Goal: Information Seeking & Learning: Learn about a topic

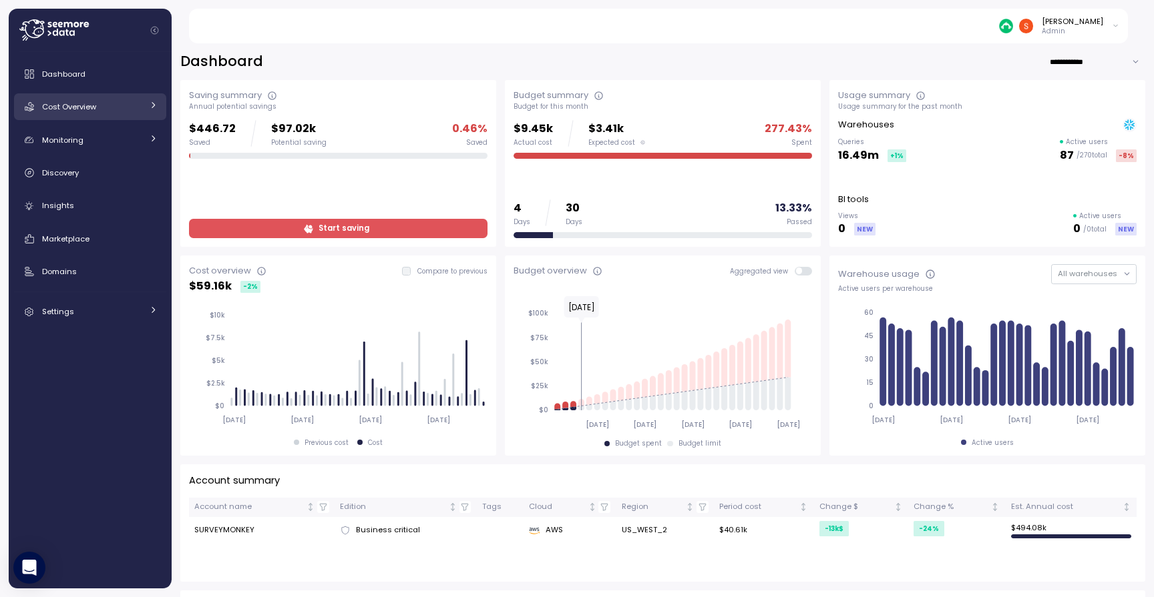
click at [104, 112] on div "Cost Overview" at bounding box center [92, 106] width 100 height 13
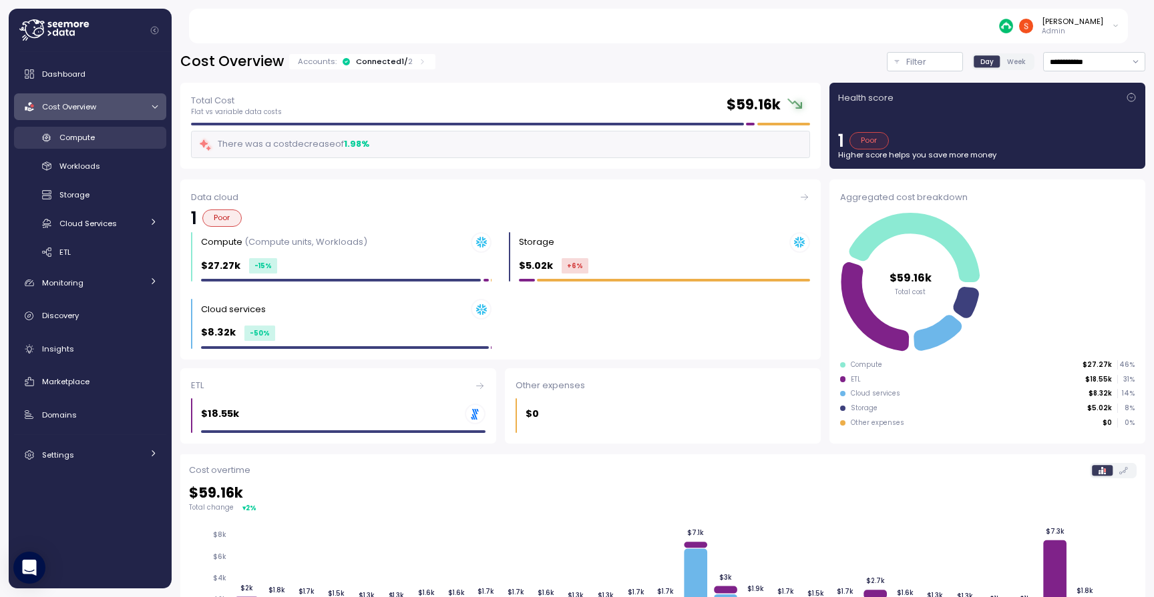
click at [111, 131] on div "Compute" at bounding box center [108, 137] width 98 height 13
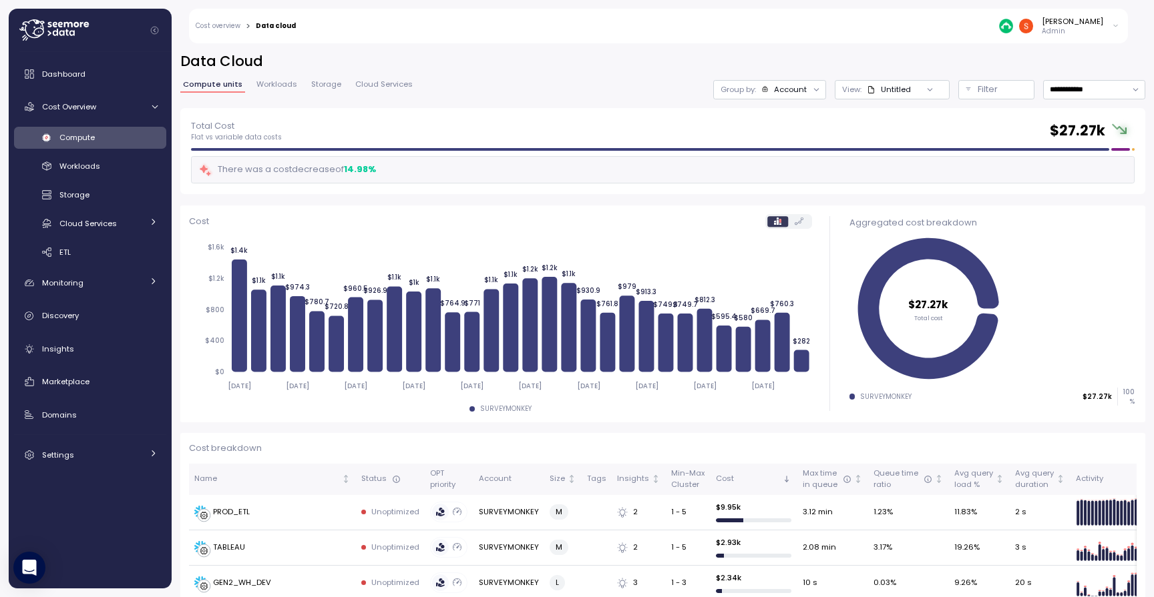
click at [977, 93] on div "Filter" at bounding box center [1001, 89] width 49 height 13
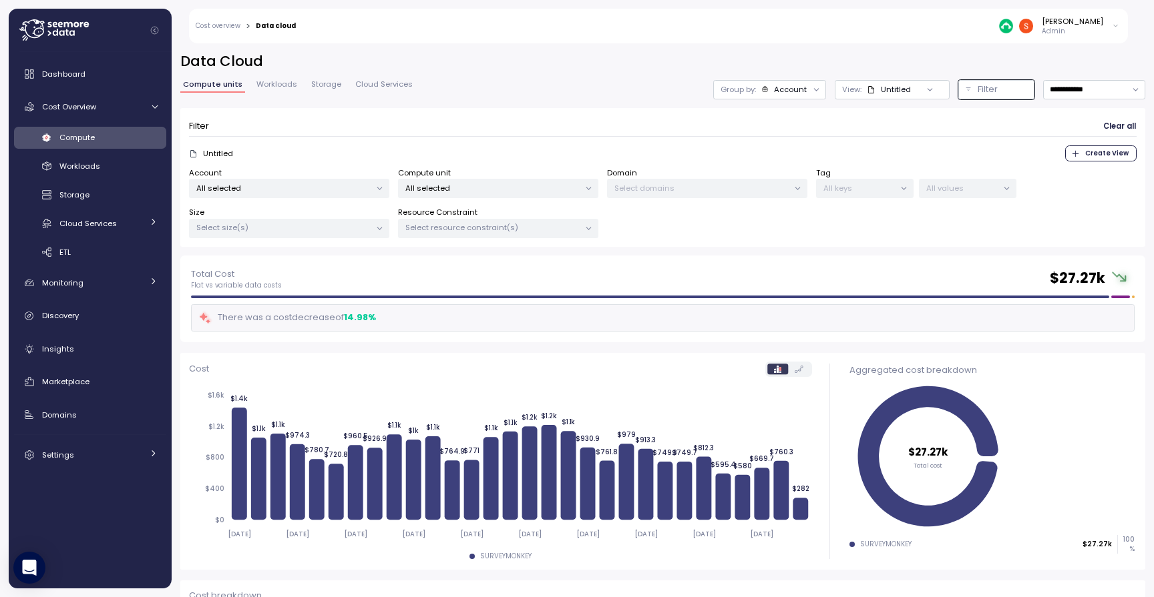
click at [371, 192] on div at bounding box center [379, 189] width 19 height 19
click at [381, 184] on icon at bounding box center [379, 188] width 9 height 9
click at [381, 186] on icon at bounding box center [379, 188] width 9 height 9
click at [375, 154] on div "Untitled Create View" at bounding box center [662, 154] width 947 height 16
click at [712, 189] on p "Select domains" at bounding box center [701, 188] width 174 height 11
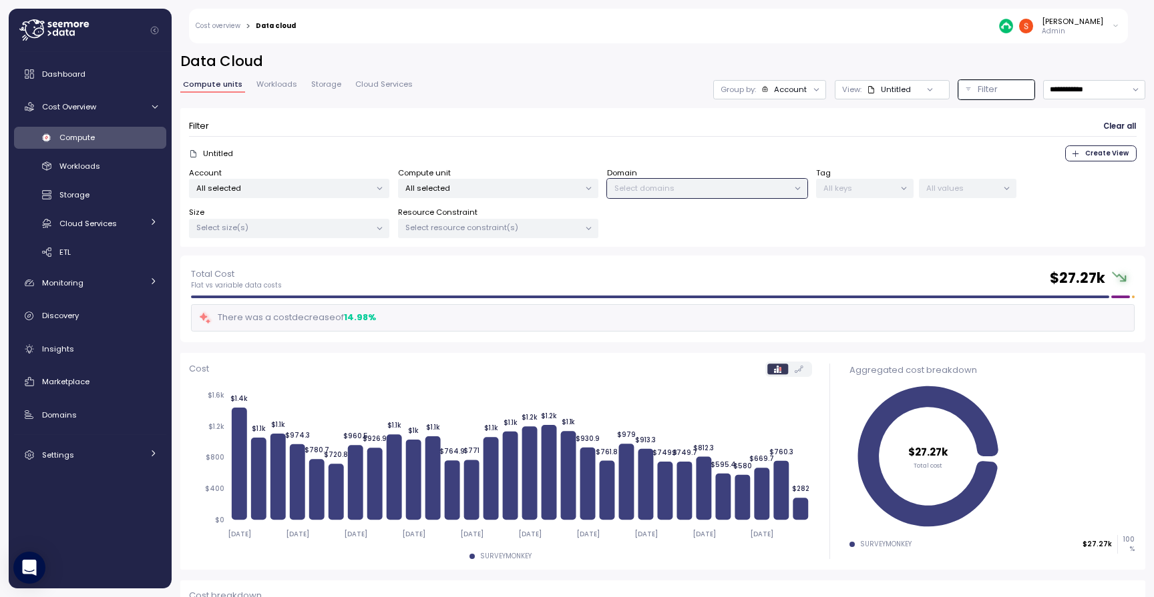
click at [799, 189] on icon at bounding box center [797, 188] width 9 height 9
click at [1107, 151] on span "Create View" at bounding box center [1106, 153] width 43 height 15
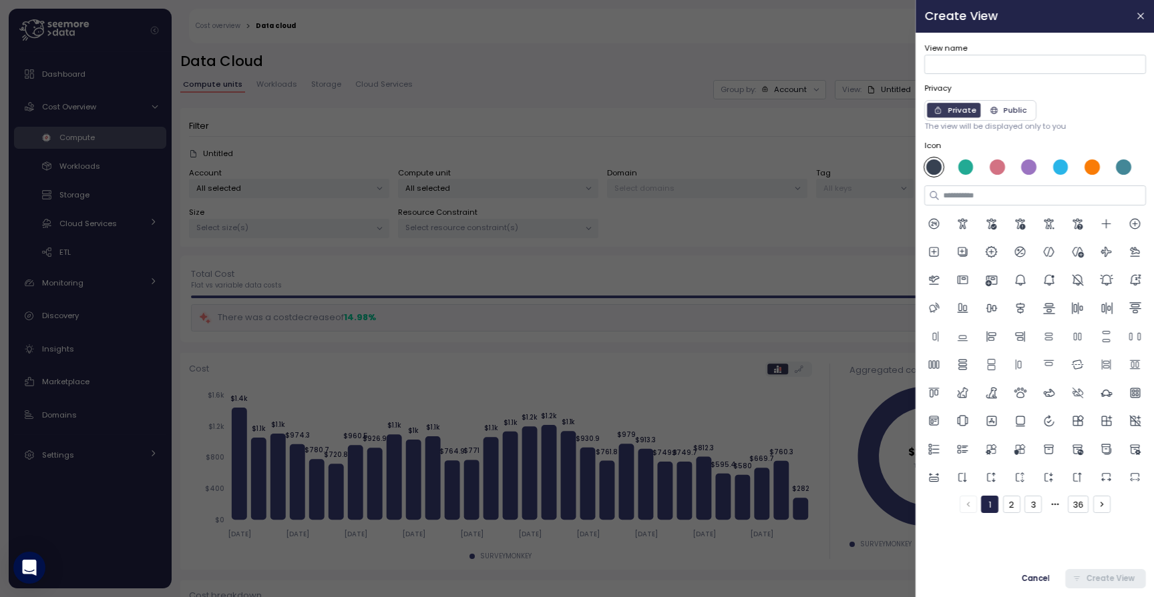
click at [1015, 501] on button "2" at bounding box center [1010, 504] width 17 height 17
click at [1029, 501] on button "3" at bounding box center [1032, 504] width 17 height 17
click at [986, 501] on button "1" at bounding box center [989, 504] width 17 height 17
click at [969, 59] on input "View name" at bounding box center [1035, 64] width 222 height 19
type input "********"
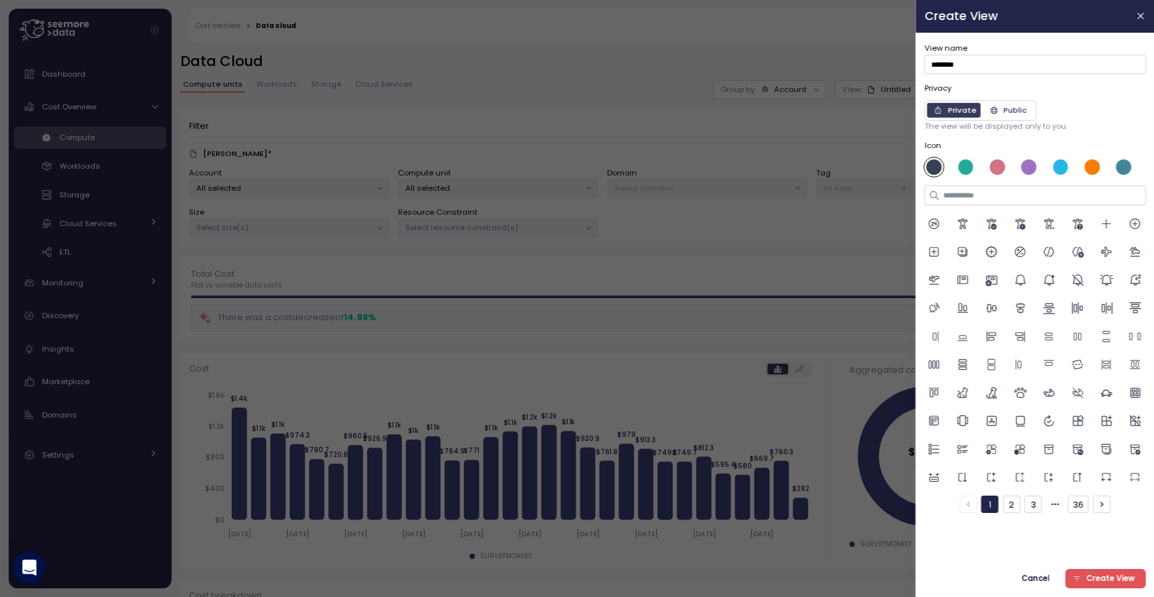
click at [1095, 582] on span "Create View" at bounding box center [1110, 579] width 49 height 18
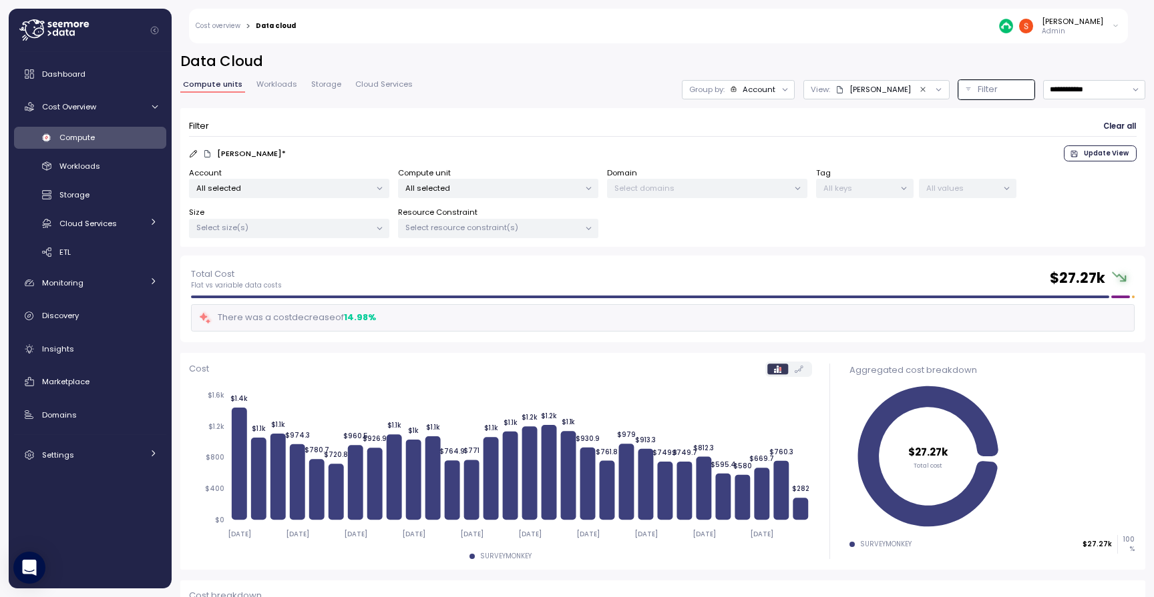
click at [803, 184] on div at bounding box center [797, 189] width 19 height 19
click at [792, 187] on div at bounding box center [797, 189] width 19 height 19
click at [564, 190] on p "All selected" at bounding box center [492, 188] width 174 height 11
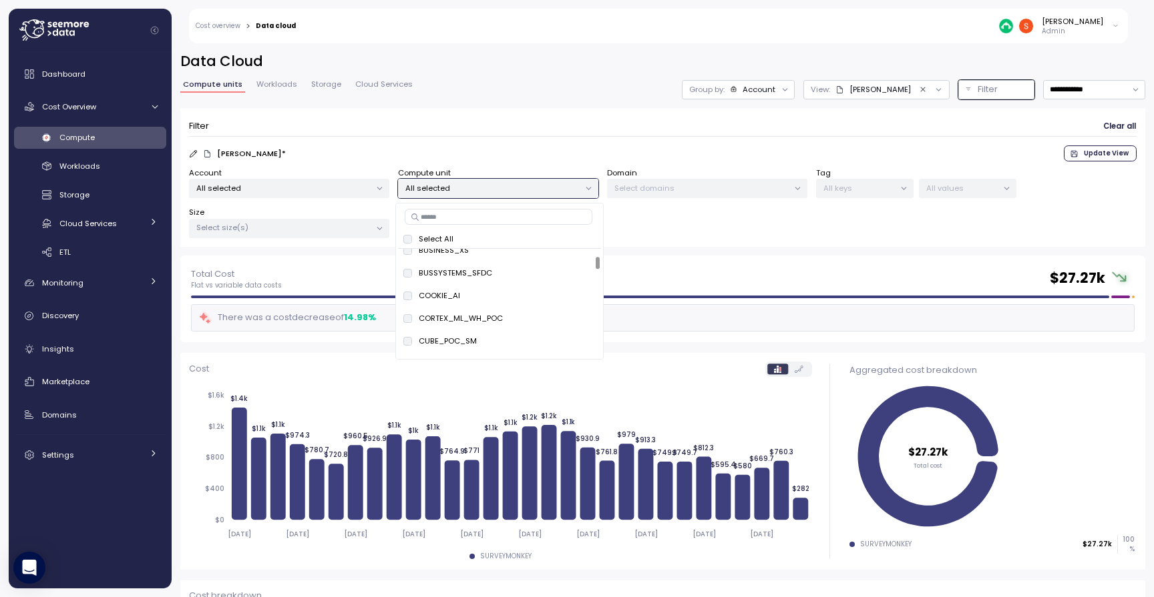
scroll to position [113, 0]
click at [696, 191] on p "Select domains" at bounding box center [701, 188] width 174 height 11
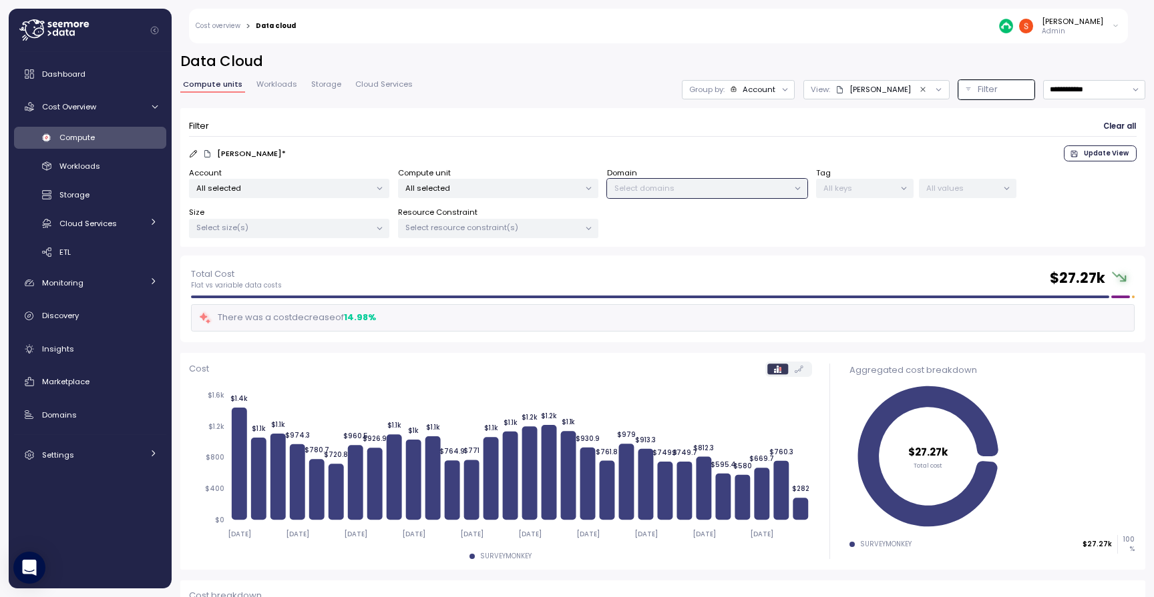
click at [777, 188] on p "Select domains" at bounding box center [701, 188] width 174 height 11
click at [581, 225] on div at bounding box center [588, 229] width 19 height 19
click at [378, 228] on icon at bounding box center [379, 228] width 9 height 9
click at [254, 387] on p "X-Large" at bounding box center [245, 390] width 30 height 11
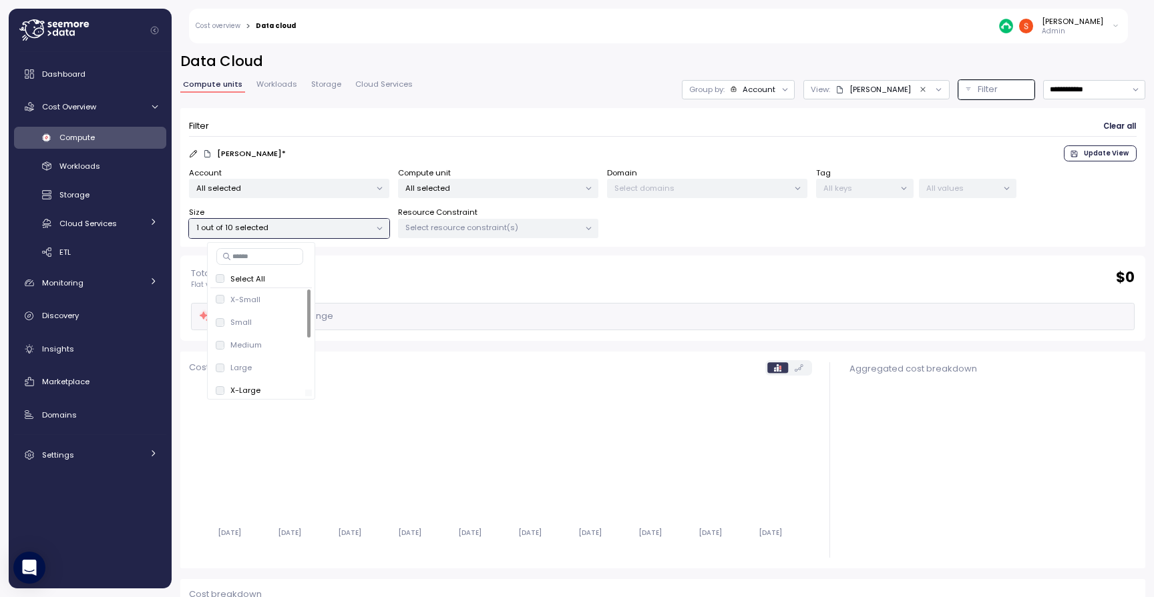
click at [242, 391] on div at bounding box center [257, 394] width 95 height 7
click at [258, 307] on div "X-Small only" at bounding box center [261, 300] width 91 height 16
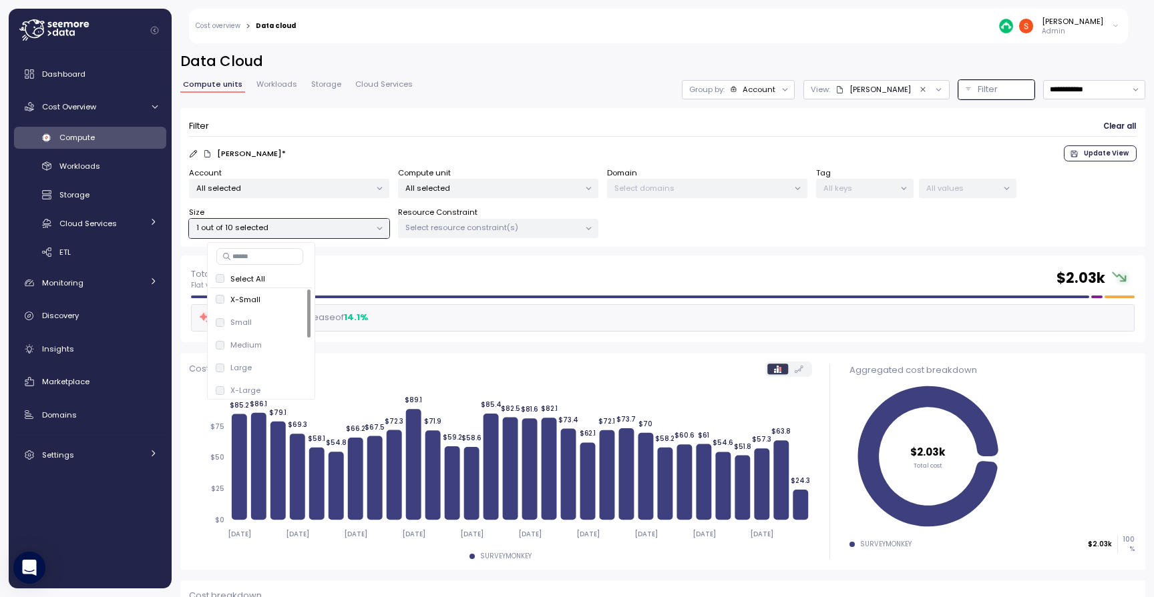
click at [795, 188] on icon at bounding box center [797, 189] width 5 height 2
click at [780, 89] on icon at bounding box center [784, 89] width 9 height 9
click at [702, 144] on p "Domain" at bounding box center [692, 141] width 30 height 11
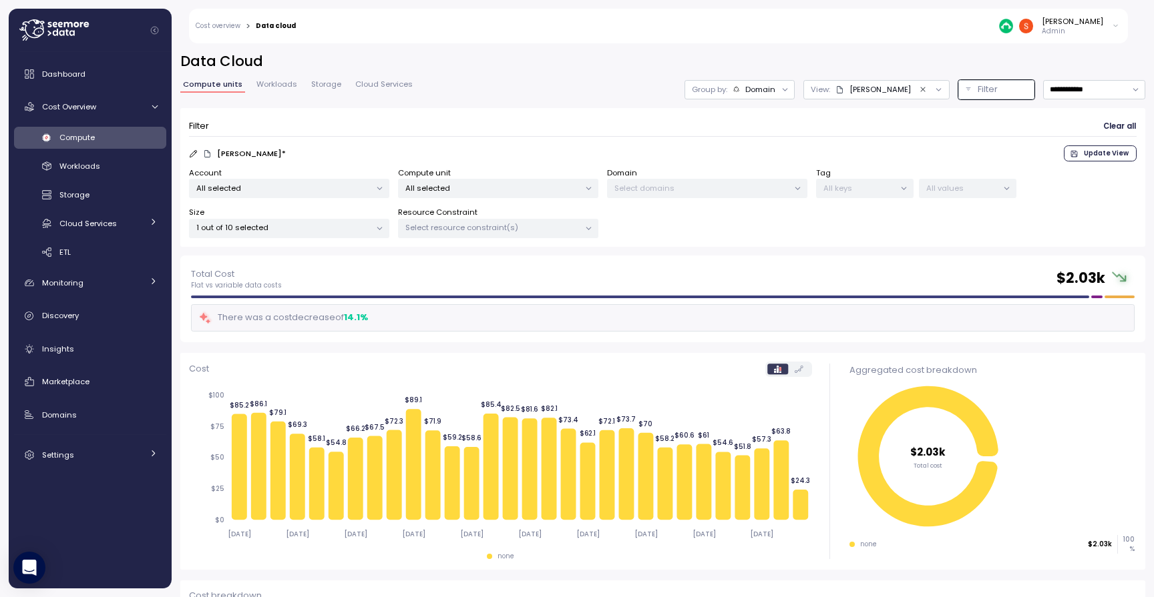
scroll to position [0, 0]
click at [780, 87] on icon at bounding box center [784, 89] width 9 height 9
click at [698, 115] on p "Account" at bounding box center [694, 118] width 33 height 11
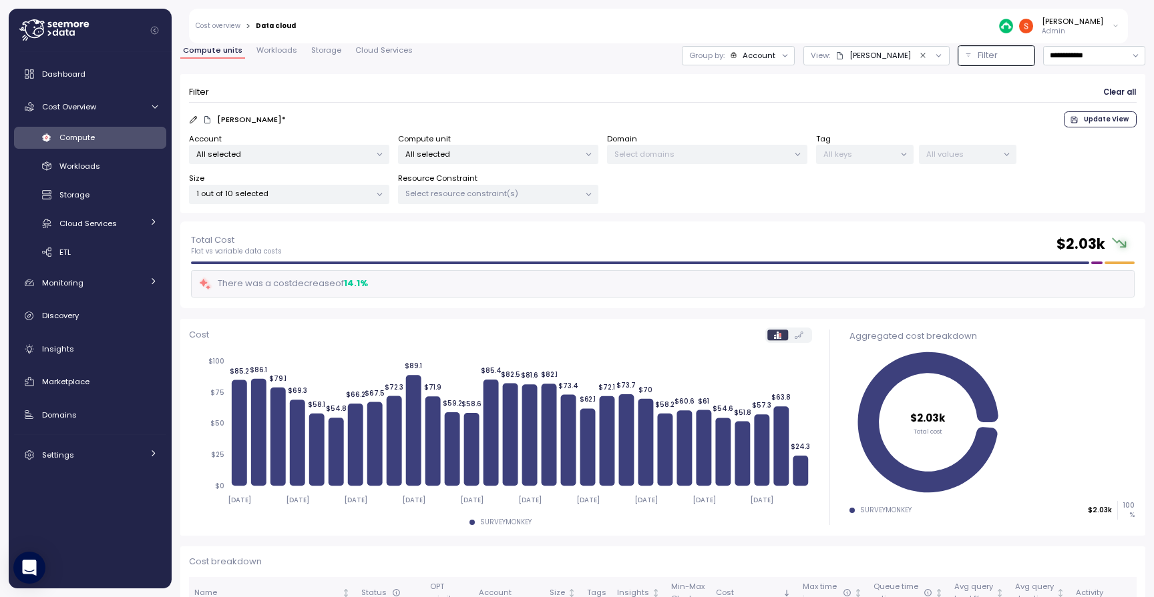
scroll to position [3, 0]
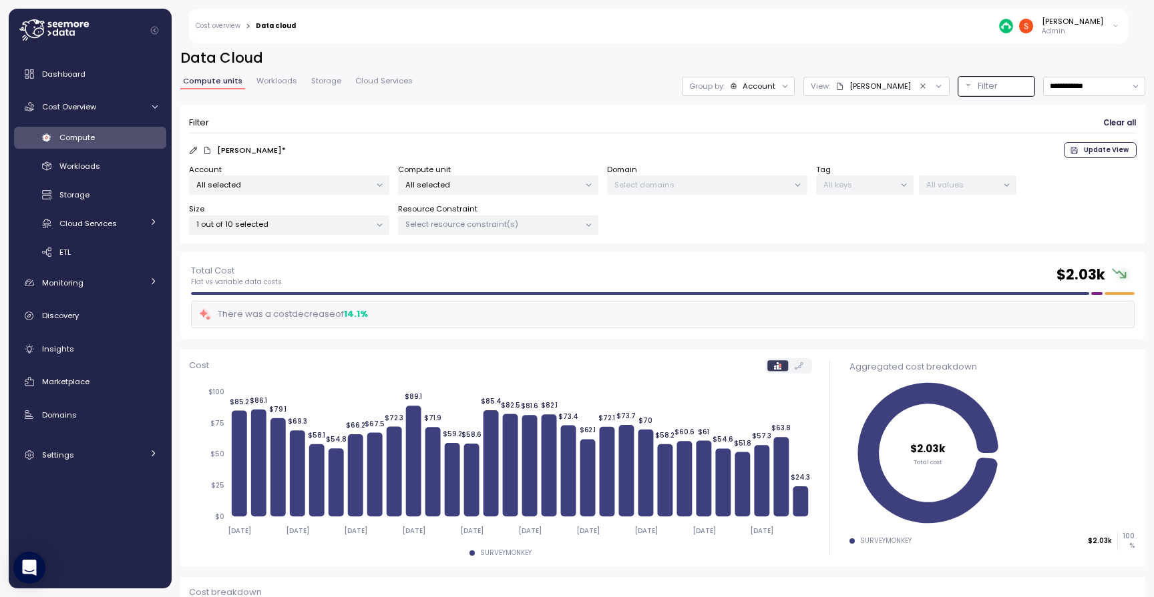
click at [792, 176] on div at bounding box center [797, 185] width 19 height 19
click at [792, 184] on div at bounding box center [797, 185] width 19 height 19
click at [780, 82] on icon at bounding box center [784, 86] width 9 height 9
click at [698, 159] on p "Compute unit" at bounding box center [703, 160] width 53 height 11
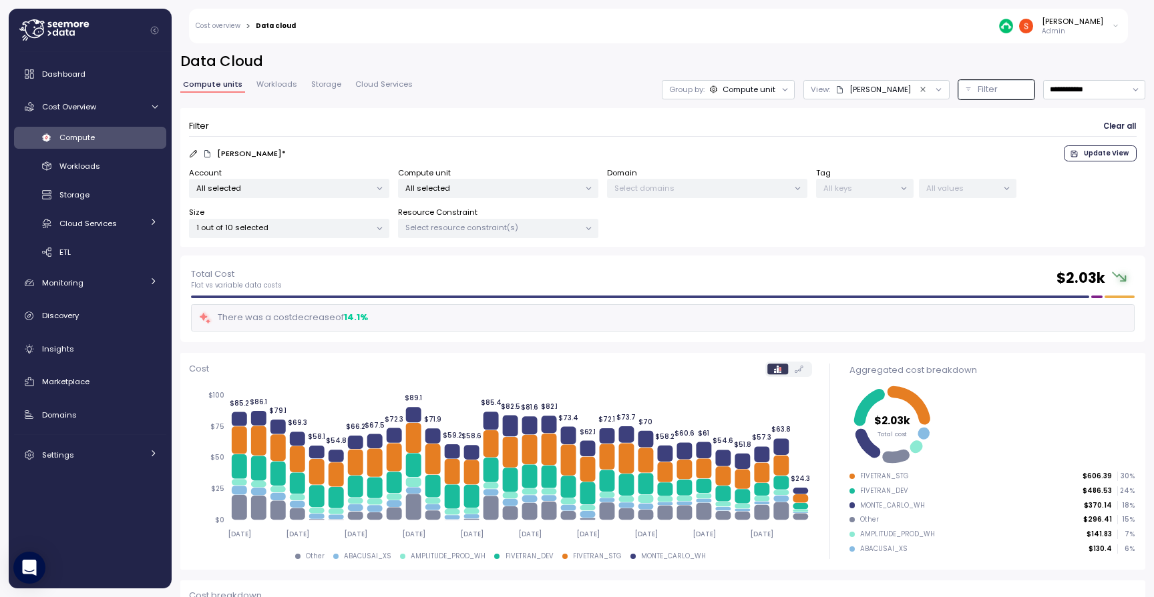
scroll to position [0, 0]
click at [780, 89] on icon at bounding box center [784, 89] width 9 height 9
click at [699, 182] on div "Tags" at bounding box center [680, 186] width 80 height 16
click at [774, 188] on input at bounding box center [781, 188] width 87 height 16
click at [809, 192] on input at bounding box center [781, 188] width 87 height 16
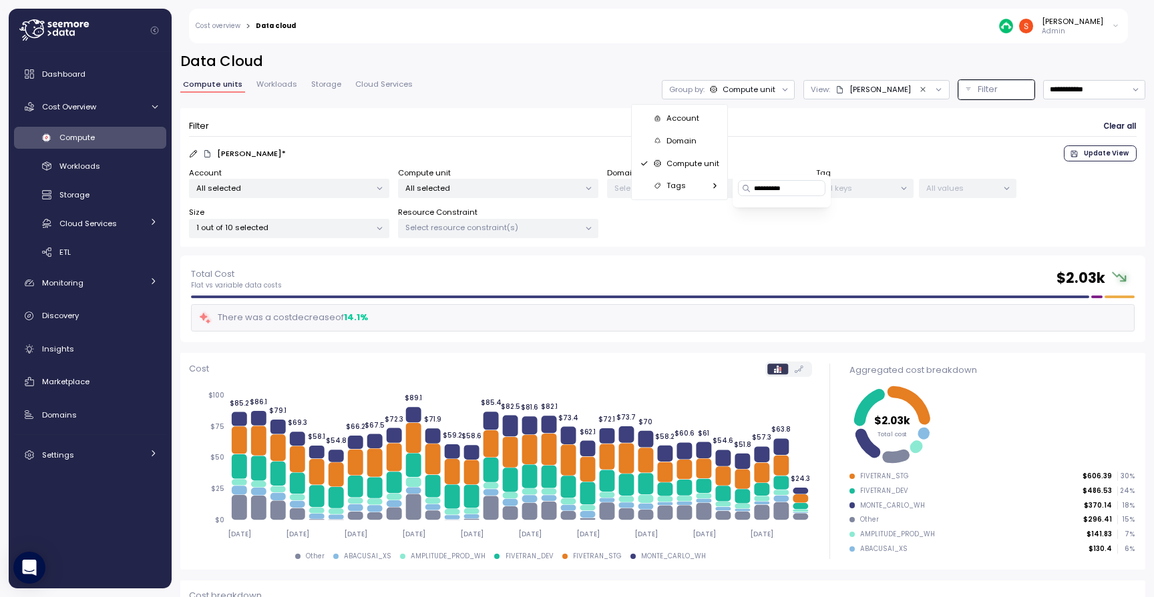
type input "**********"
click at [745, 188] on icon at bounding box center [746, 188] width 9 height 9
click at [792, 173] on div "Domain Select domains" at bounding box center [707, 183] width 200 height 31
click at [958, 96] on button "Filter" at bounding box center [996, 89] width 76 height 19
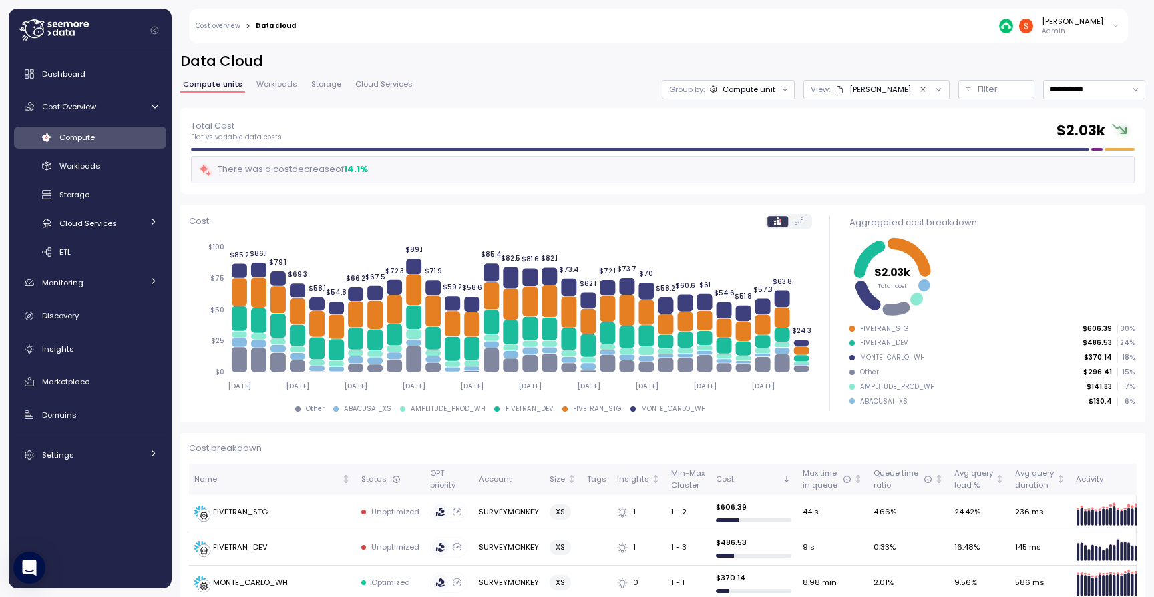
click at [958, 91] on button "Filter" at bounding box center [996, 89] width 76 height 19
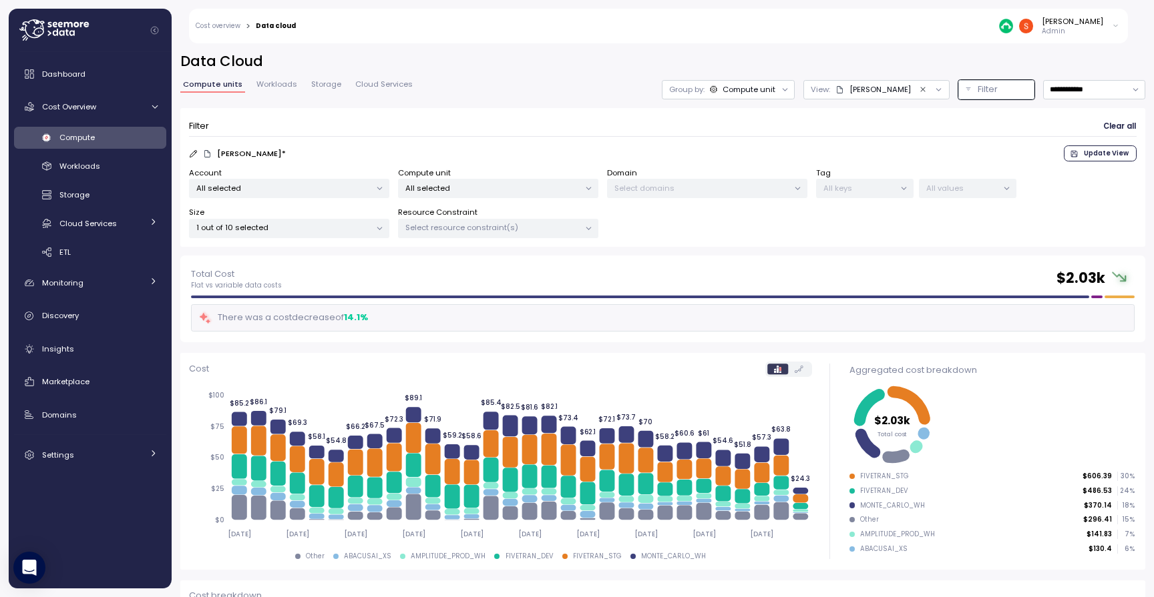
click at [780, 89] on icon at bounding box center [784, 89] width 9 height 9
click at [784, 152] on div "Samiksha * Update View" at bounding box center [662, 154] width 947 height 16
click at [798, 190] on icon at bounding box center [797, 188] width 9 height 9
click at [589, 189] on icon at bounding box center [588, 188] width 9 height 9
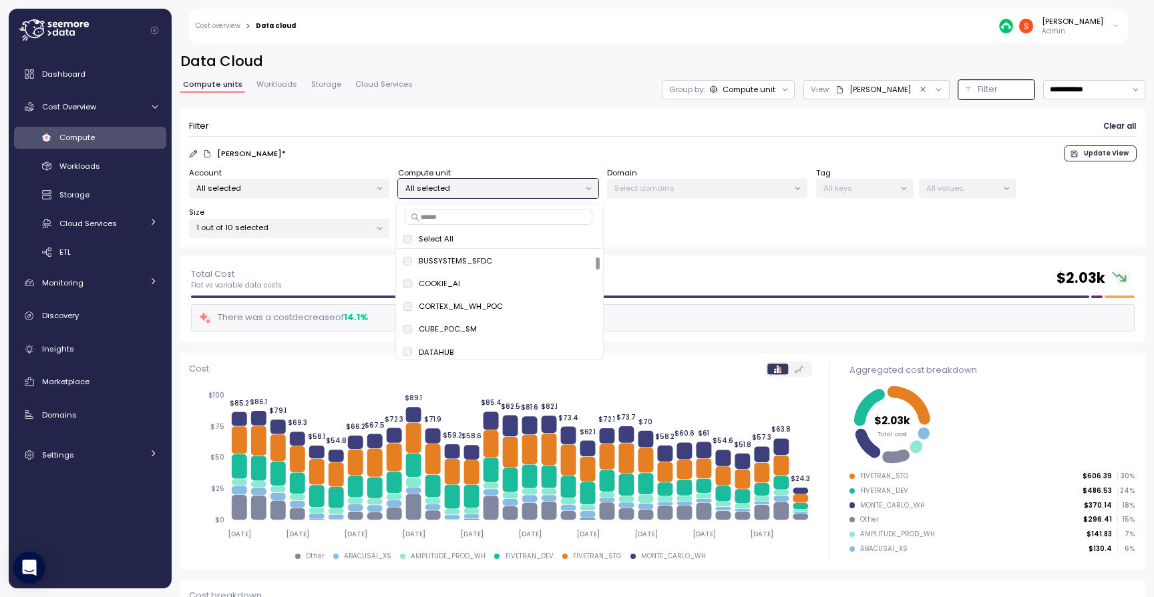
click at [376, 215] on div "Size 1 out of 10 selected" at bounding box center [289, 222] width 200 height 31
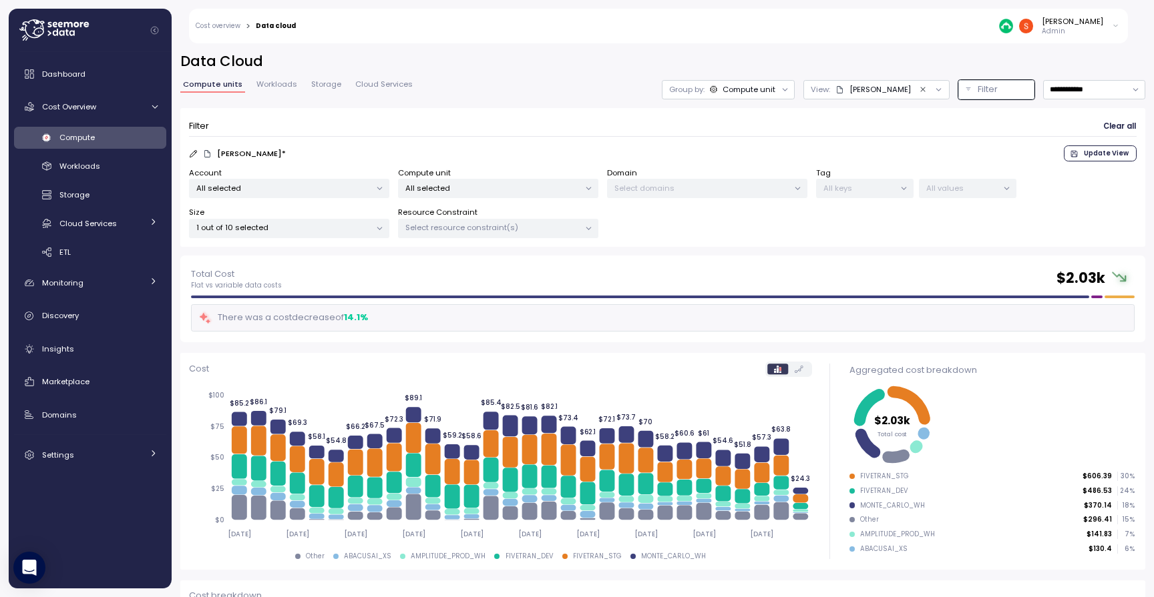
click at [780, 90] on icon at bounding box center [784, 89] width 9 height 9
click at [681, 119] on p "Account" at bounding box center [682, 118] width 33 height 11
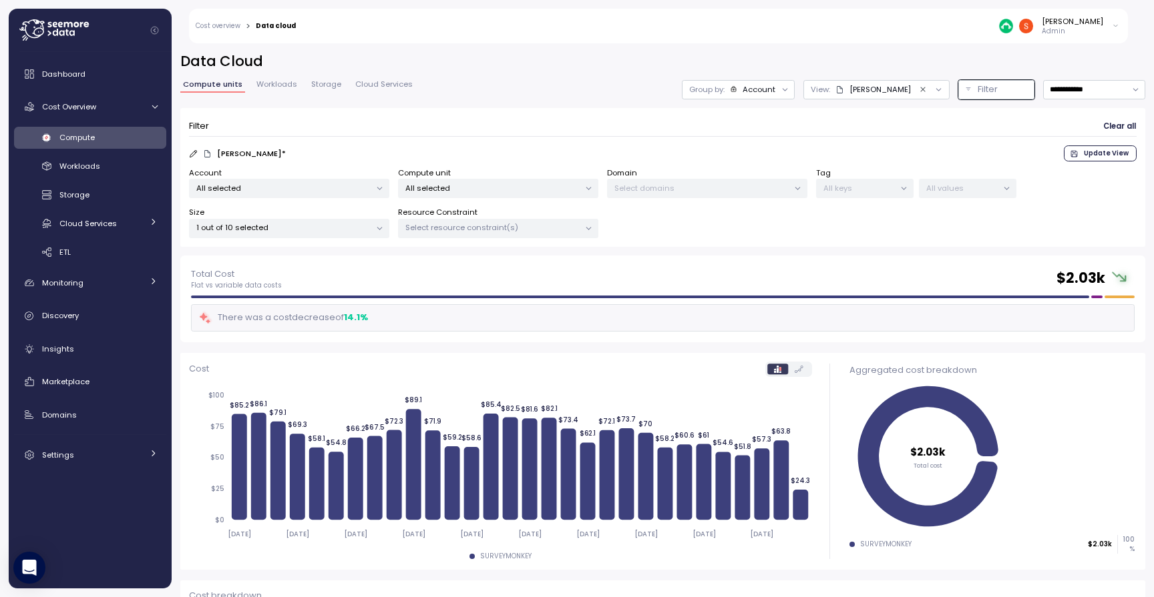
click at [780, 89] on icon at bounding box center [784, 89] width 9 height 9
click at [754, 136] on form "Filter Clear all Samiksha * Update View Account All selected Compute unit All s…" at bounding box center [662, 178] width 947 height 122
click at [780, 89] on icon at bounding box center [784, 89] width 9 height 9
click at [710, 141] on div "Domain" at bounding box center [690, 141] width 80 height 16
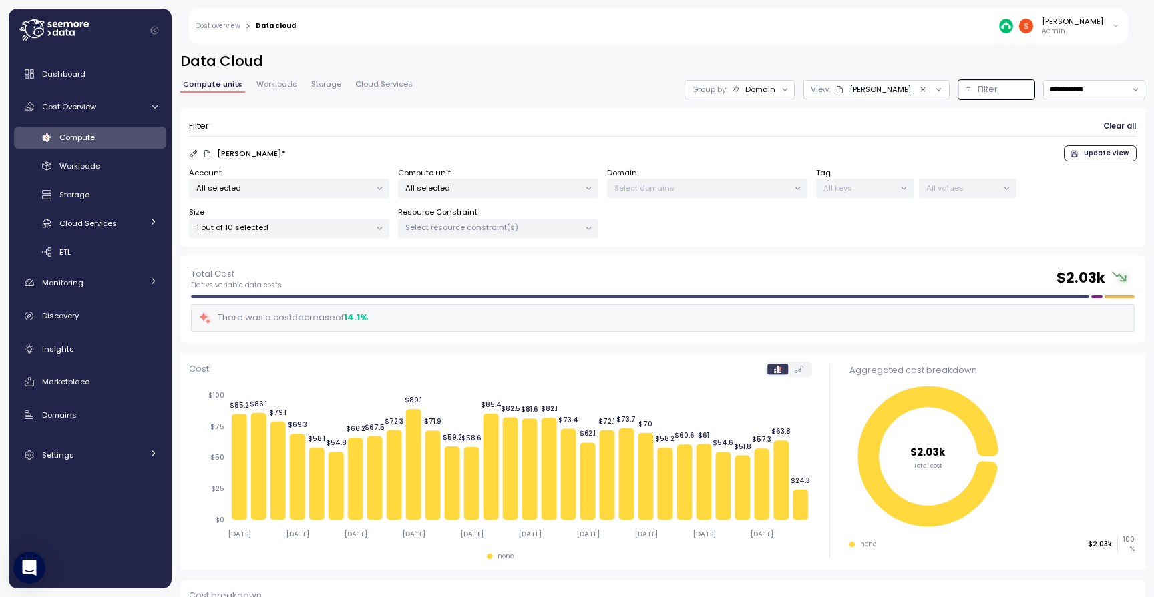
click at [776, 91] on div at bounding box center [785, 89] width 19 height 19
click at [776, 89] on div at bounding box center [785, 89] width 19 height 19
click at [780, 89] on icon at bounding box center [784, 89] width 9 height 9
click at [707, 115] on p "Account" at bounding box center [694, 118] width 33 height 11
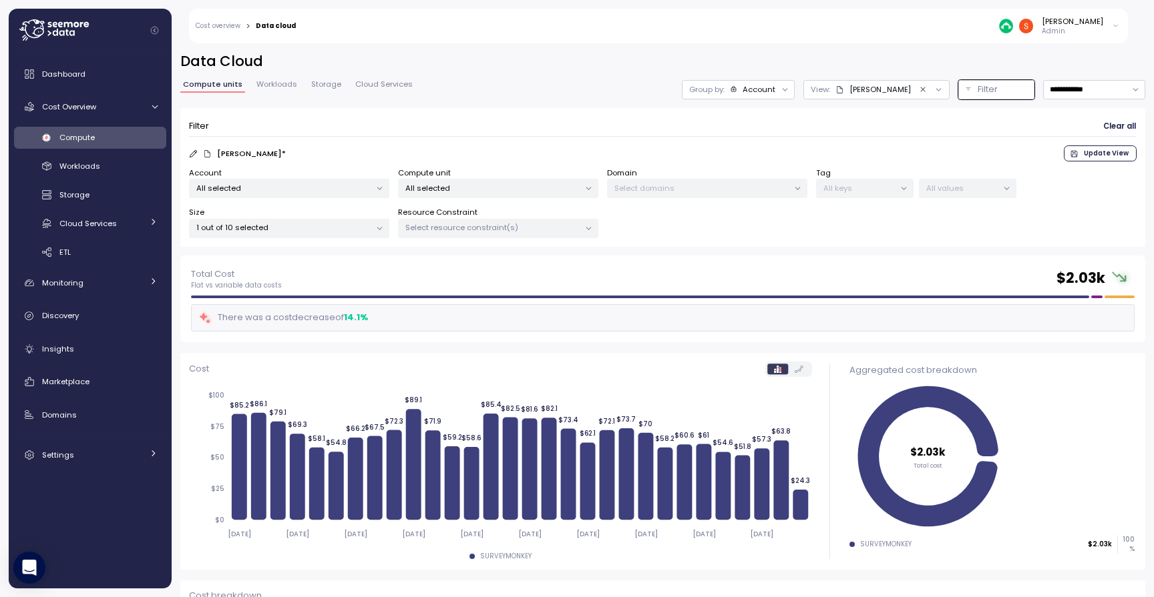
click at [381, 188] on icon at bounding box center [379, 189] width 5 height 2
click at [380, 186] on icon at bounding box center [379, 188] width 9 height 9
click at [465, 151] on div "Samiksha * Update View" at bounding box center [662, 154] width 947 height 16
click at [776, 89] on div at bounding box center [785, 89] width 19 height 19
click at [780, 87] on icon at bounding box center [784, 89] width 9 height 9
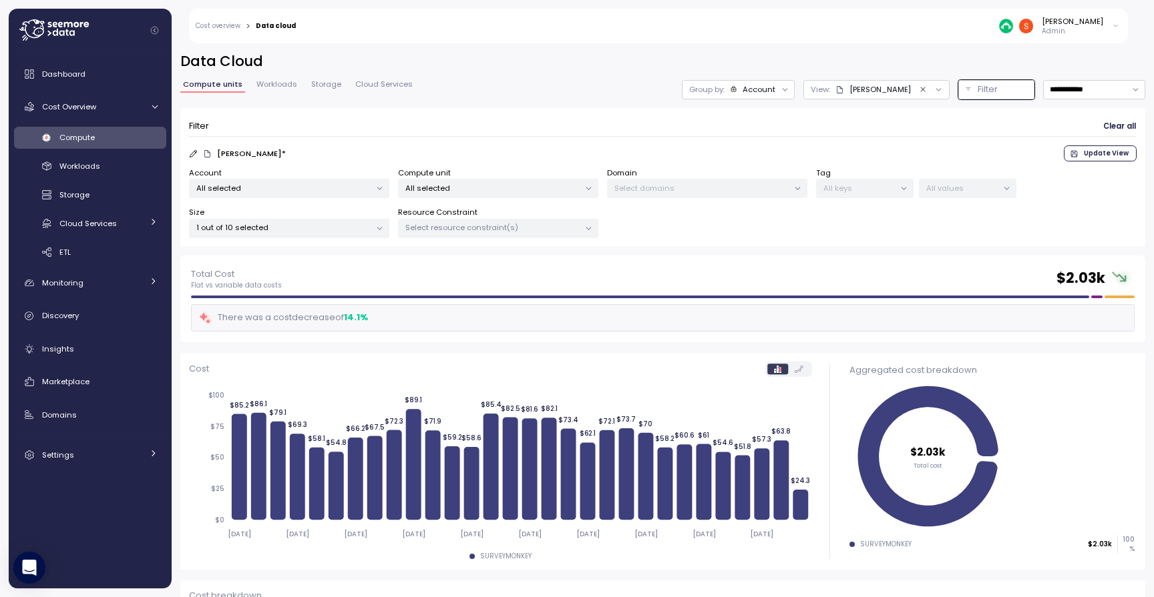
click at [907, 122] on div "Filter Clear all" at bounding box center [662, 126] width 947 height 19
click at [977, 88] on div "Filter" at bounding box center [1001, 89] width 49 height 13
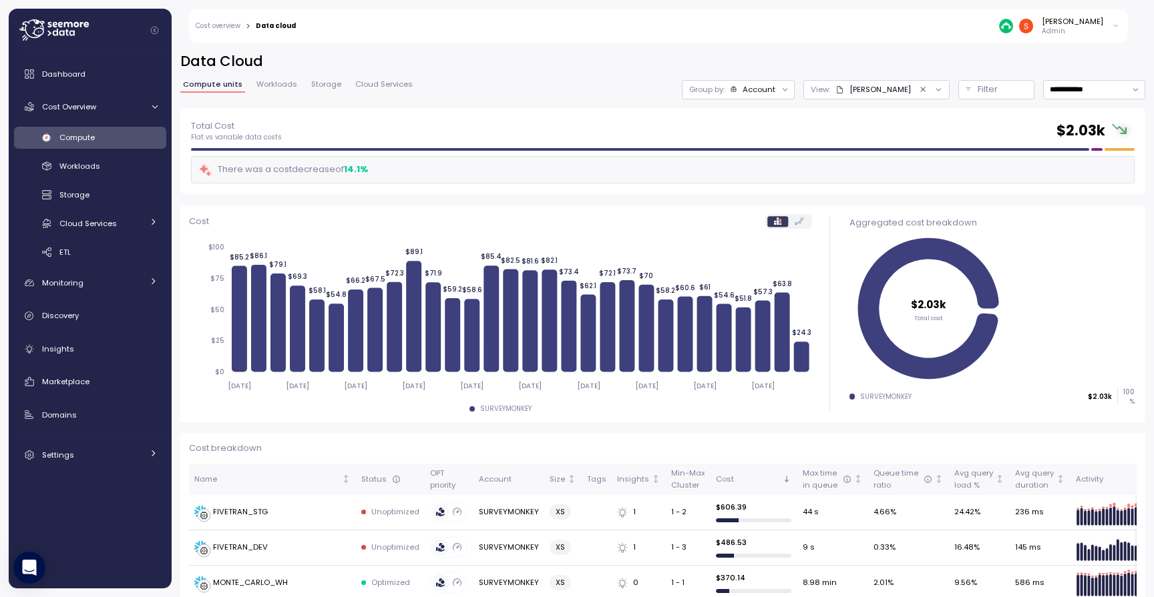
click at [977, 88] on div "Filter" at bounding box center [1001, 89] width 49 height 13
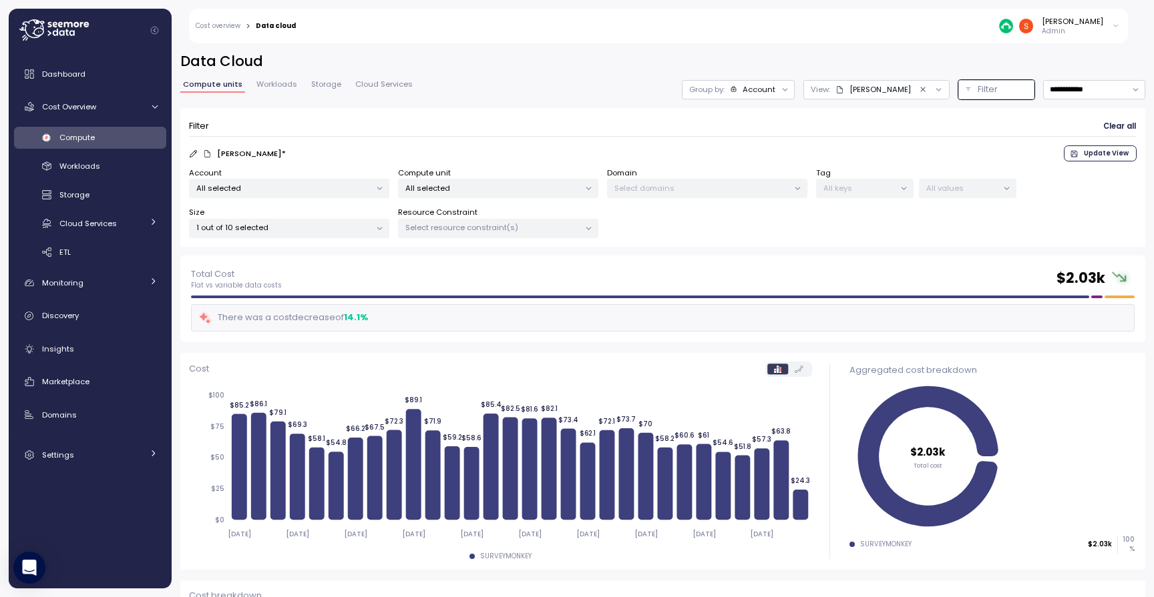
click at [853, 189] on p "All keys" at bounding box center [858, 188] width 71 height 11
click at [771, 188] on p "Select domains" at bounding box center [701, 188] width 174 height 11
click at [602, 184] on div "Account All selected Compute unit All selected Domain Select domains Tag All ke…" at bounding box center [662, 203] width 947 height 71
click at [581, 187] on div at bounding box center [588, 189] width 19 height 19
click at [381, 224] on icon at bounding box center [379, 228] width 9 height 9
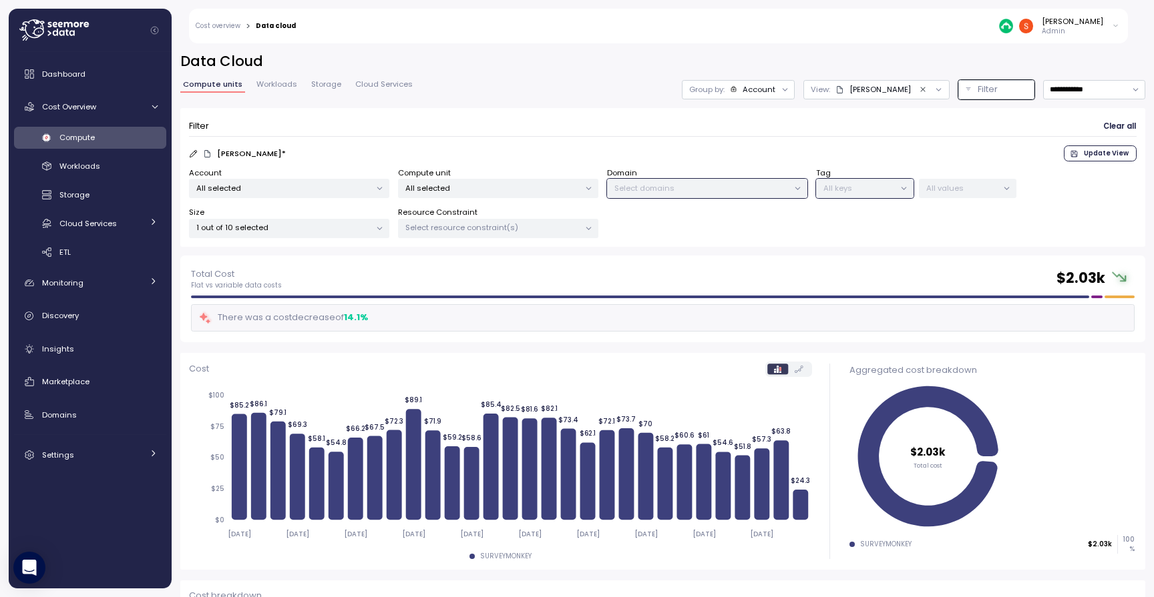
click at [591, 230] on icon at bounding box center [588, 228] width 9 height 9
click at [452, 278] on p "Select All" at bounding box center [456, 279] width 35 height 11
click at [794, 184] on icon at bounding box center [797, 188] width 9 height 9
click at [798, 186] on icon at bounding box center [797, 188] width 9 height 9
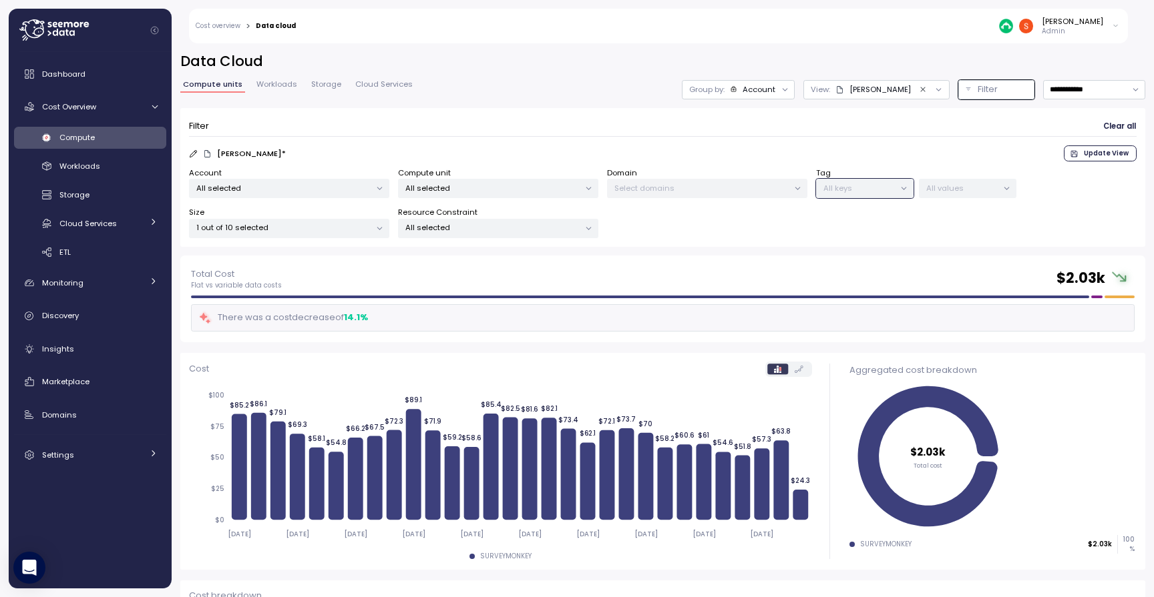
click at [913, 186] on div "Tag All keys All values" at bounding box center [916, 183] width 200 height 31
click at [780, 93] on icon at bounding box center [784, 89] width 9 height 9
click at [698, 140] on p "Domain" at bounding box center [692, 141] width 30 height 11
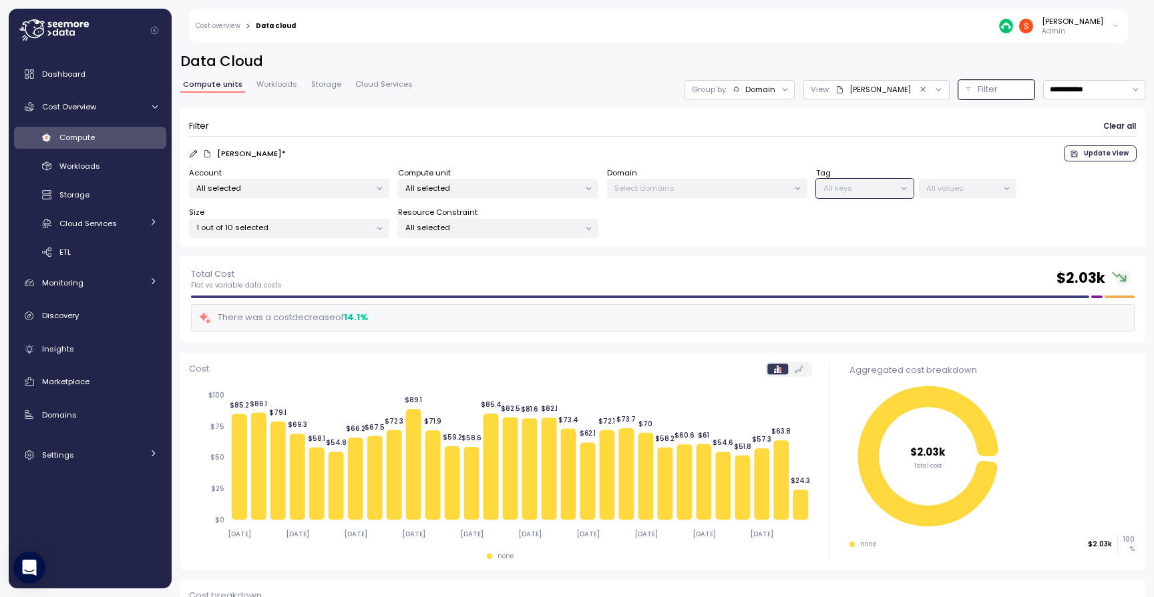
click at [798, 187] on icon at bounding box center [797, 188] width 9 height 9
click at [285, 81] on span "Workloads" at bounding box center [276, 84] width 41 height 7
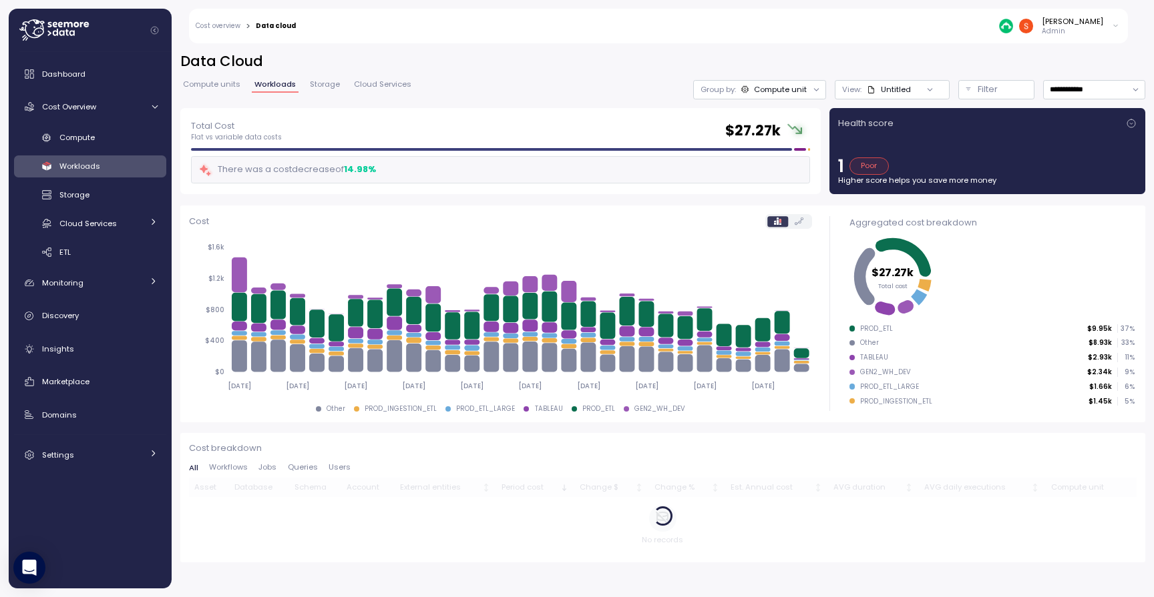
click at [812, 89] on icon at bounding box center [816, 89] width 9 height 9
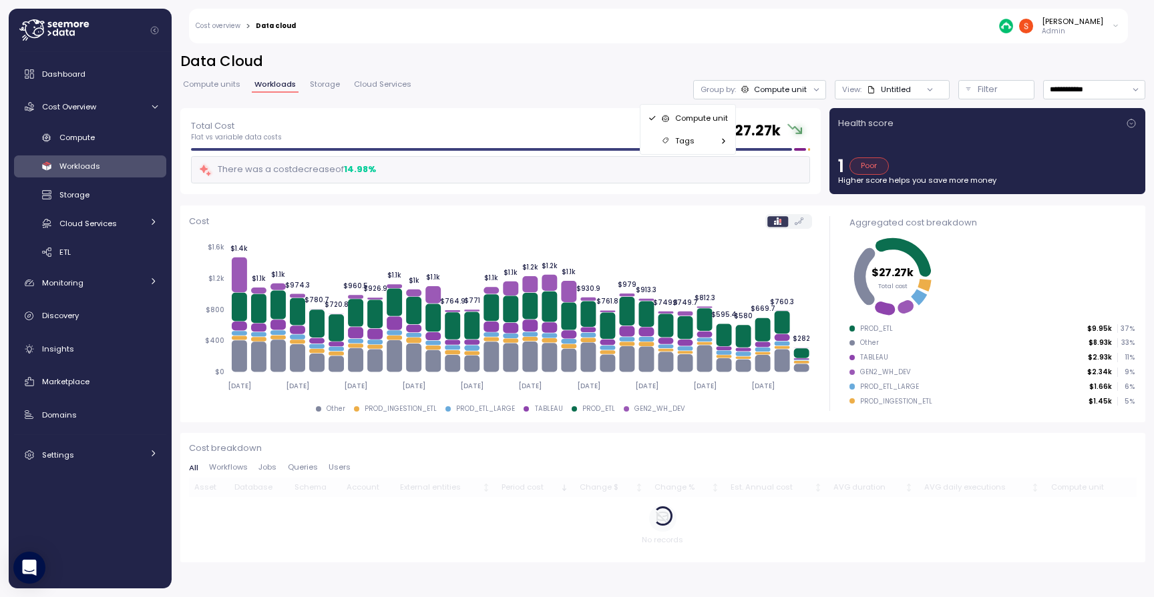
click at [205, 81] on span "Compute units" at bounding box center [211, 84] width 57 height 7
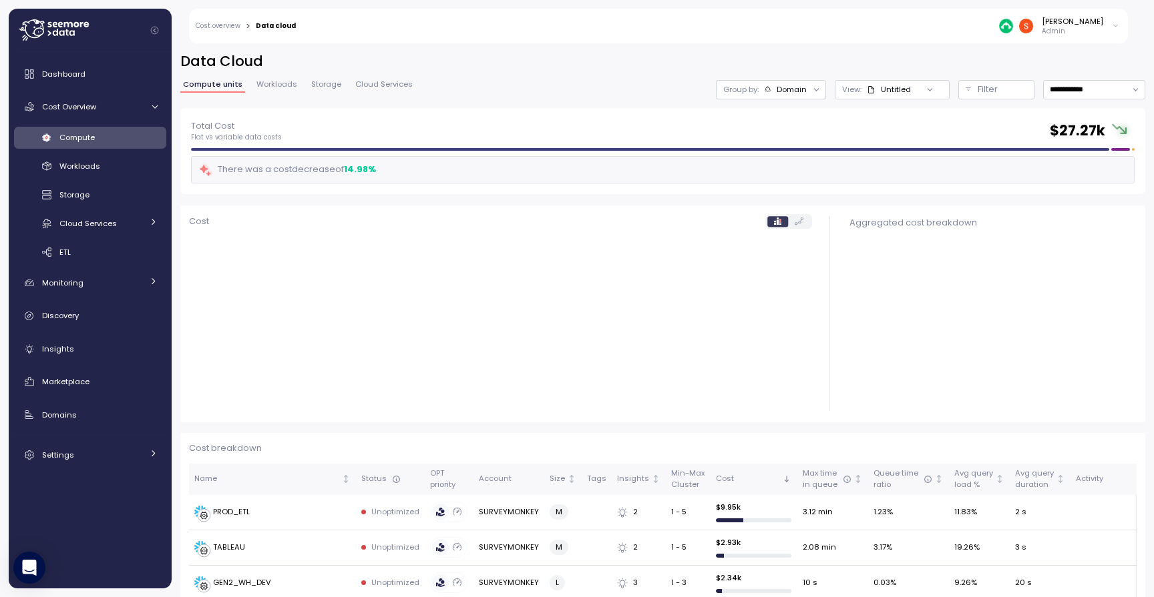
click at [208, 85] on span "Compute units" at bounding box center [212, 84] width 59 height 7
click at [210, 87] on span "Compute units" at bounding box center [212, 84] width 59 height 7
click at [812, 93] on icon at bounding box center [816, 89] width 9 height 9
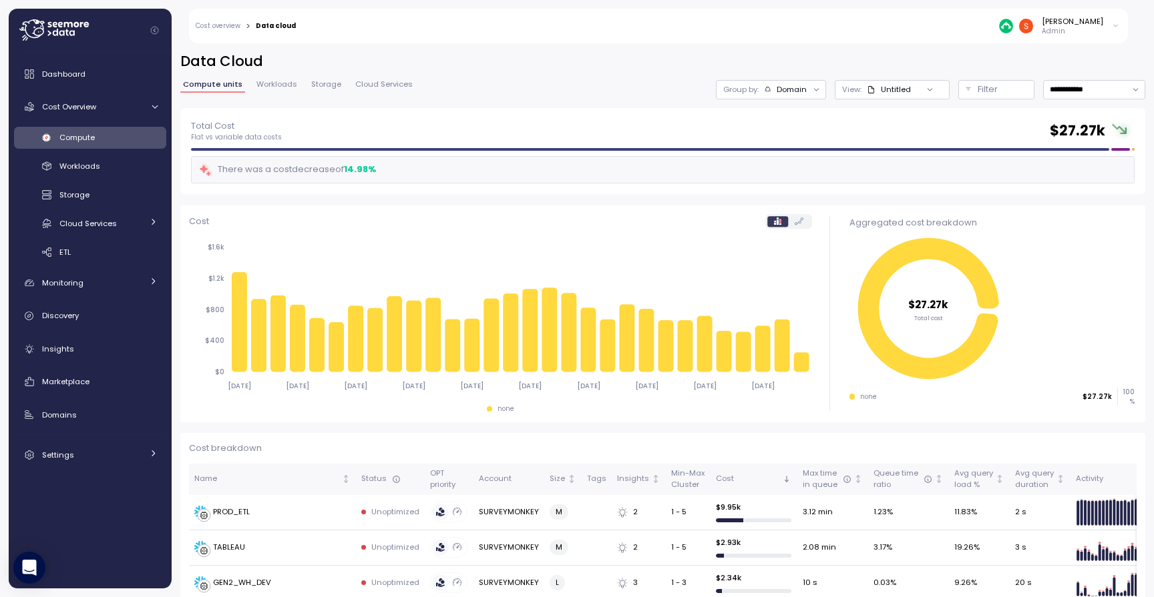
click at [812, 88] on icon at bounding box center [816, 89] width 9 height 9
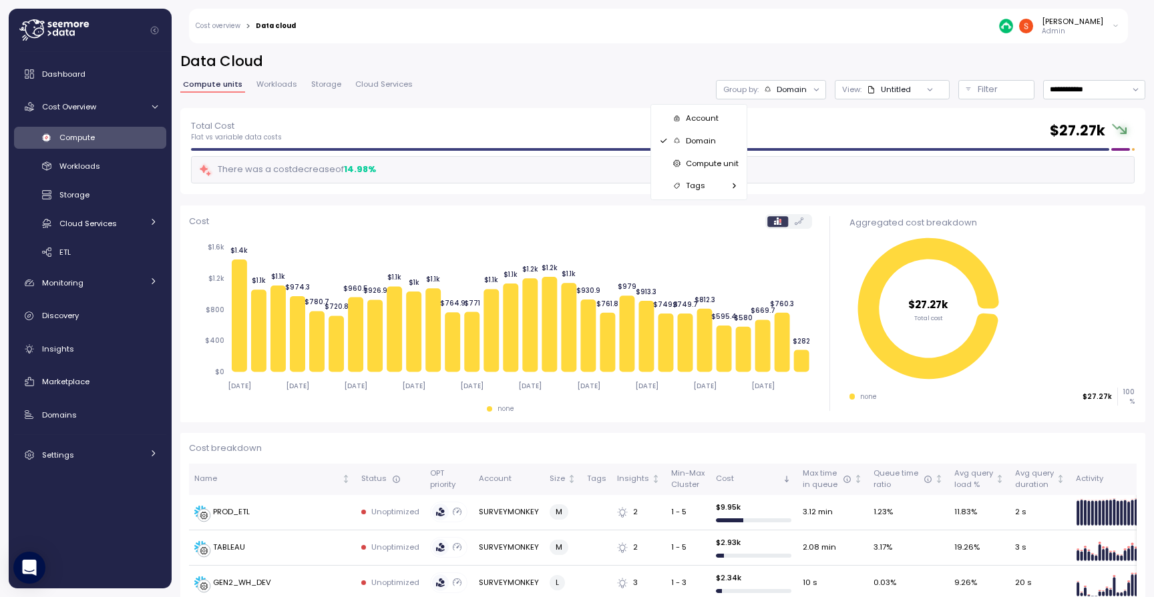
click at [703, 113] on p "Account" at bounding box center [702, 118] width 33 height 11
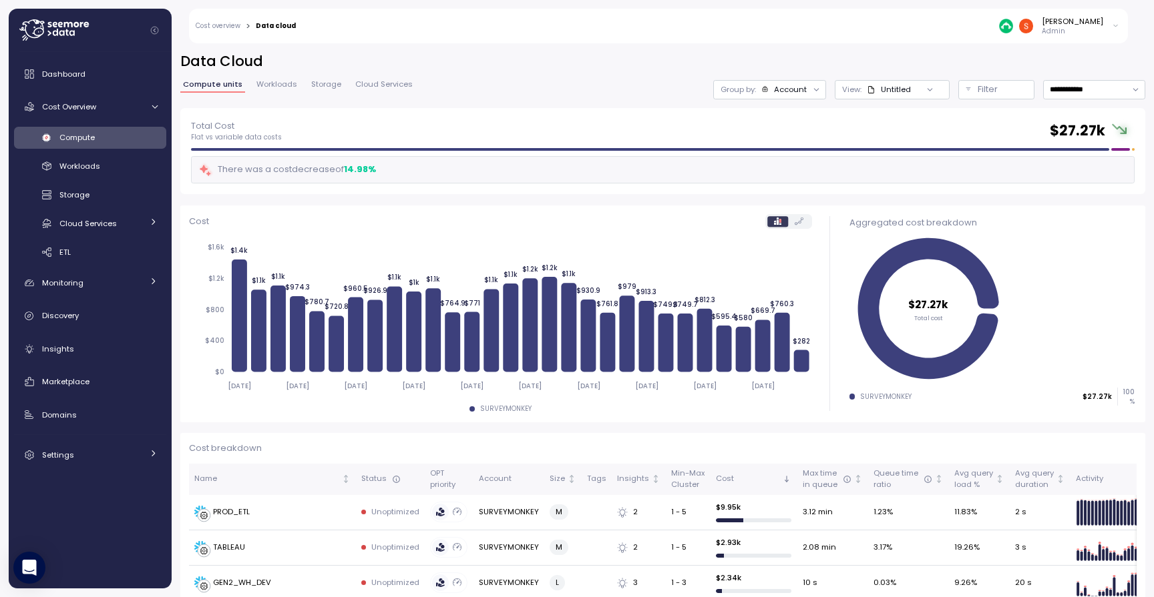
click at [278, 81] on span "Workloads" at bounding box center [276, 84] width 41 height 7
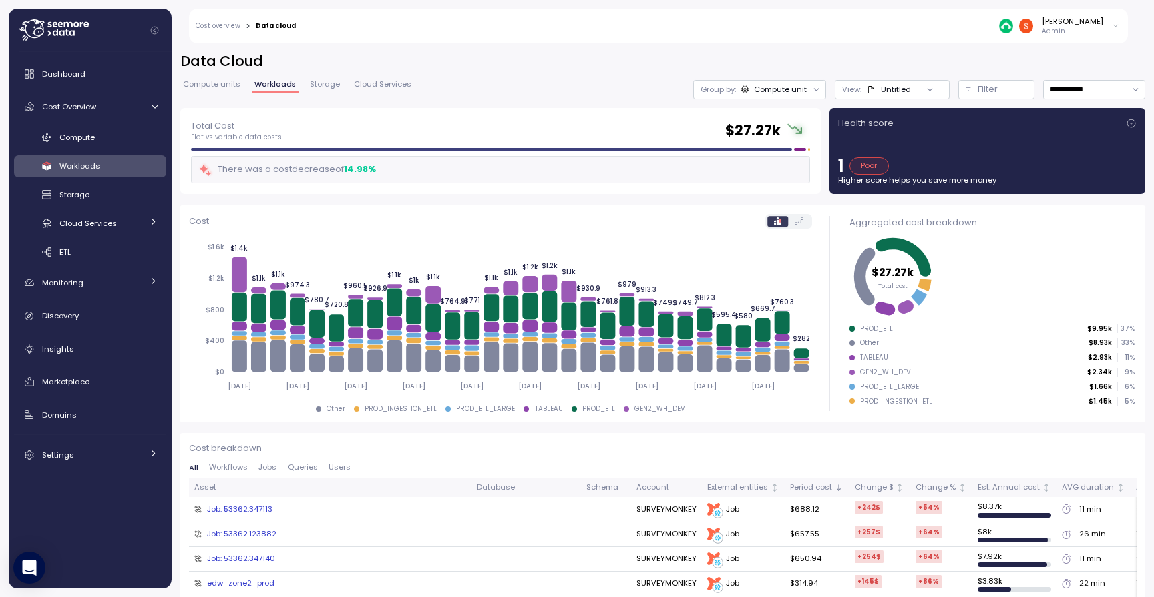
click at [333, 81] on span "Storage" at bounding box center [325, 84] width 30 height 7
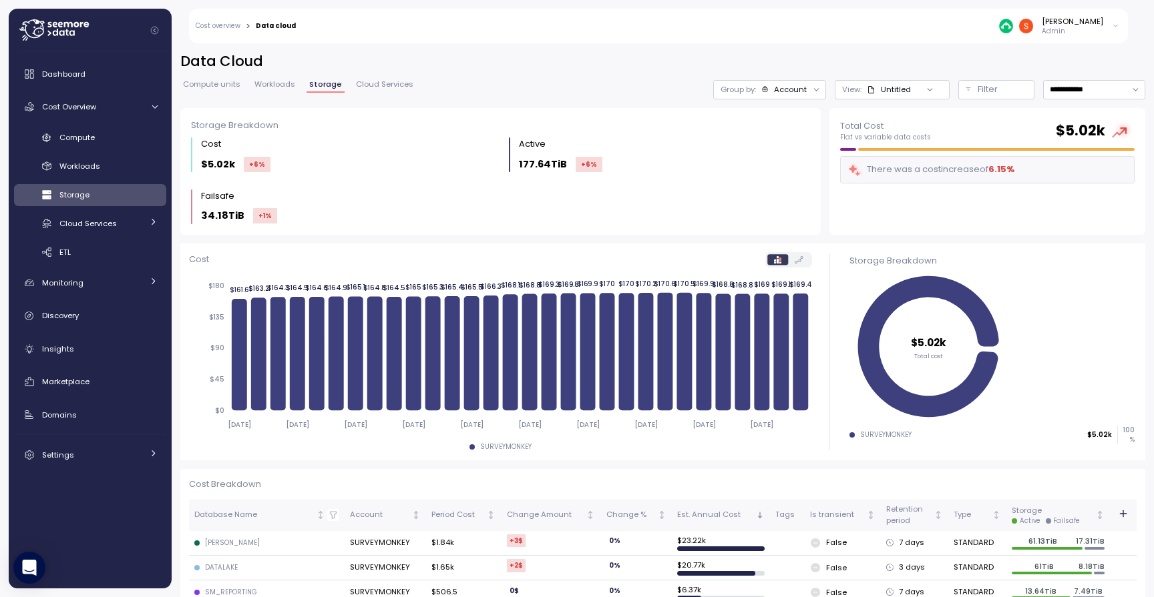
click at [379, 83] on span "Cloud Services" at bounding box center [384, 84] width 57 height 7
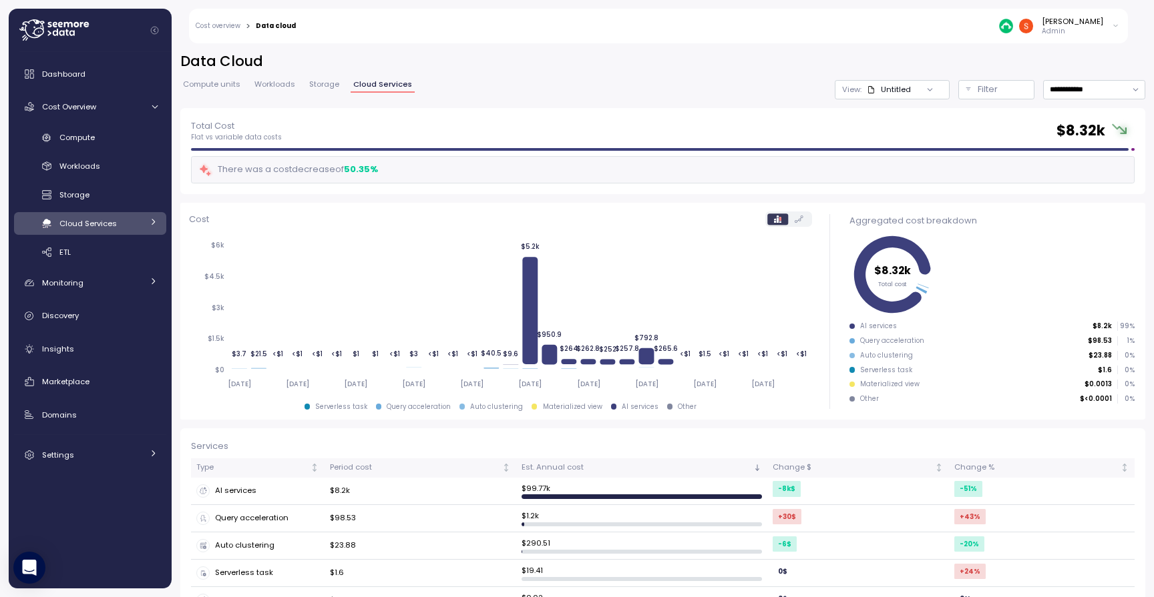
click at [234, 83] on span "Compute units" at bounding box center [211, 84] width 57 height 7
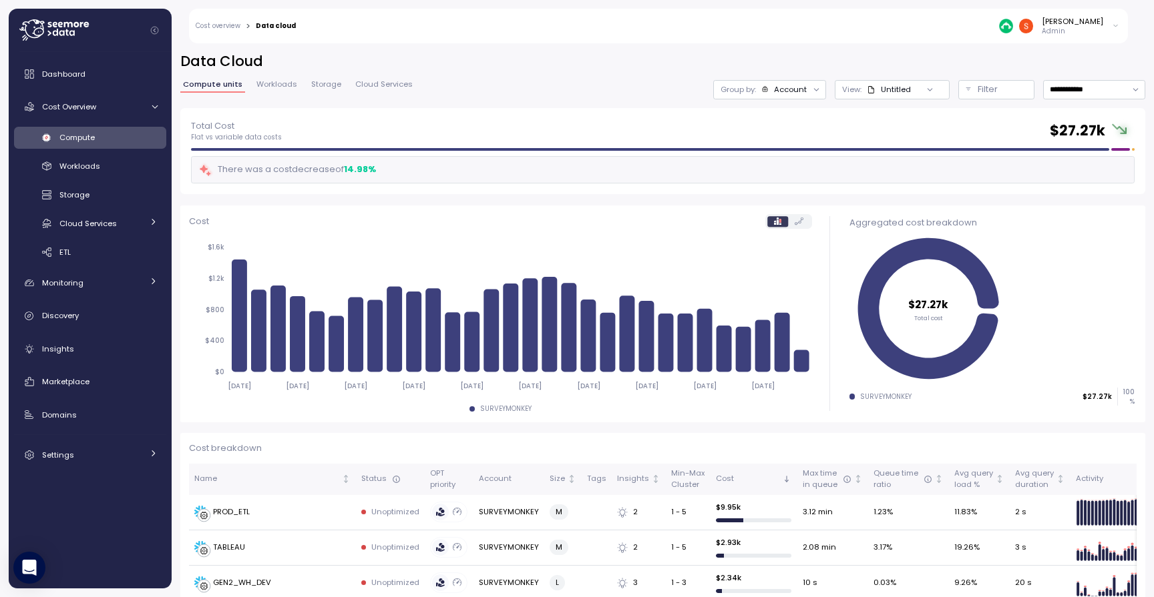
click at [401, 86] on span "Cloud Services" at bounding box center [383, 84] width 57 height 7
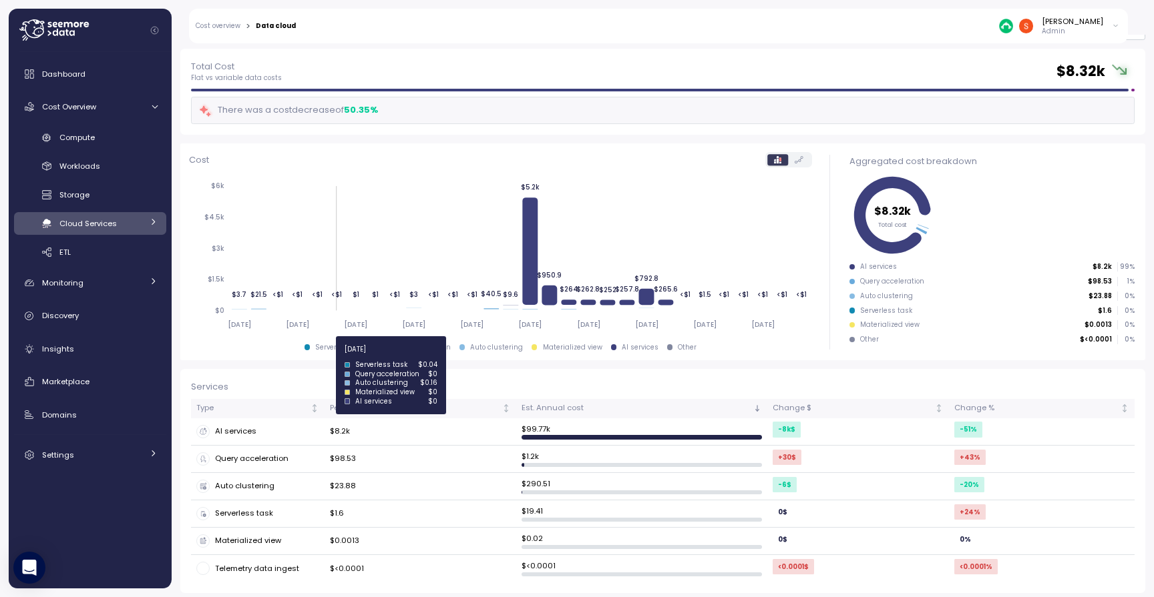
scroll to position [59, 0]
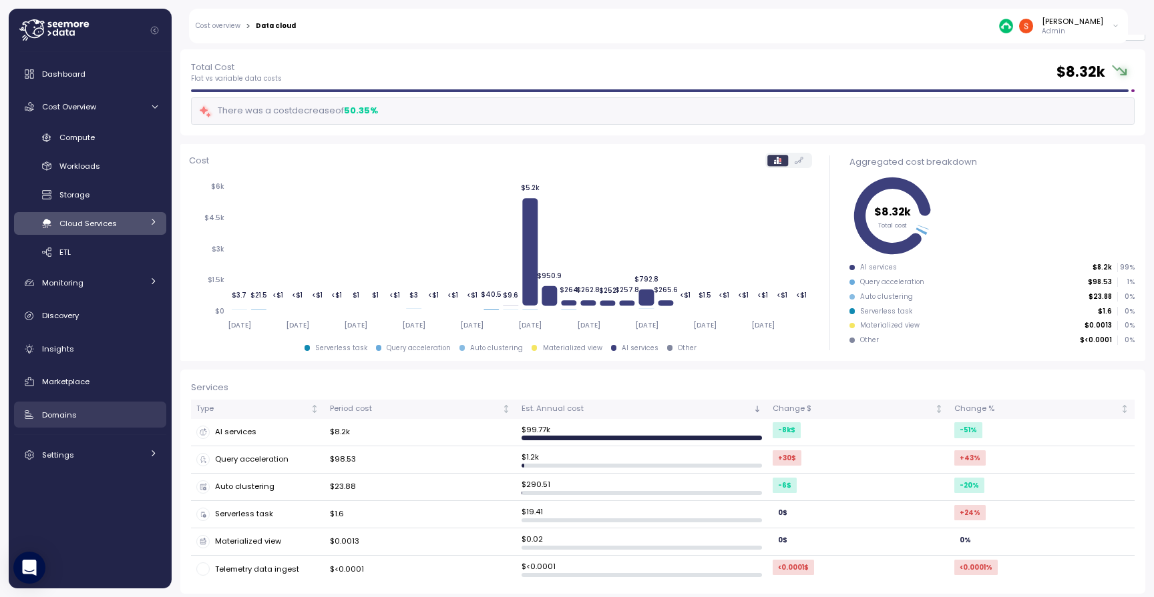
click at [76, 417] on div "Domains" at bounding box center [99, 415] width 115 height 13
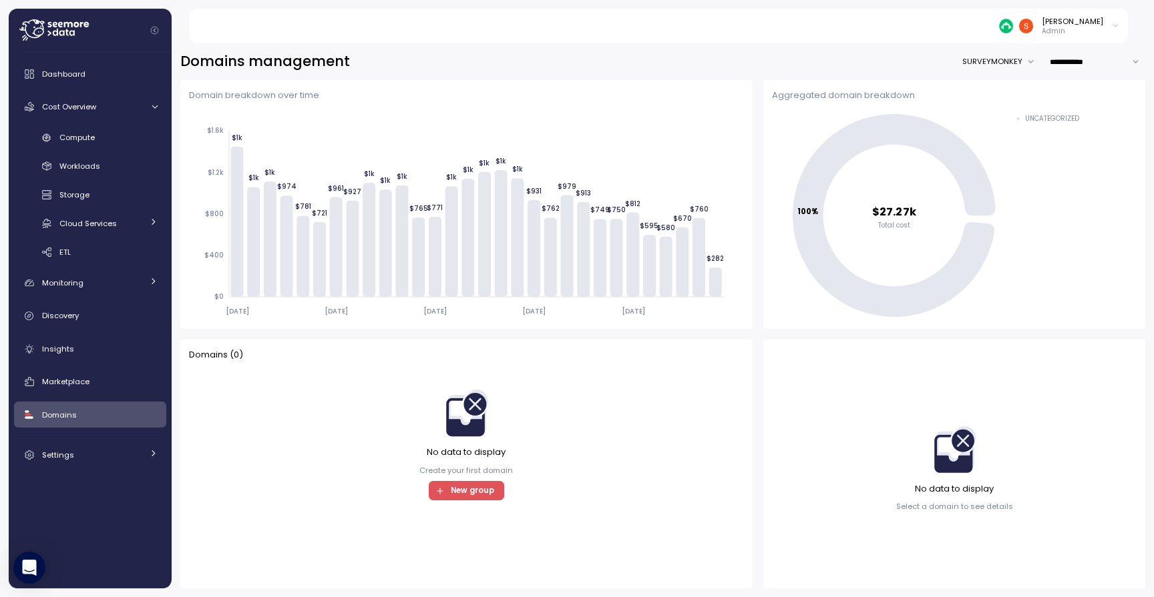
click at [466, 495] on span "New group" at bounding box center [472, 491] width 43 height 18
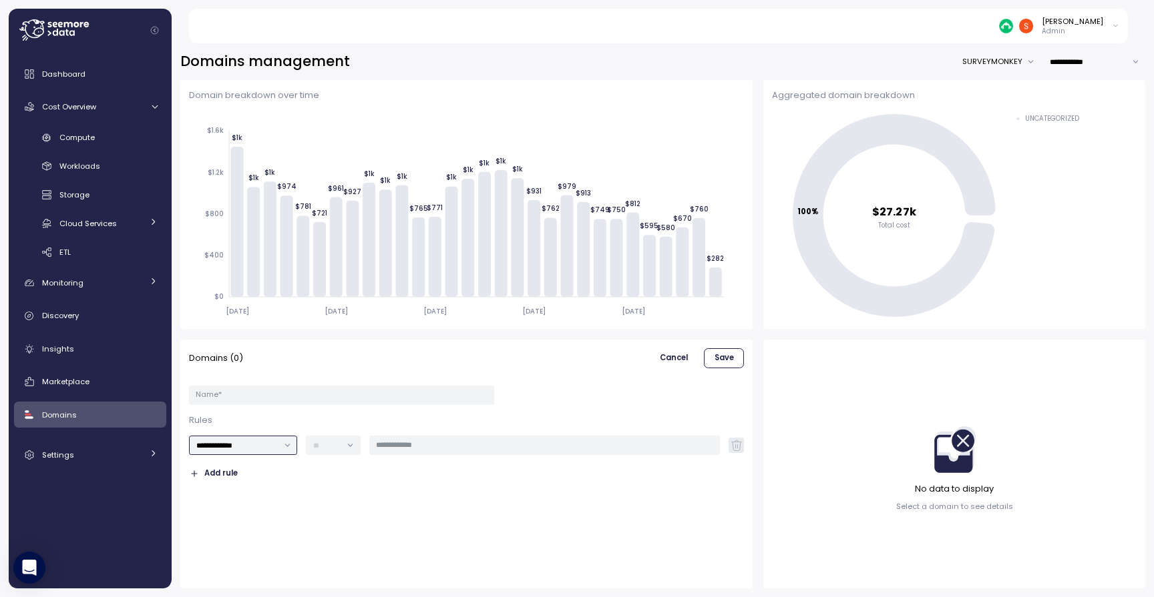
click at [298, 446] on input "**********" at bounding box center [243, 445] width 109 height 19
click at [80, 286] on span "Monitoring" at bounding box center [62, 283] width 41 height 11
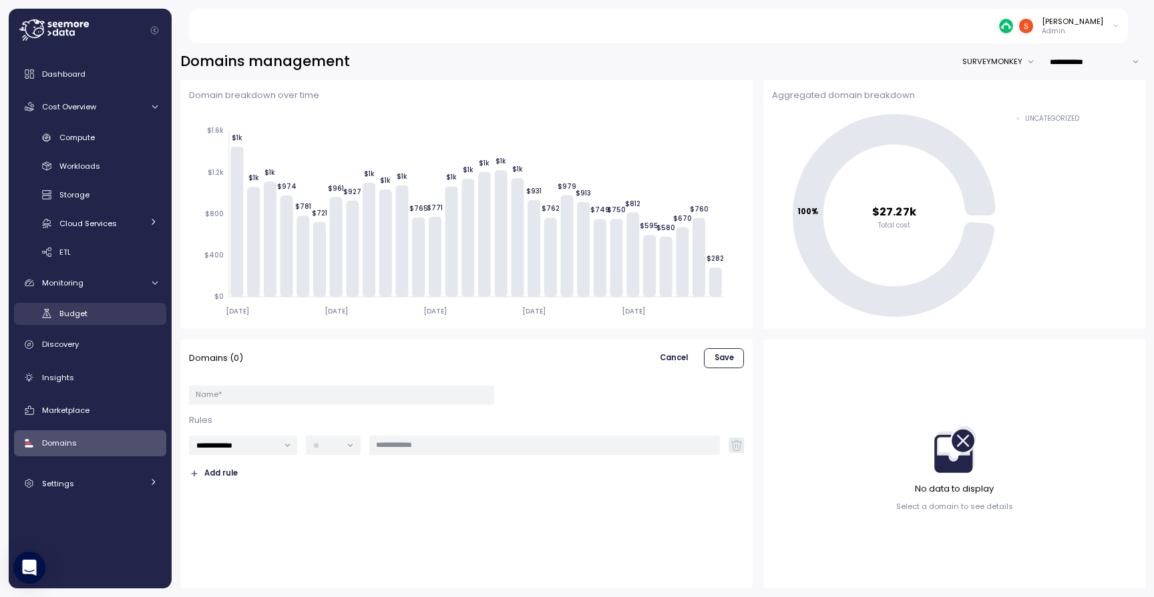
click at [75, 316] on span "Budget" at bounding box center [73, 313] width 28 height 11
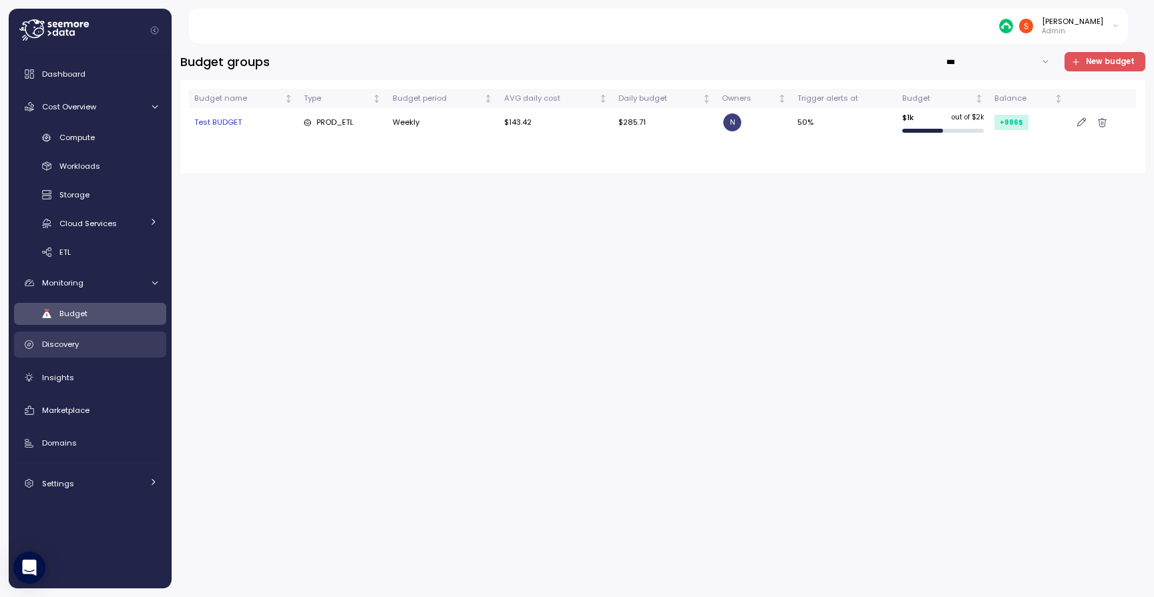
click at [74, 347] on span "Discovery" at bounding box center [60, 344] width 37 height 11
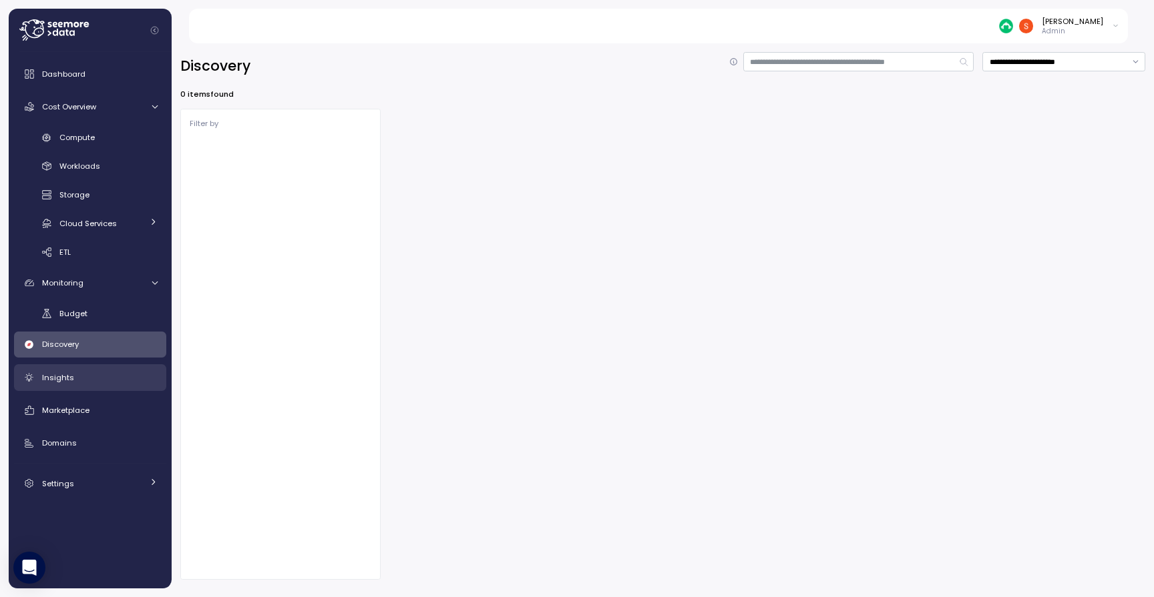
click at [69, 377] on span "Insights" at bounding box center [58, 378] width 32 height 11
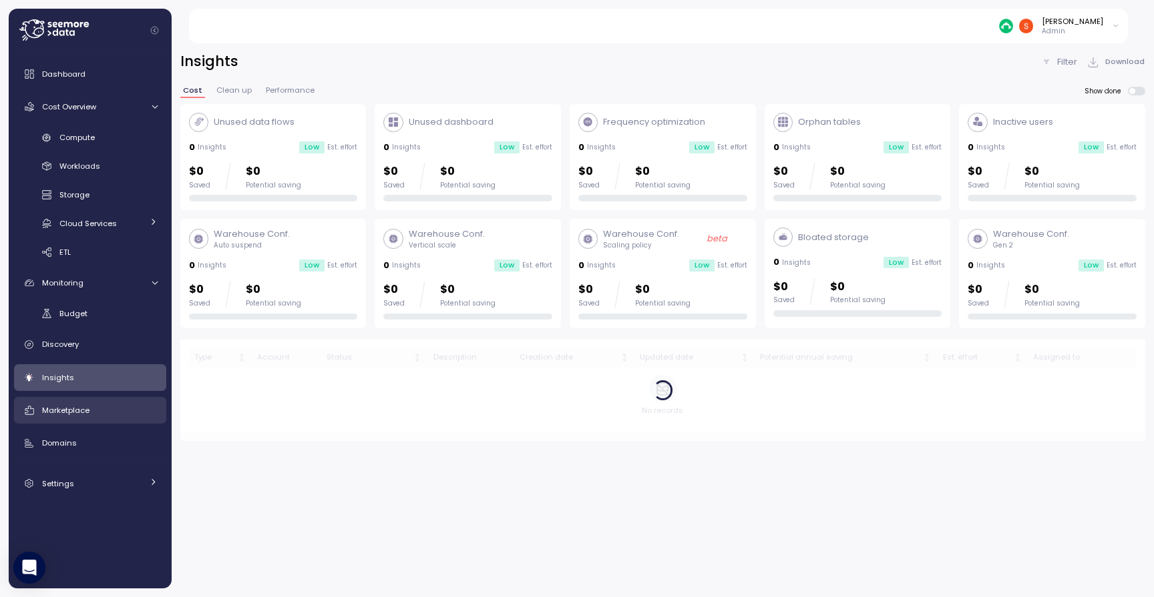
click at [72, 411] on span "Marketplace" at bounding box center [65, 410] width 47 height 11
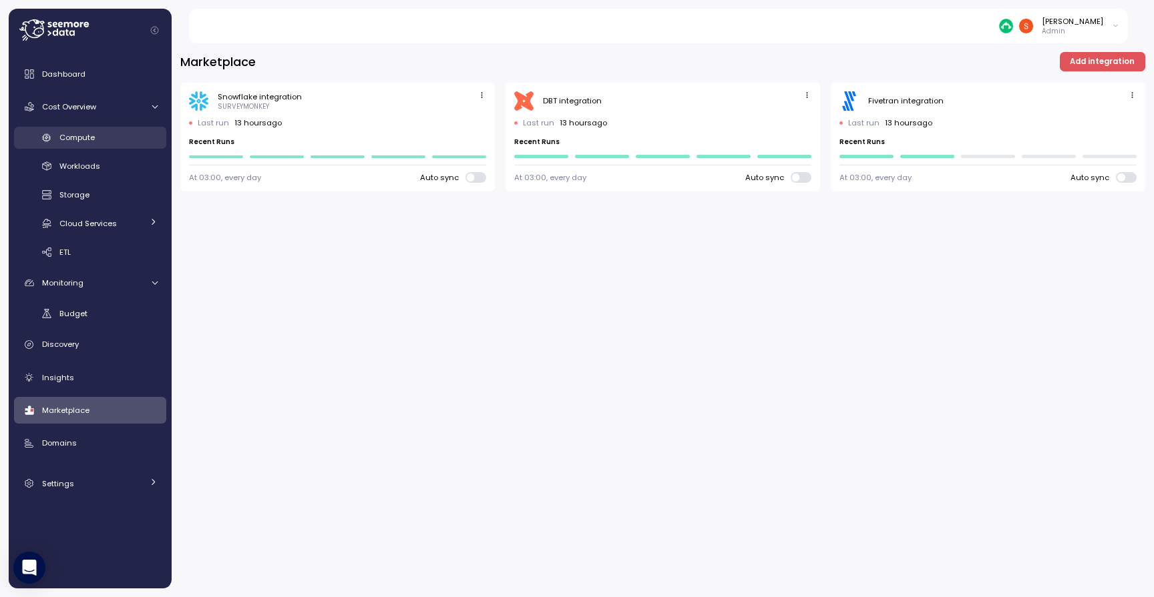
click at [111, 142] on div "Compute" at bounding box center [108, 137] width 98 height 13
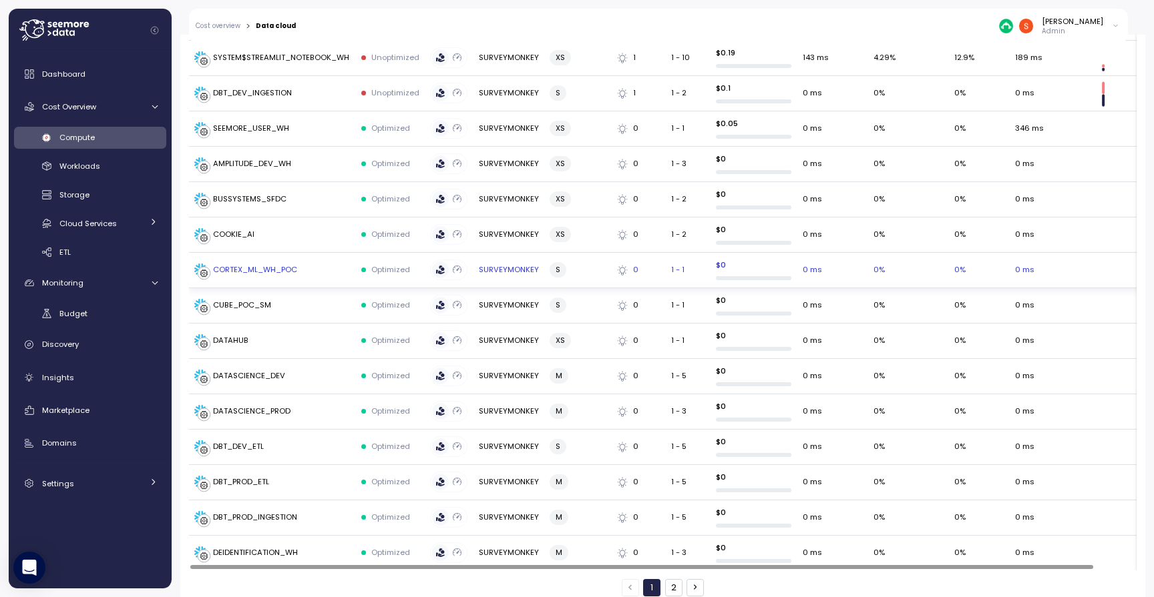
scroll to position [1692, 0]
click at [672, 581] on button "2" at bounding box center [673, 589] width 17 height 17
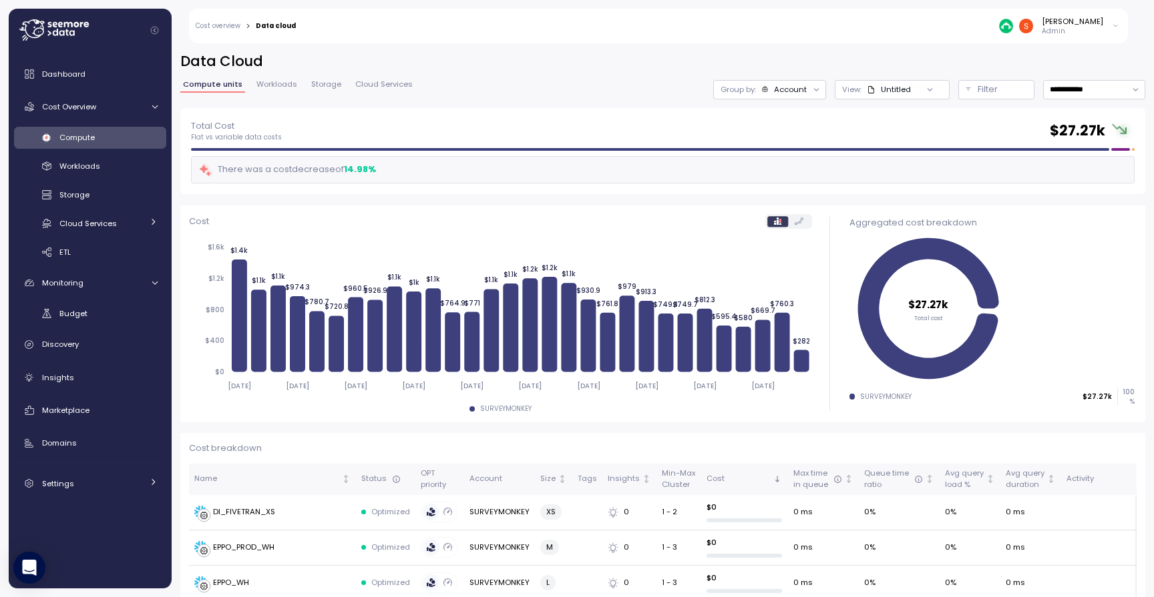
scroll to position [0, 0]
click at [67, 102] on span "Cost Overview" at bounding box center [69, 106] width 54 height 11
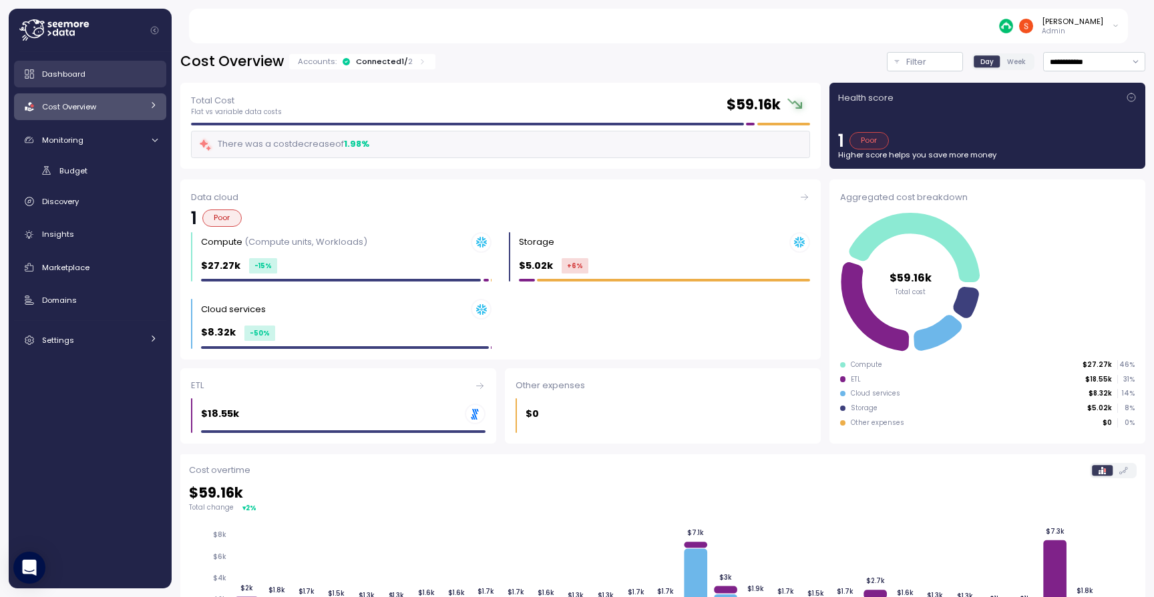
click at [87, 70] on div "Dashboard" at bounding box center [99, 73] width 115 height 13
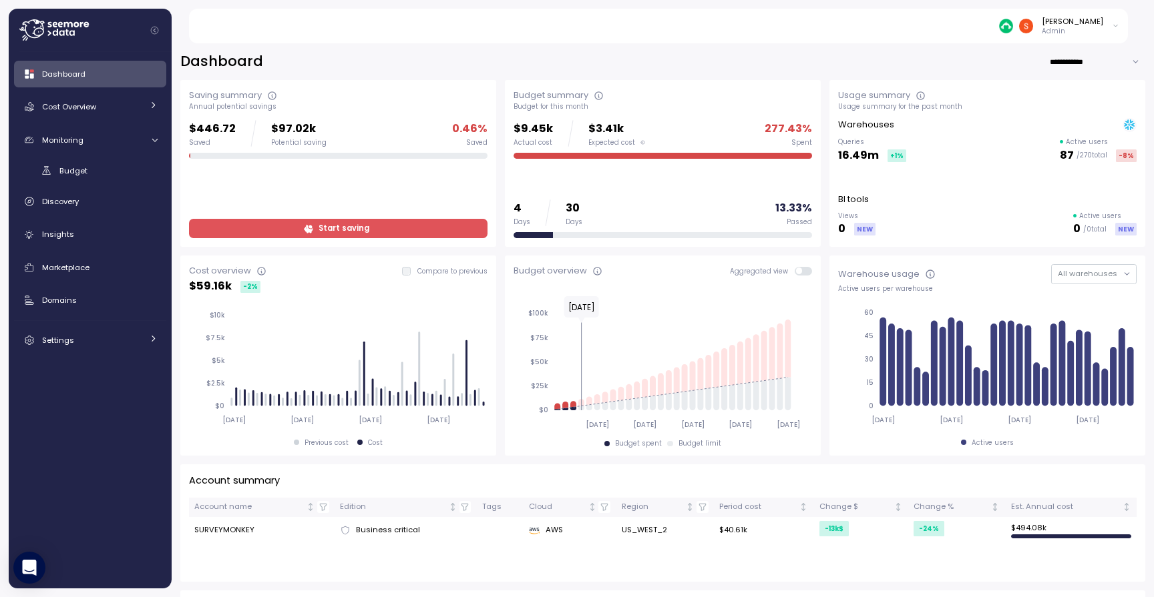
click at [802, 273] on span at bounding box center [807, 271] width 11 height 9
click at [805, 272] on span at bounding box center [807, 271] width 11 height 9
click at [802, 271] on span at bounding box center [807, 271] width 11 height 9
click at [1128, 273] on button "All warehouses" at bounding box center [1093, 273] width 85 height 19
click at [1124, 273] on button "All warehouses" at bounding box center [1093, 273] width 85 height 19
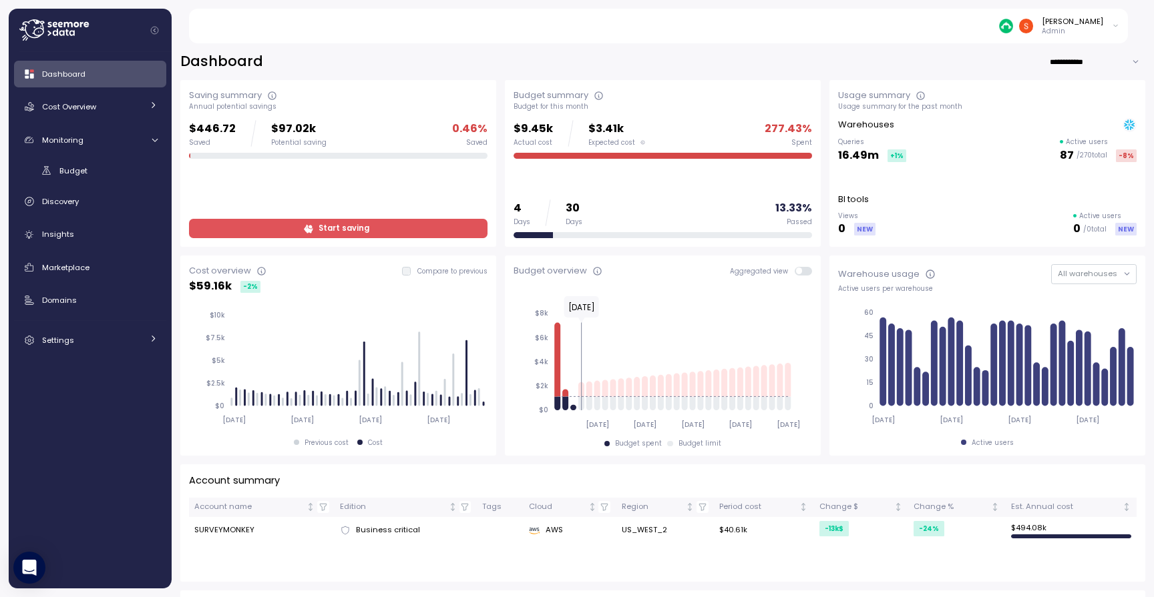
click at [1124, 273] on button "All warehouses" at bounding box center [1093, 273] width 85 height 19
click at [51, 105] on span "Cost Overview" at bounding box center [69, 106] width 54 height 11
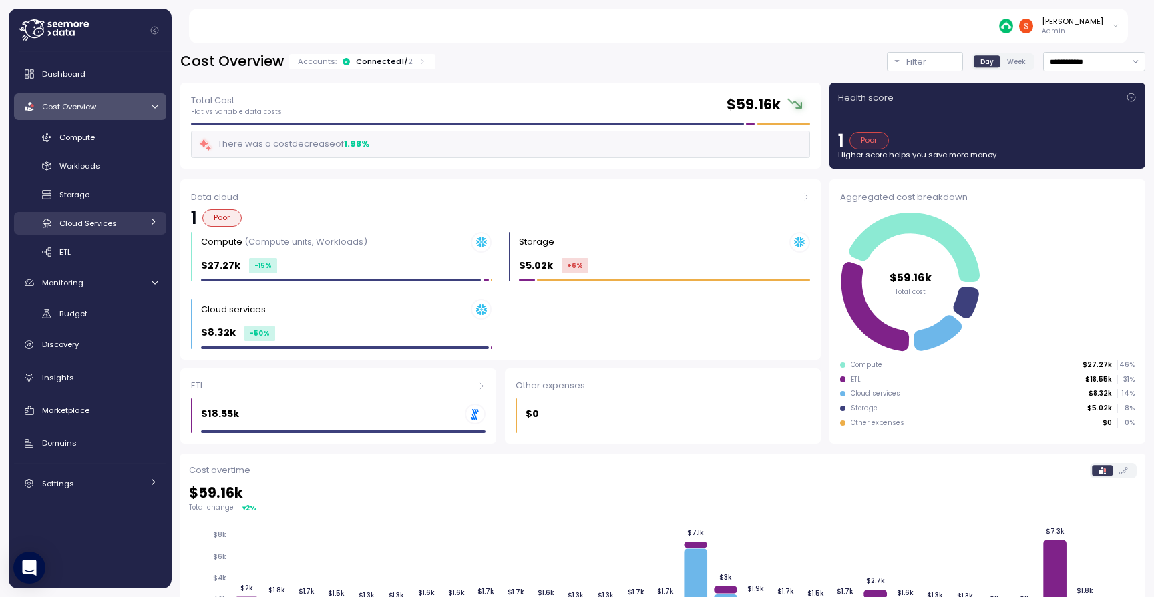
click at [110, 215] on link "Cloud Services" at bounding box center [90, 223] width 152 height 22
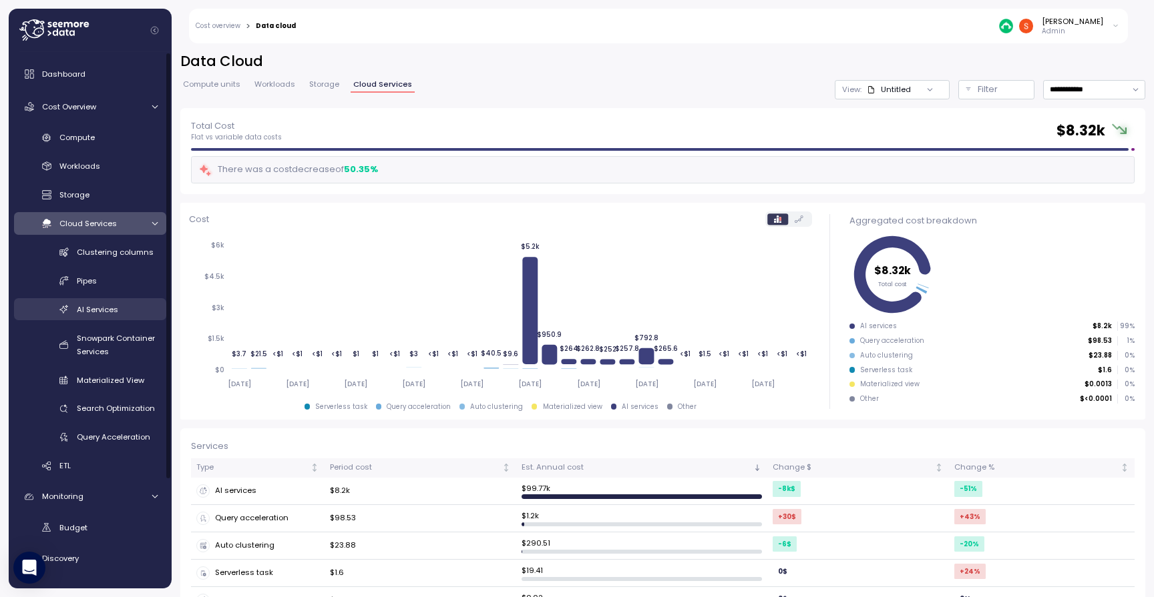
click at [119, 306] on div "AI Services" at bounding box center [117, 309] width 81 height 13
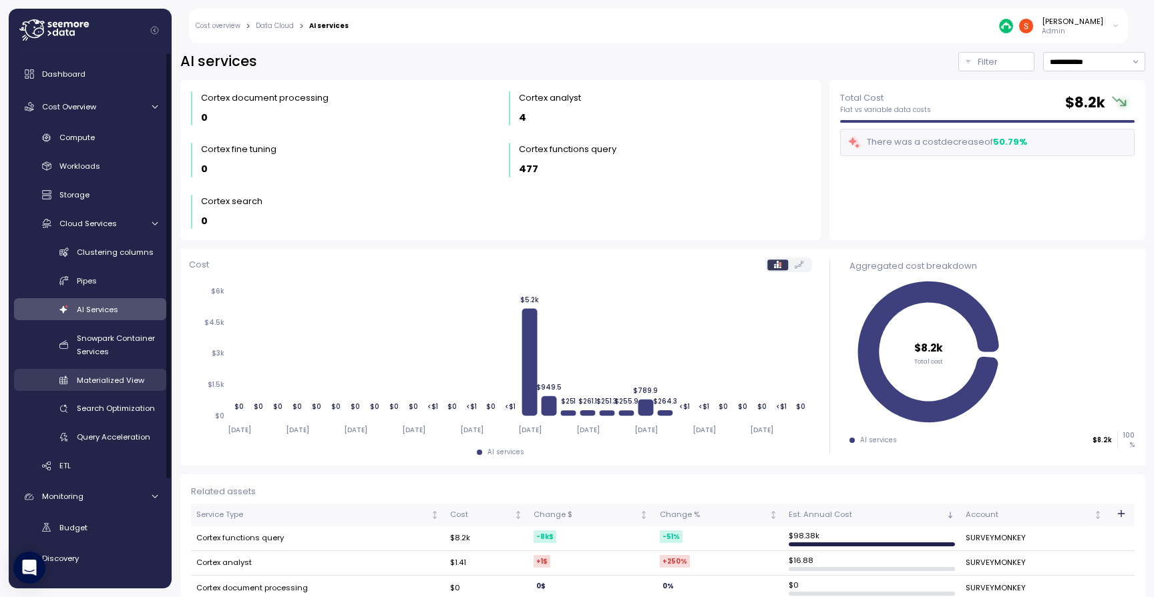
click at [130, 377] on span "Materialized View" at bounding box center [110, 380] width 67 height 11
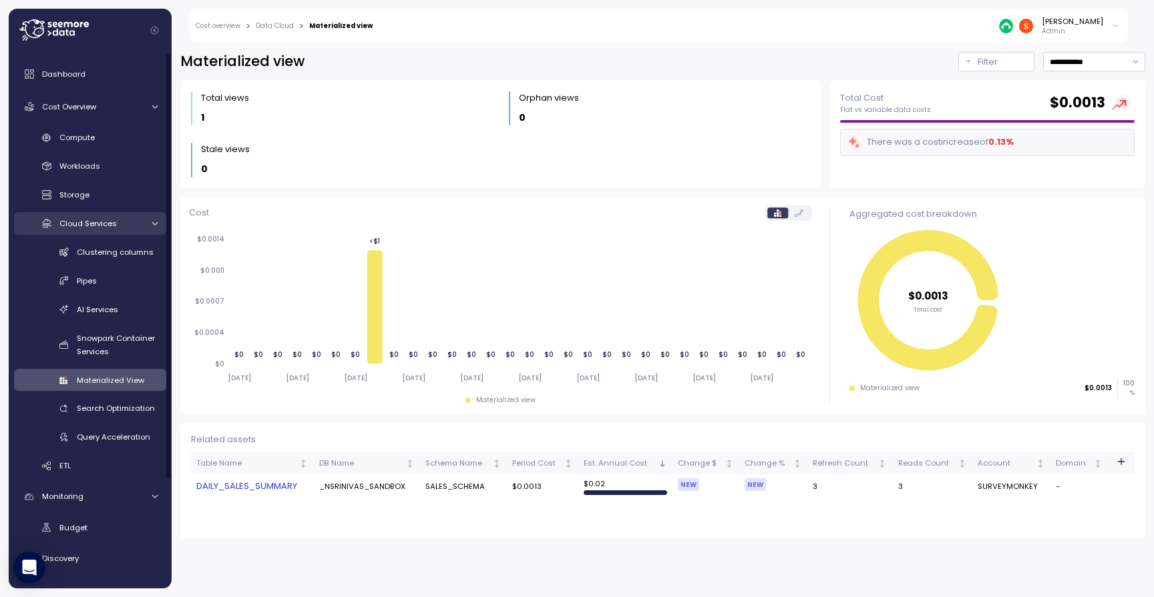
click at [152, 222] on icon at bounding box center [154, 224] width 9 height 9
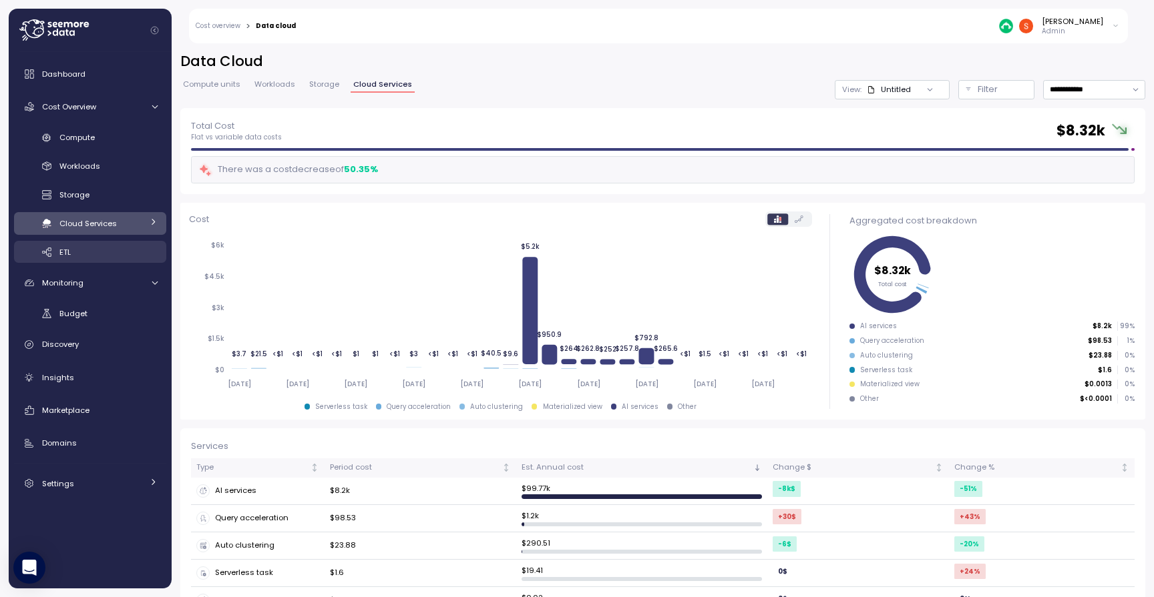
click at [129, 258] on div "ETL" at bounding box center [108, 252] width 98 height 13
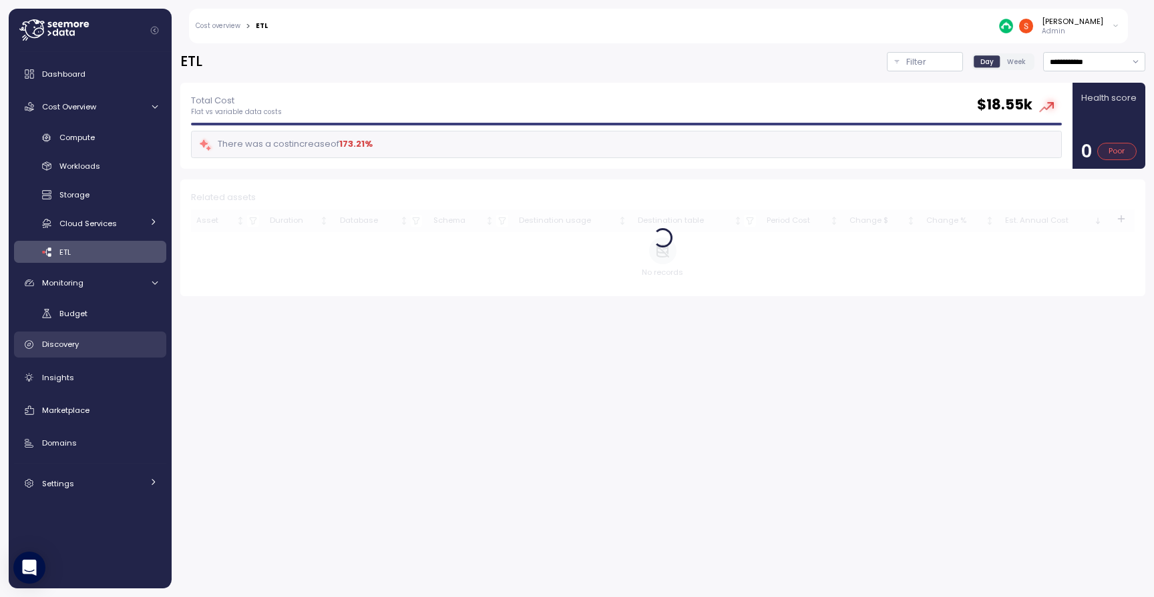
click at [88, 344] on div "Discovery" at bounding box center [99, 344] width 115 height 13
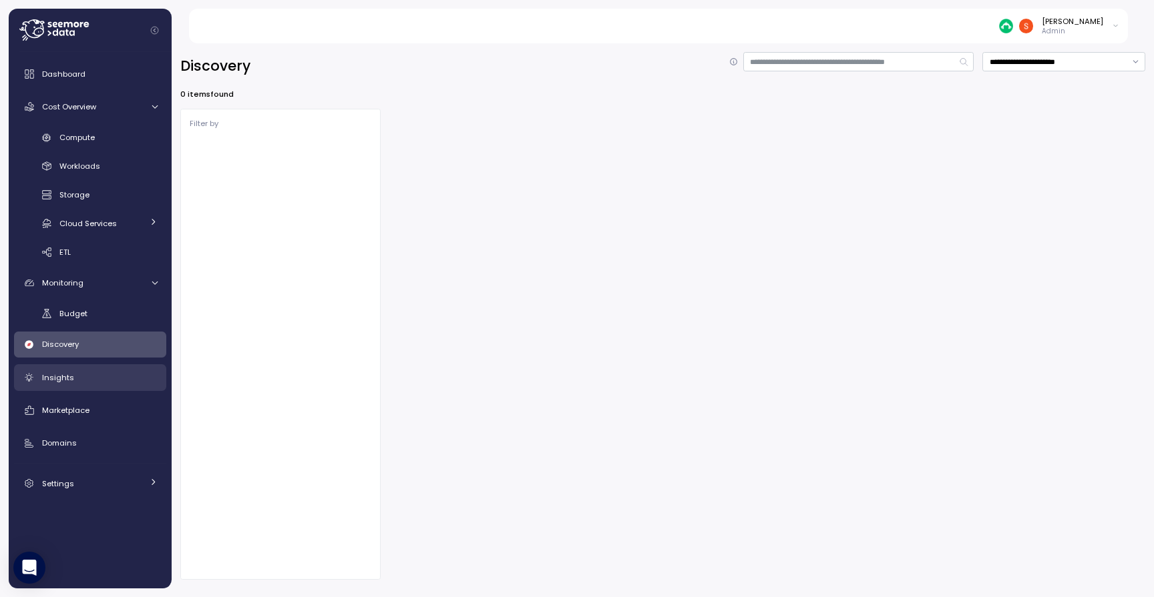
click at [74, 374] on div "Insights" at bounding box center [99, 377] width 115 height 13
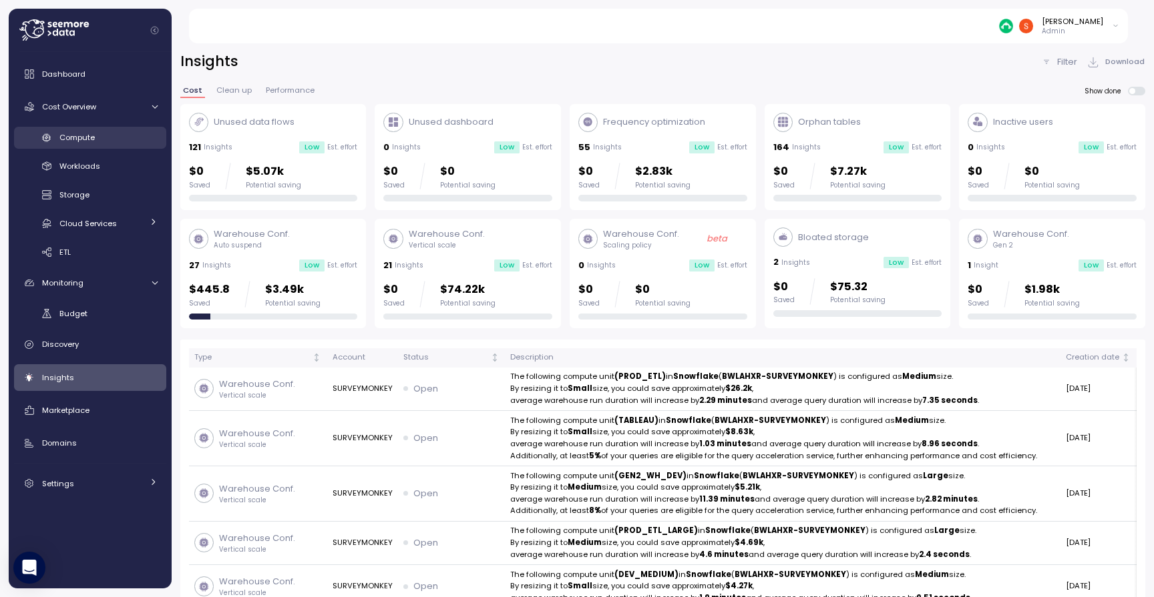
click at [93, 133] on span "Compute" at bounding box center [76, 137] width 35 height 11
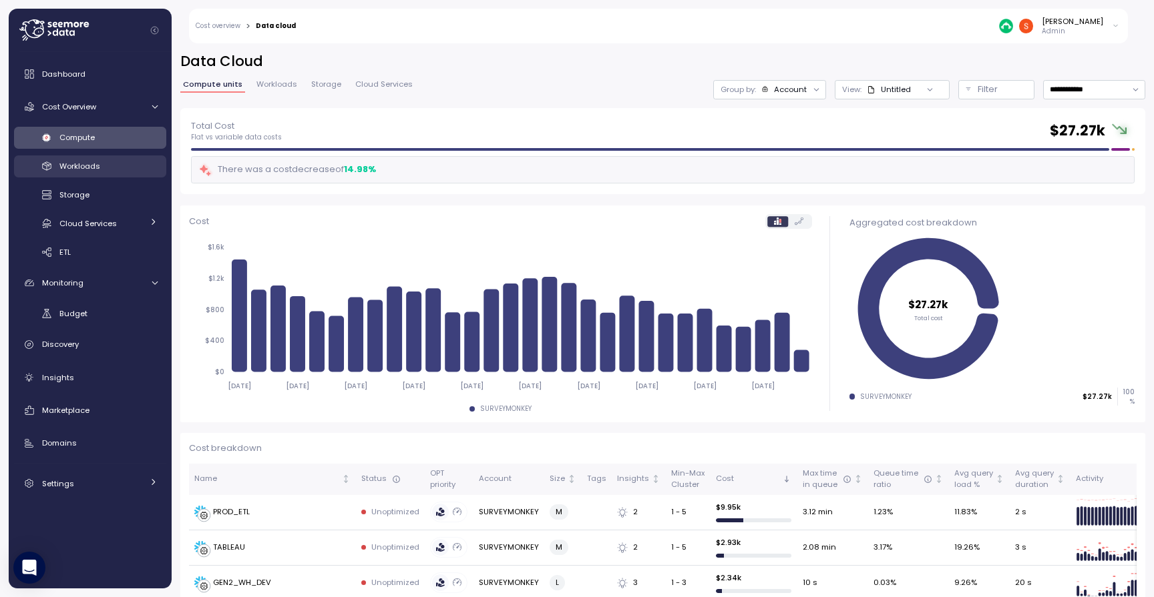
click at [94, 166] on span "Workloads" at bounding box center [79, 166] width 41 height 11
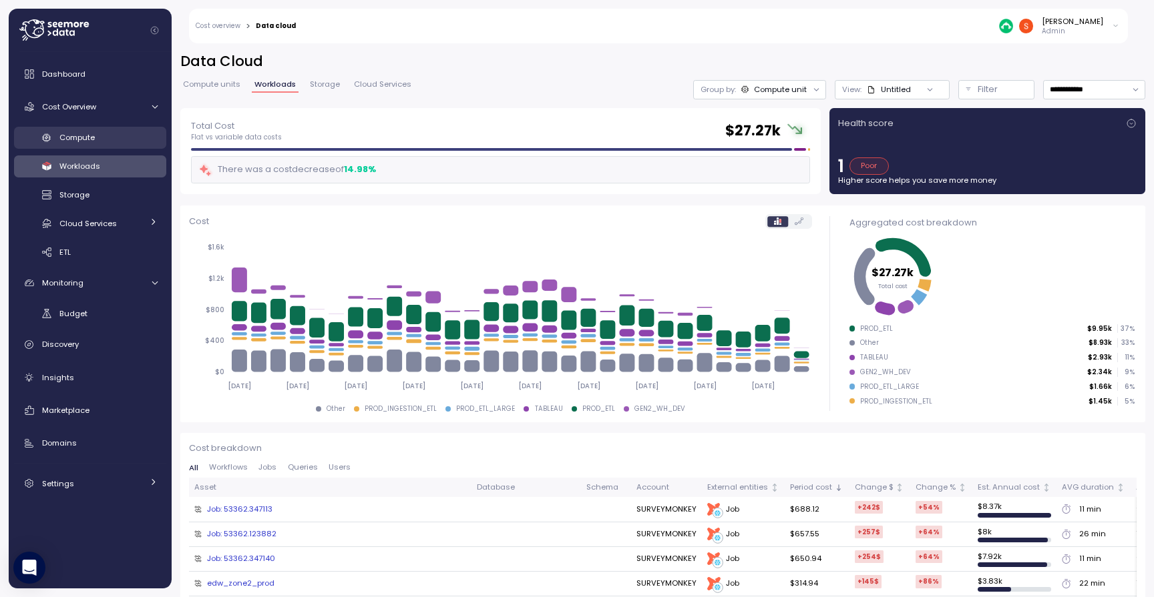
click at [89, 140] on span "Compute" at bounding box center [76, 137] width 35 height 11
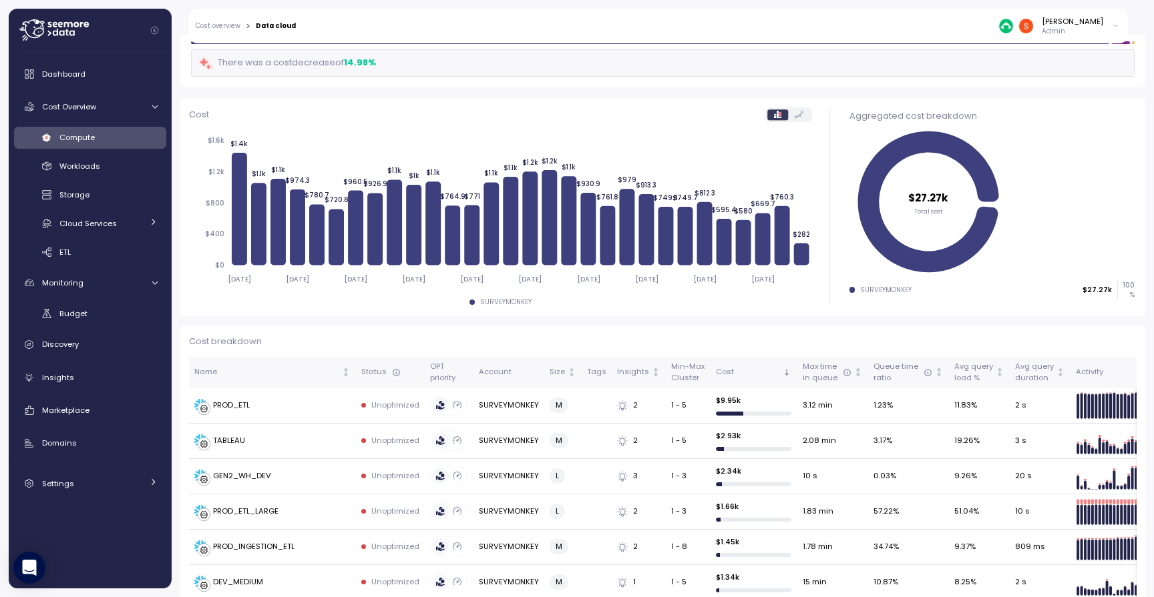
scroll to position [107, 0]
click at [304, 375] on div "Name" at bounding box center [266, 372] width 145 height 12
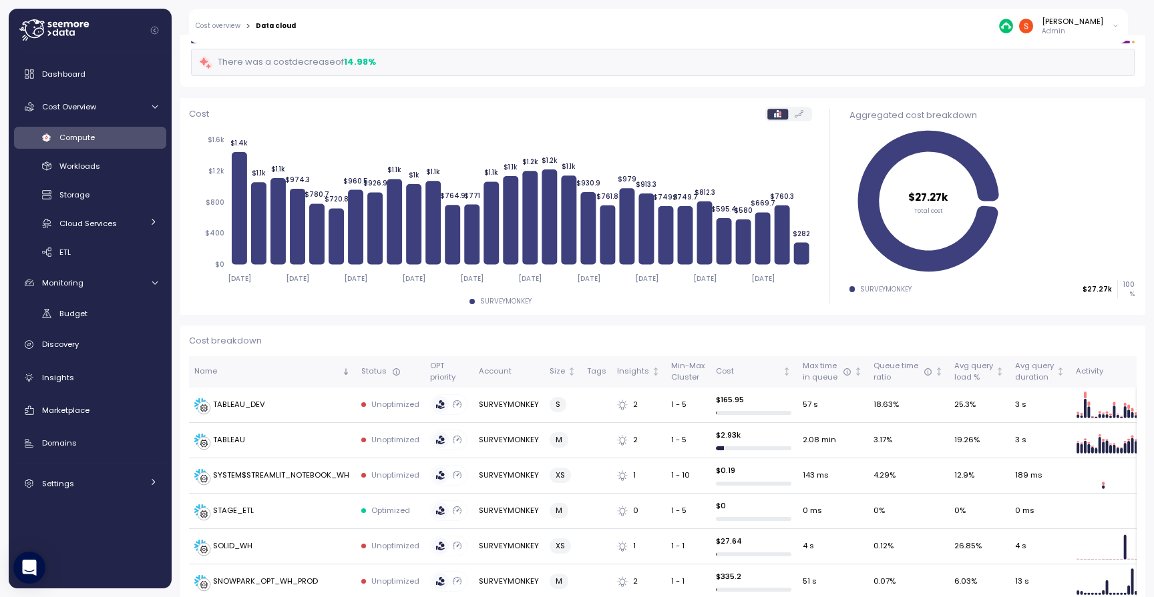
click at [344, 339] on p "Cost breakdown" at bounding box center [662, 340] width 947 height 13
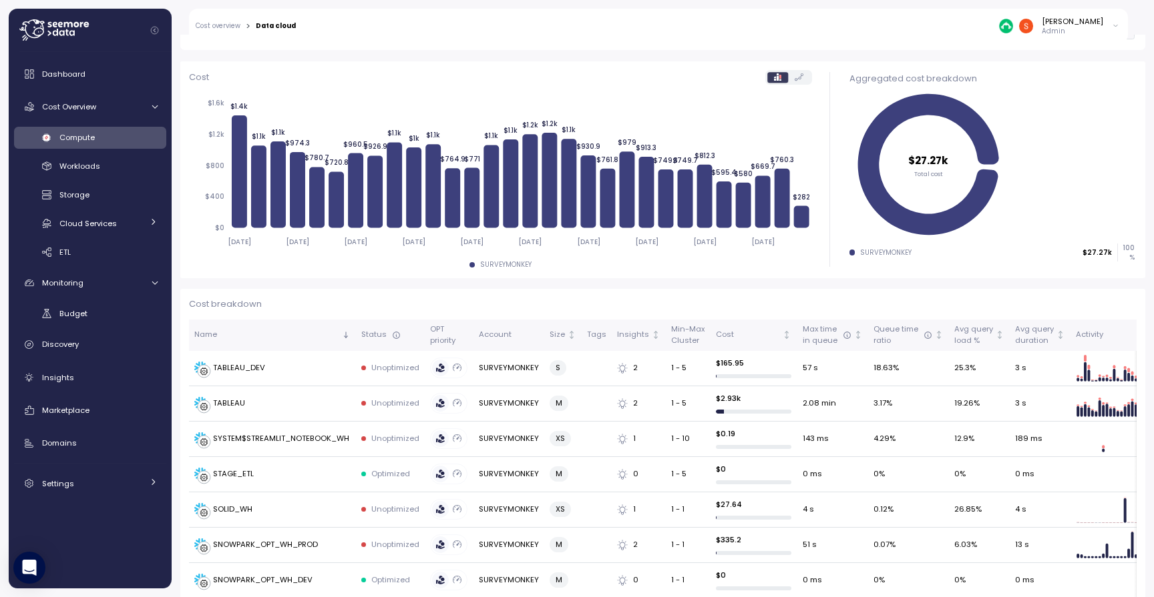
scroll to position [136, 0]
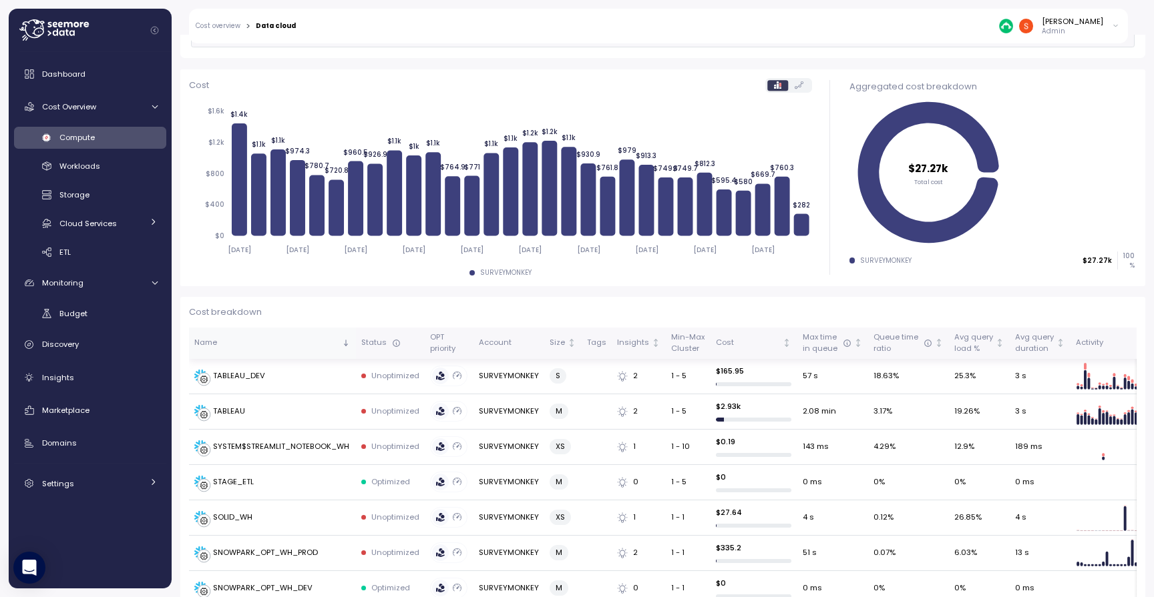
click at [346, 342] on icon "Sorted descending" at bounding box center [346, 342] width 0 height 5
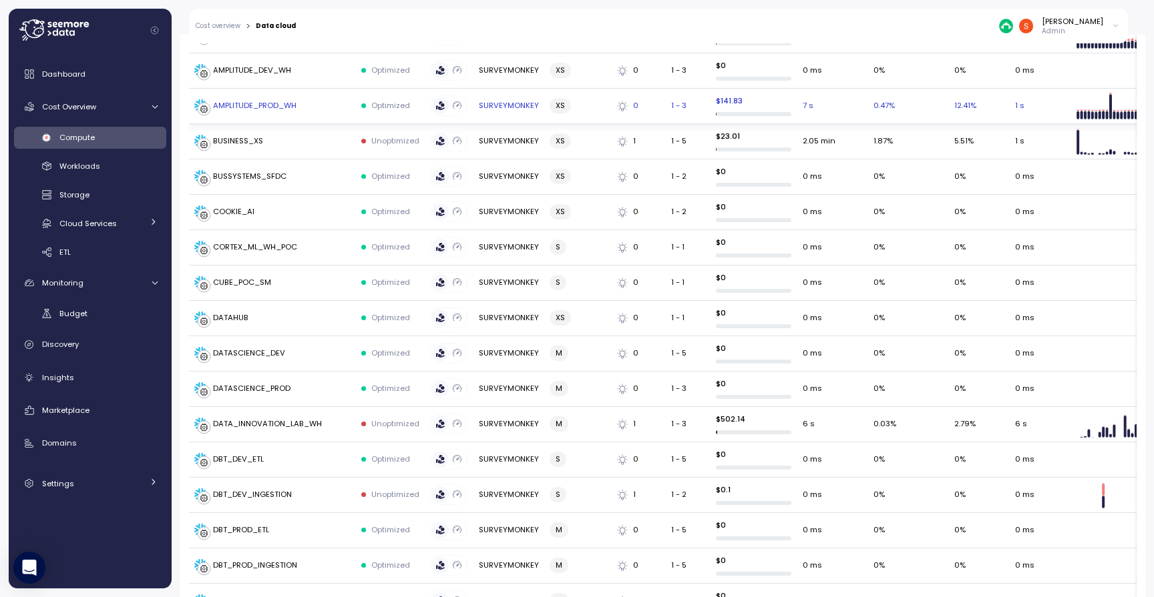
scroll to position [527, 0]
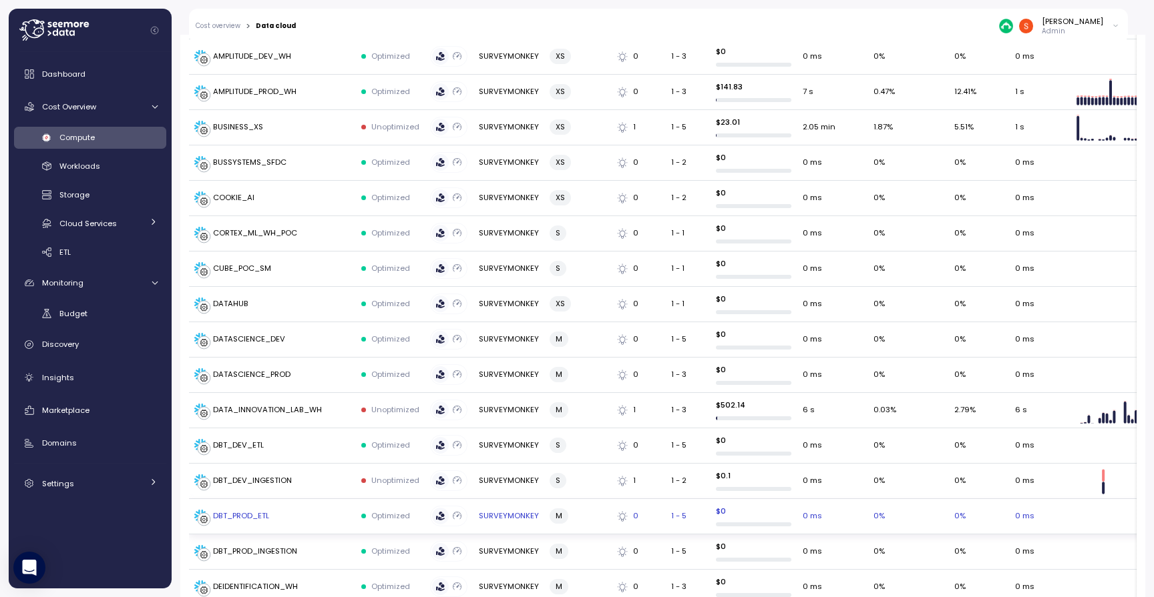
click at [264, 511] on div "DBT_PROD_ETL" at bounding box center [241, 517] width 56 height 12
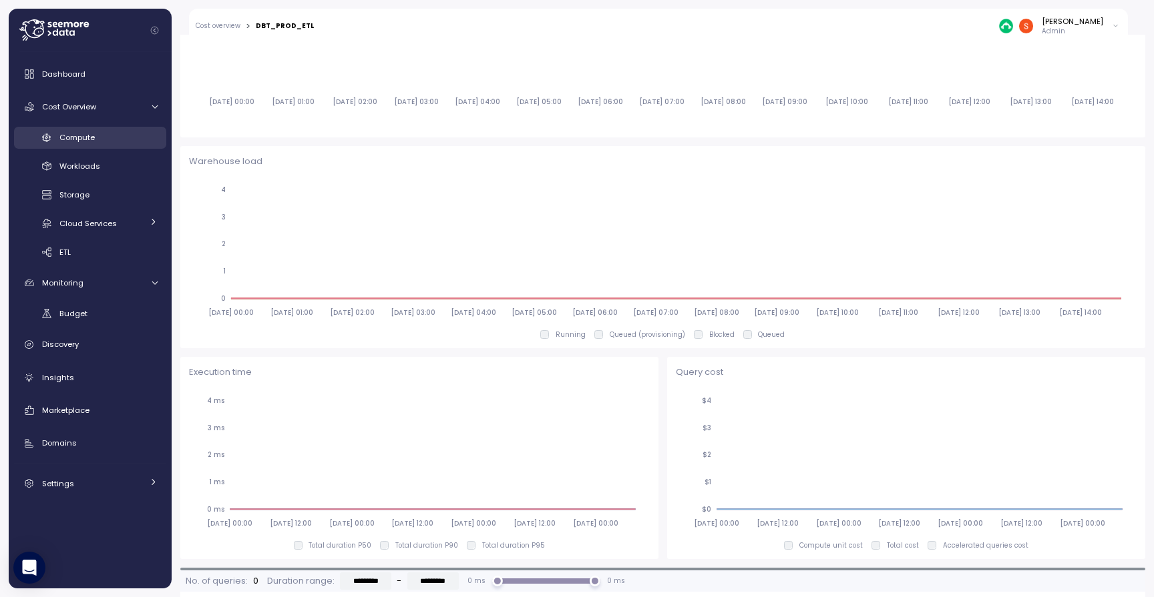
click at [97, 134] on div "Compute" at bounding box center [108, 137] width 98 height 13
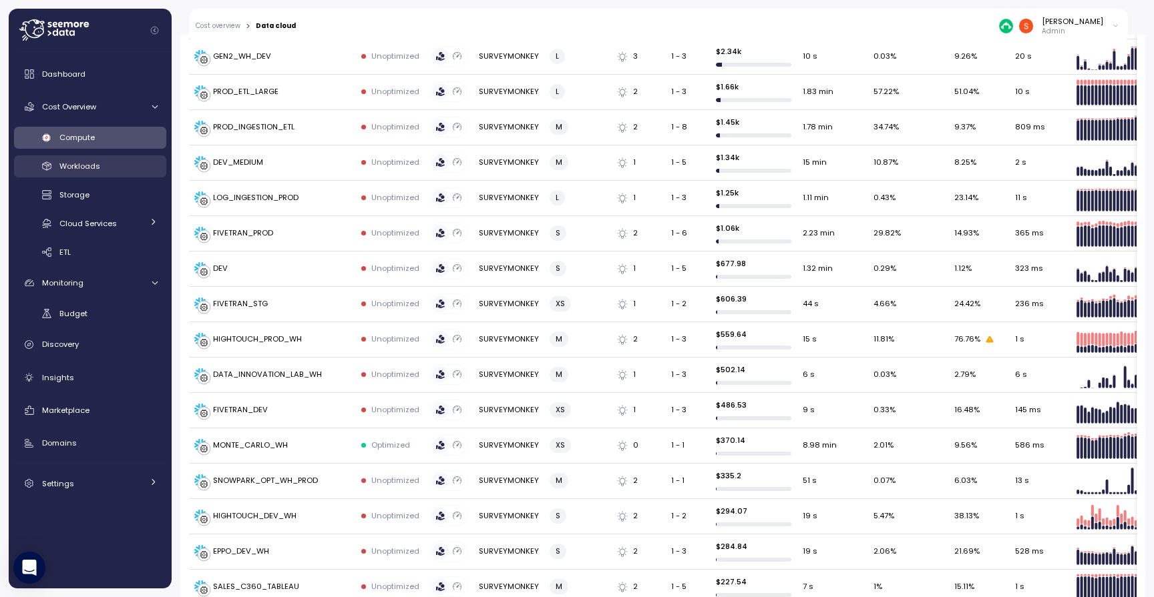
click at [96, 168] on span "Workloads" at bounding box center [79, 166] width 41 height 11
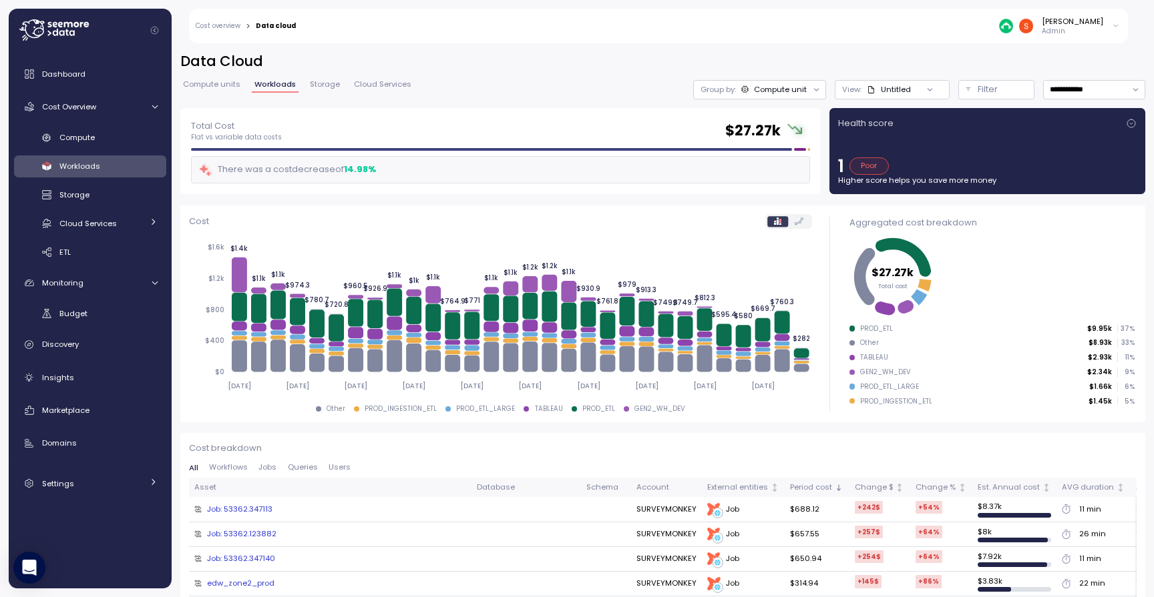
click at [243, 505] on div "Job: 53362.347113" at bounding box center [239, 510] width 65 height 12
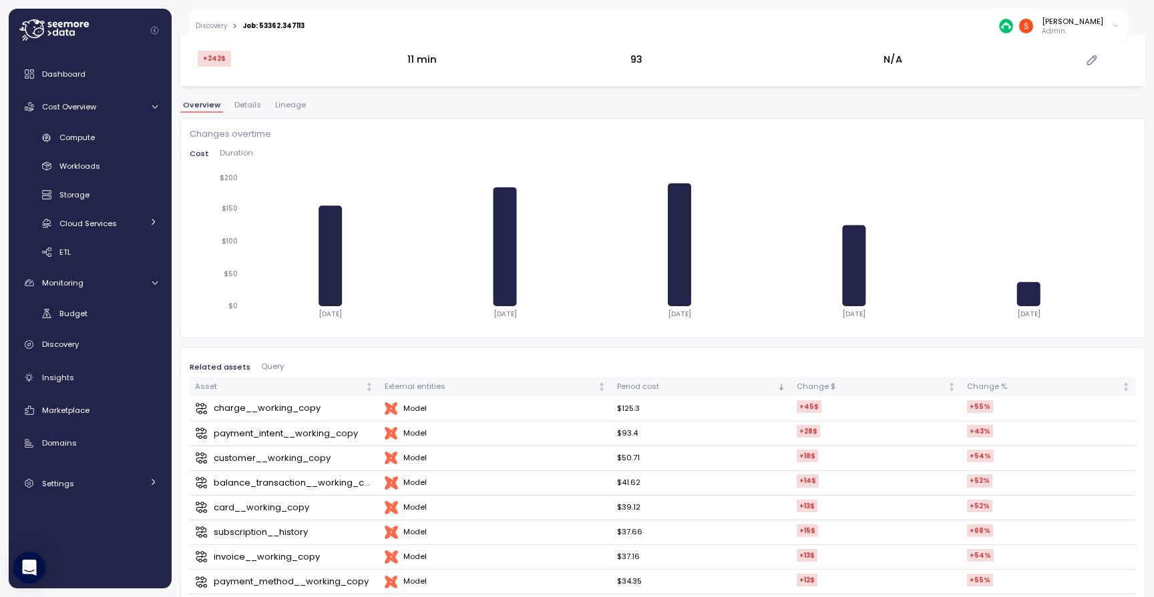
scroll to position [192, 0]
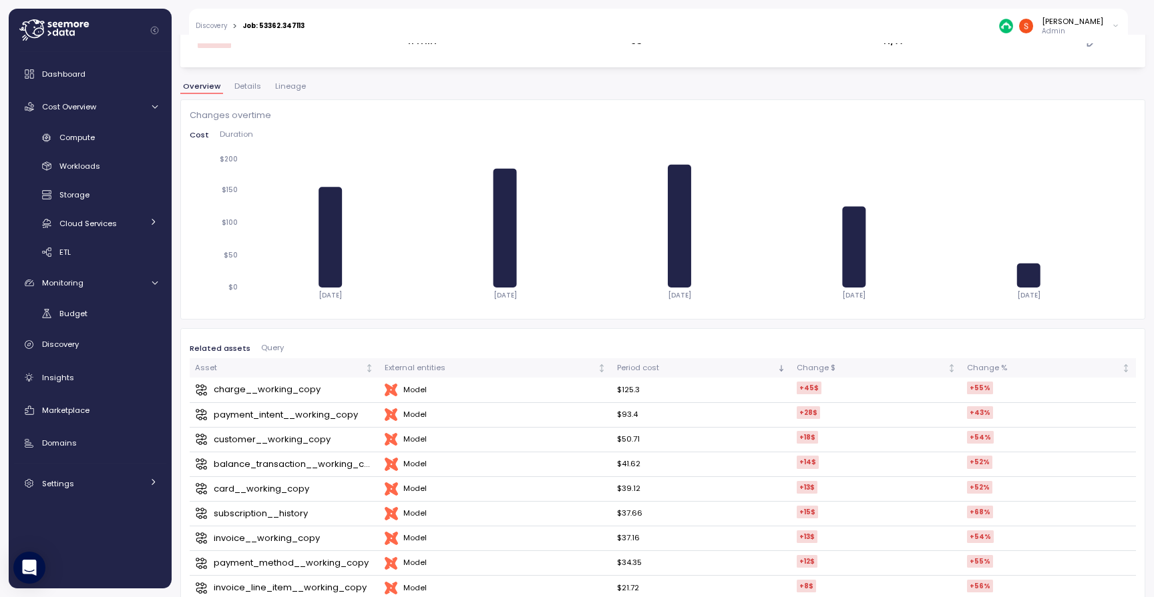
click at [243, 89] on span "Details" at bounding box center [247, 86] width 27 height 7
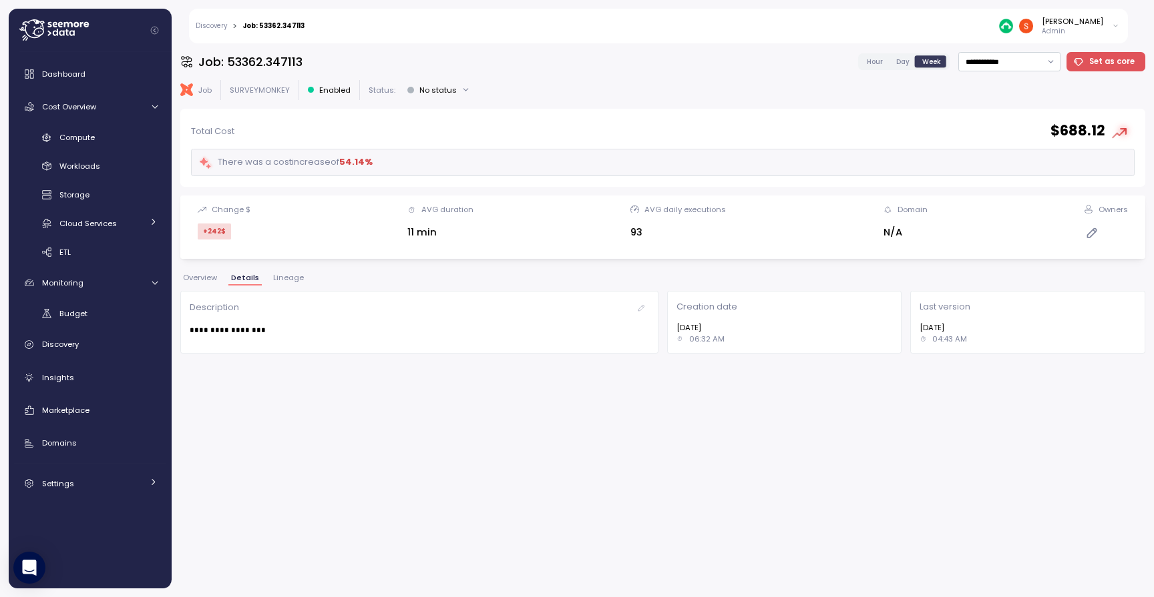
click at [220, 87] on div "dbt Job SURVEYMONKEY Enabled Status: No status" at bounding box center [662, 89] width 965 height 19
click at [204, 138] on p "Total Cost" at bounding box center [212, 131] width 43 height 13
click at [204, 93] on p "Job" at bounding box center [204, 90] width 13 height 11
click at [205, 89] on p "Job" at bounding box center [204, 90] width 13 height 11
click at [260, 87] on p "SURVEYMONKEY" at bounding box center [260, 90] width 60 height 11
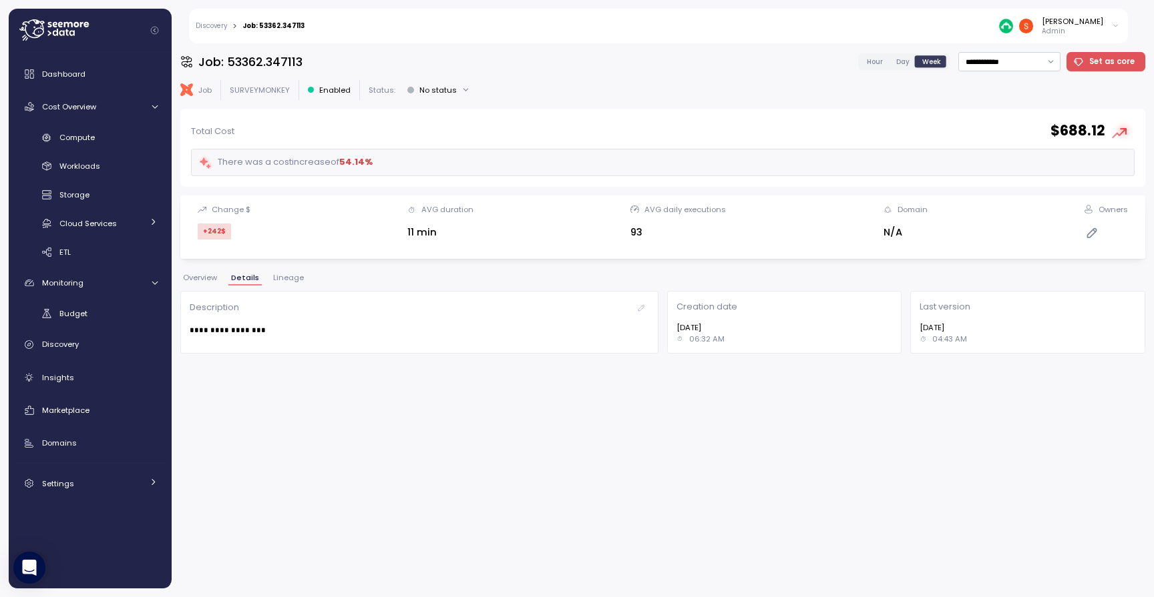
click at [210, 25] on link "Discovery" at bounding box center [211, 26] width 31 height 7
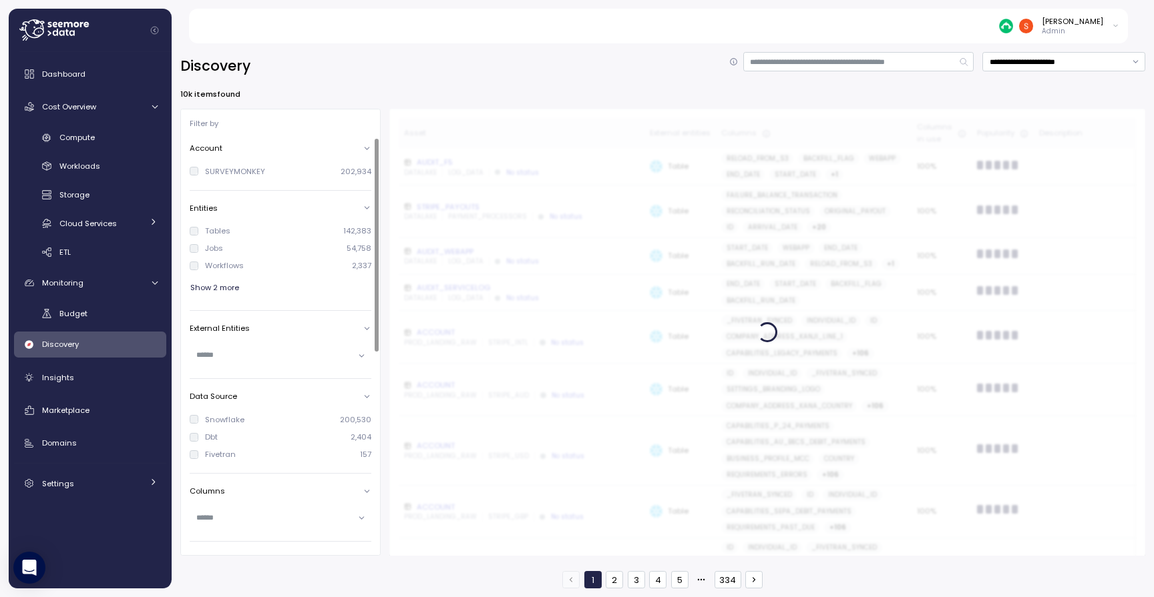
click at [93, 343] on div "Discovery" at bounding box center [99, 344] width 115 height 13
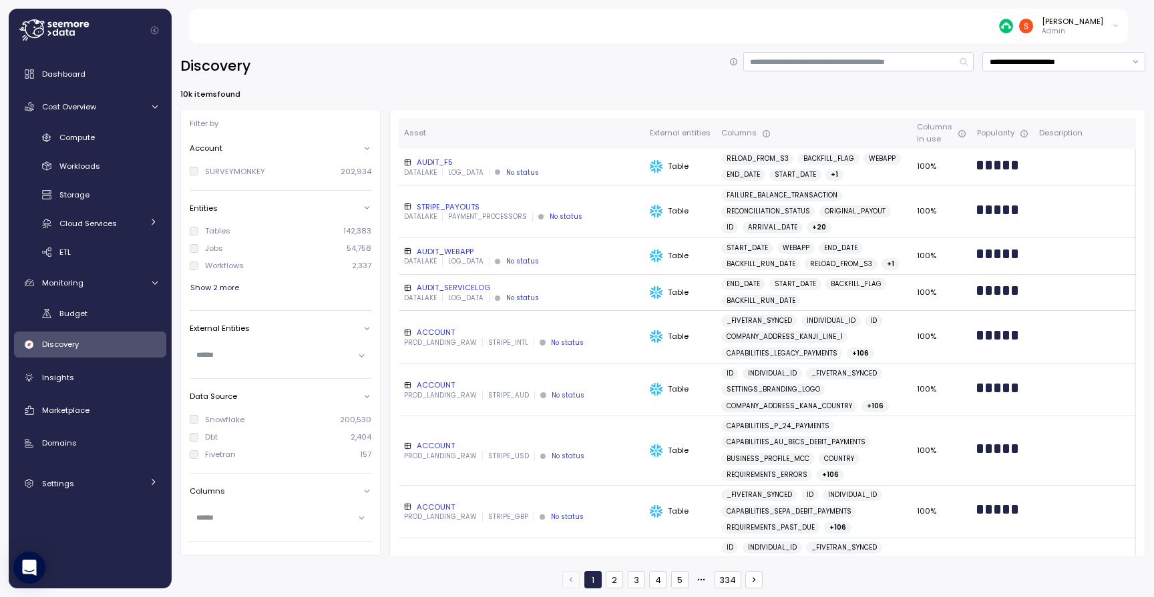
click at [73, 346] on span "Discovery" at bounding box center [60, 344] width 37 height 11
click at [71, 309] on span "Budget" at bounding box center [73, 313] width 28 height 11
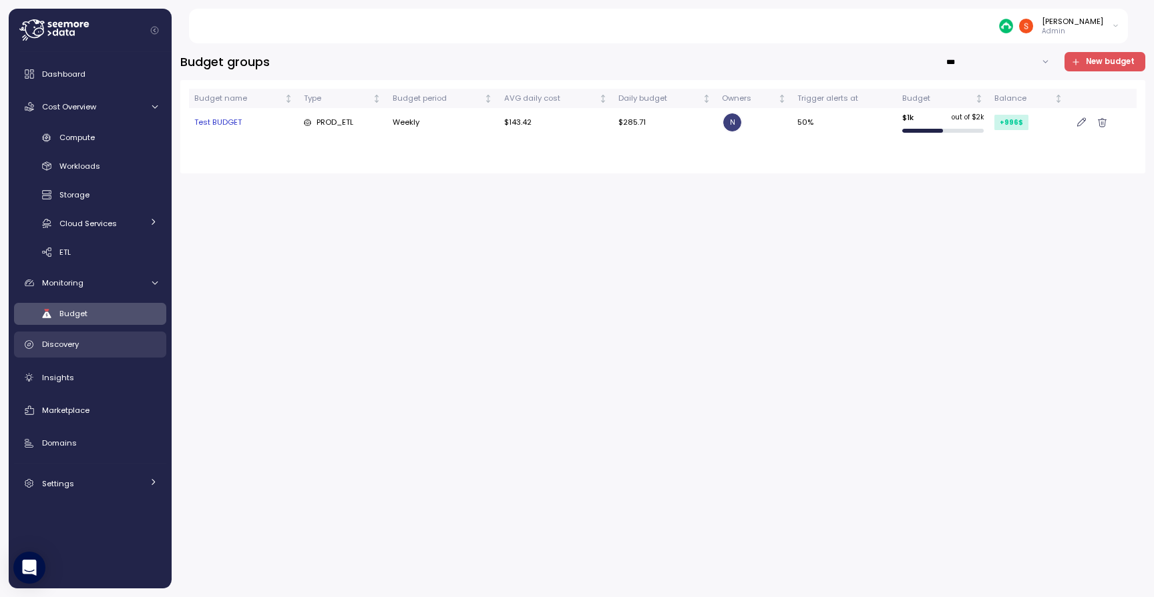
click at [73, 348] on span "Discovery" at bounding box center [60, 344] width 37 height 11
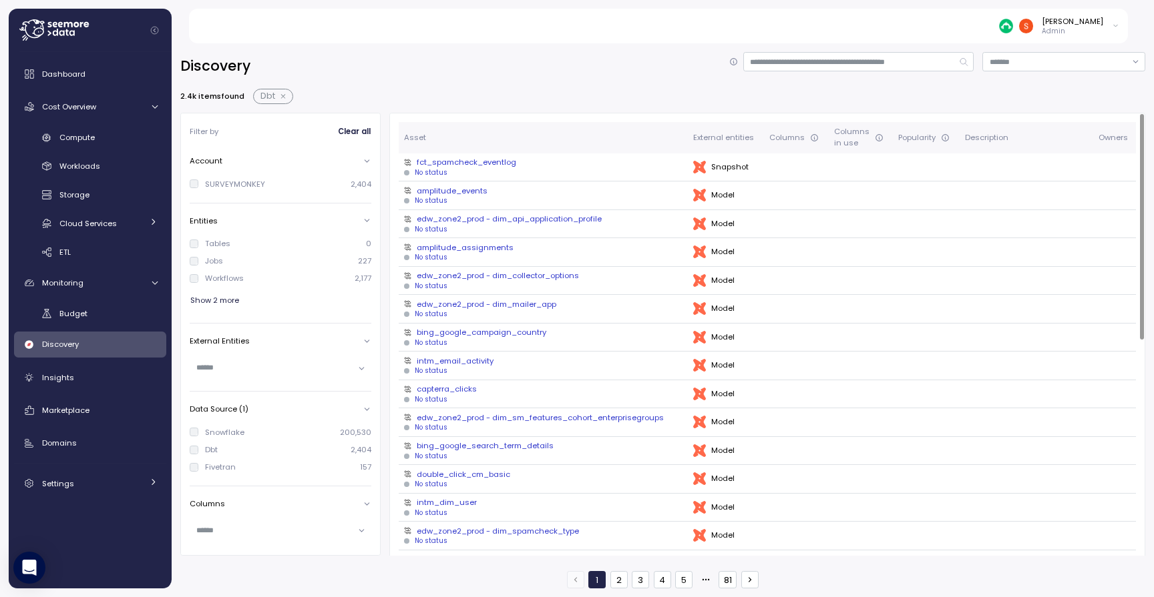
click at [453, 216] on div "edw_zone2_prod - dim_api_application_profile" at bounding box center [543, 219] width 278 height 11
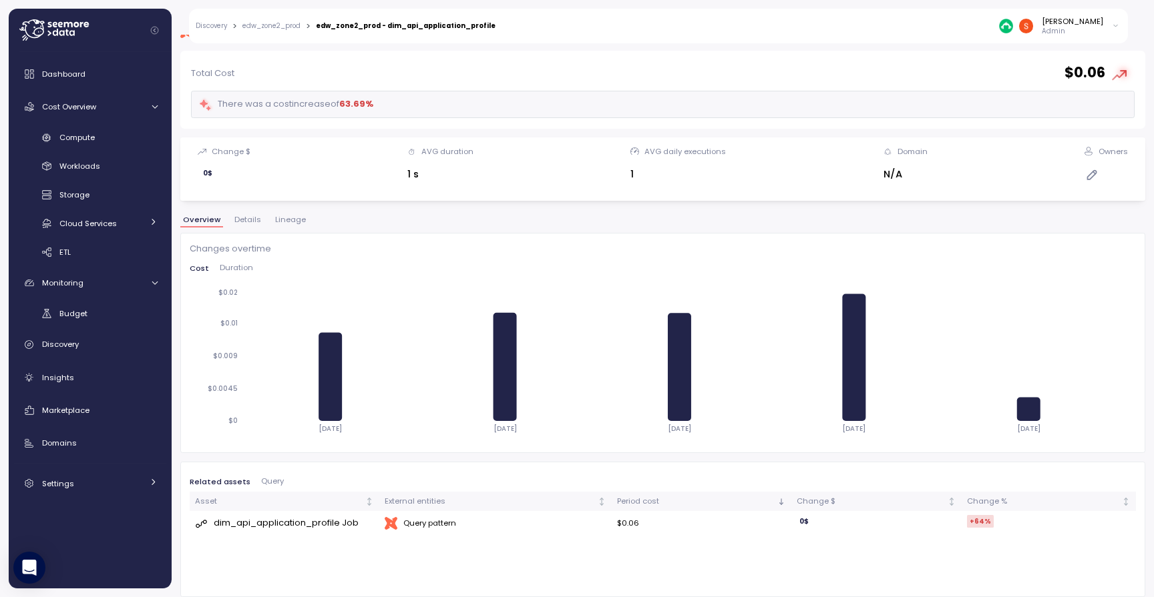
click at [326, 521] on div "dim_api_application_profile Job" at bounding box center [286, 523] width 145 height 13
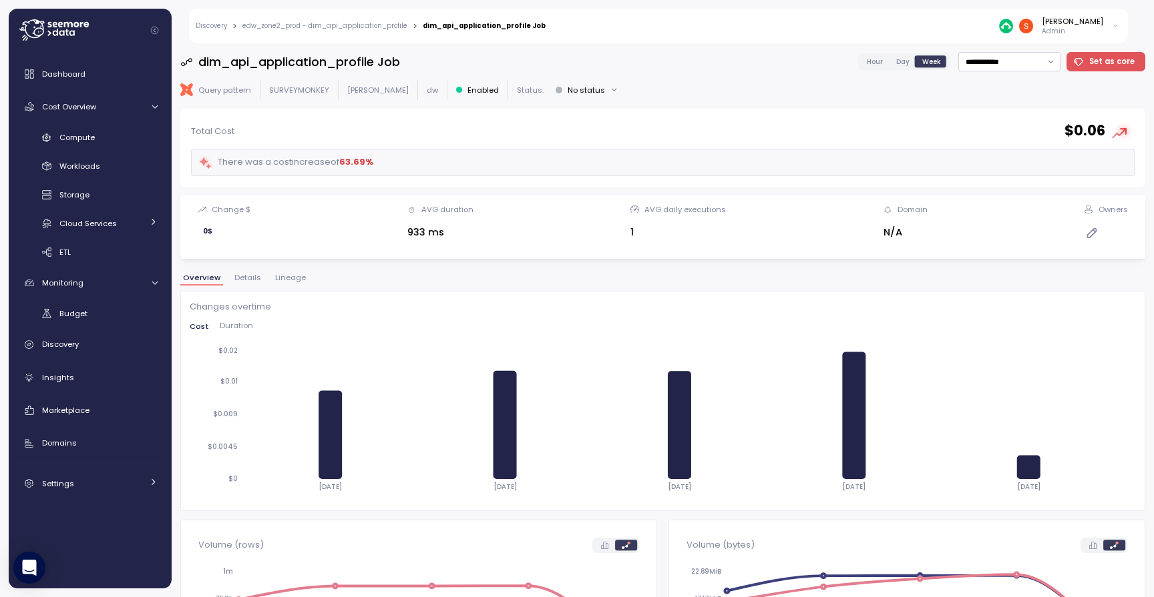
click at [559, 88] on button "No status" at bounding box center [586, 89] width 74 height 19
click at [556, 89] on button "No status" at bounding box center [586, 89] width 74 height 19
click at [226, 91] on p "Query pattern" at bounding box center [224, 90] width 53 height 11
click at [216, 25] on link "Discovery" at bounding box center [211, 26] width 31 height 7
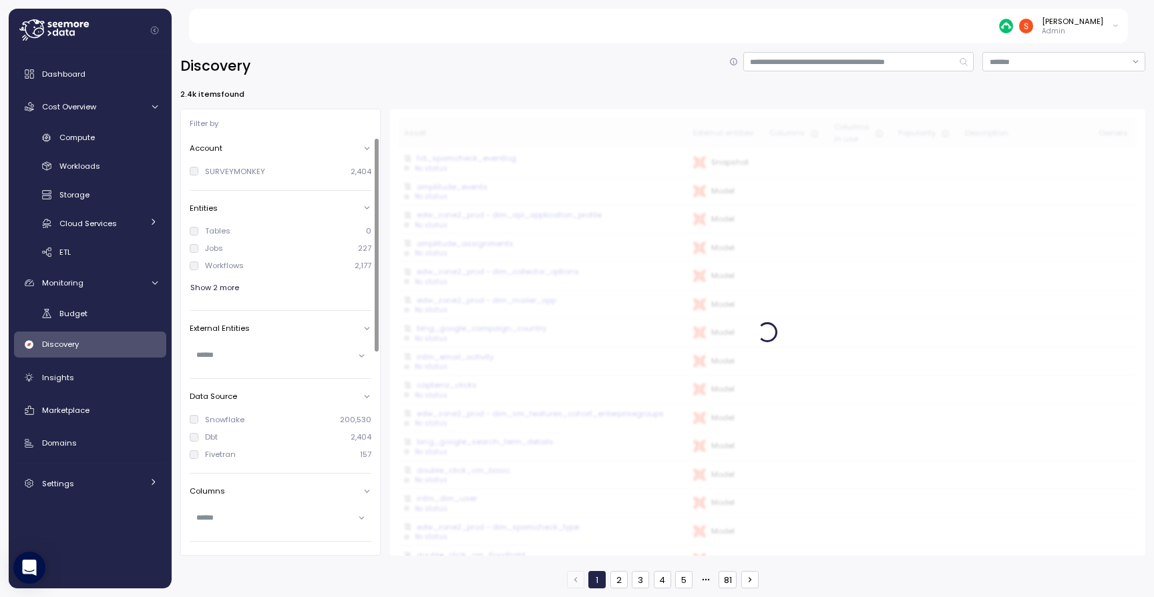
click at [199, 432] on label "Dbt" at bounding box center [207, 437] width 19 height 11
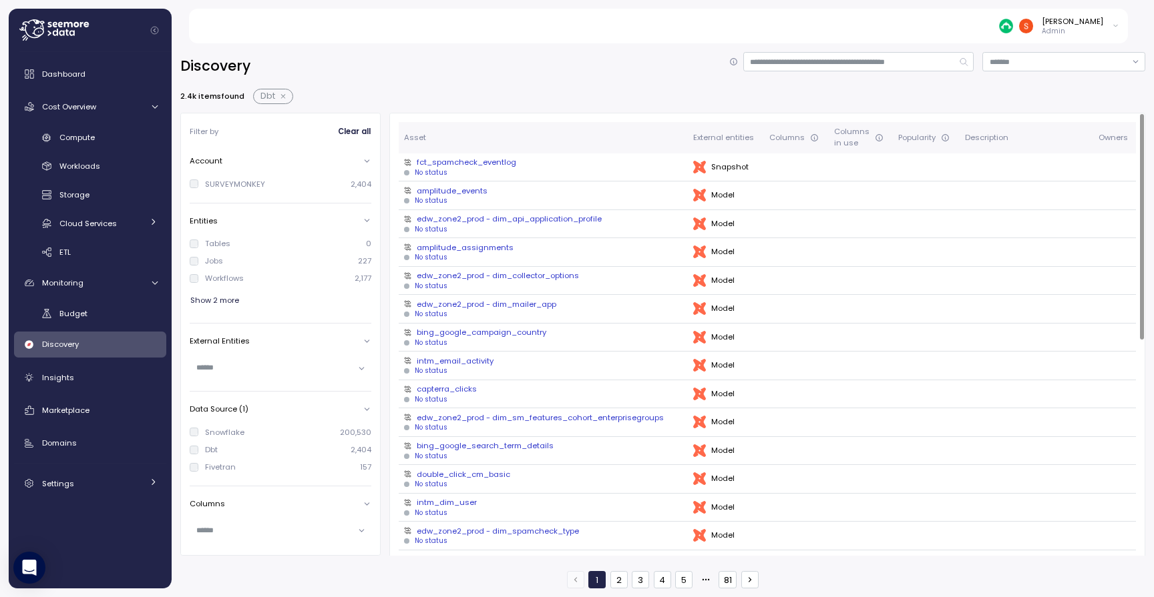
scroll to position [18, 0]
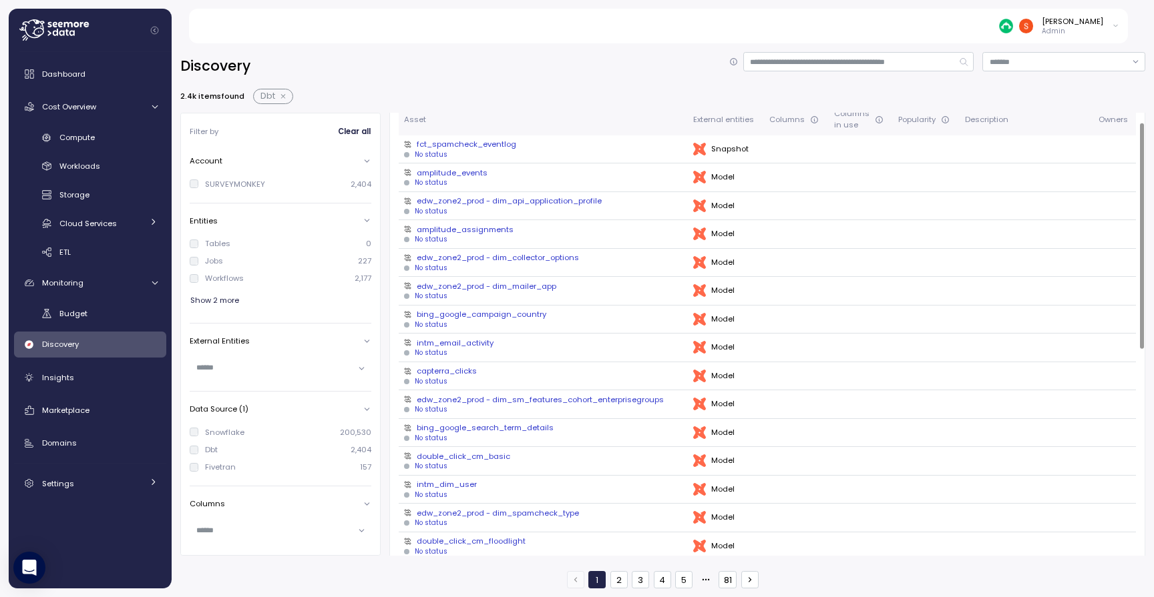
click at [1105, 115] on div "Owners" at bounding box center [1114, 120] width 32 height 12
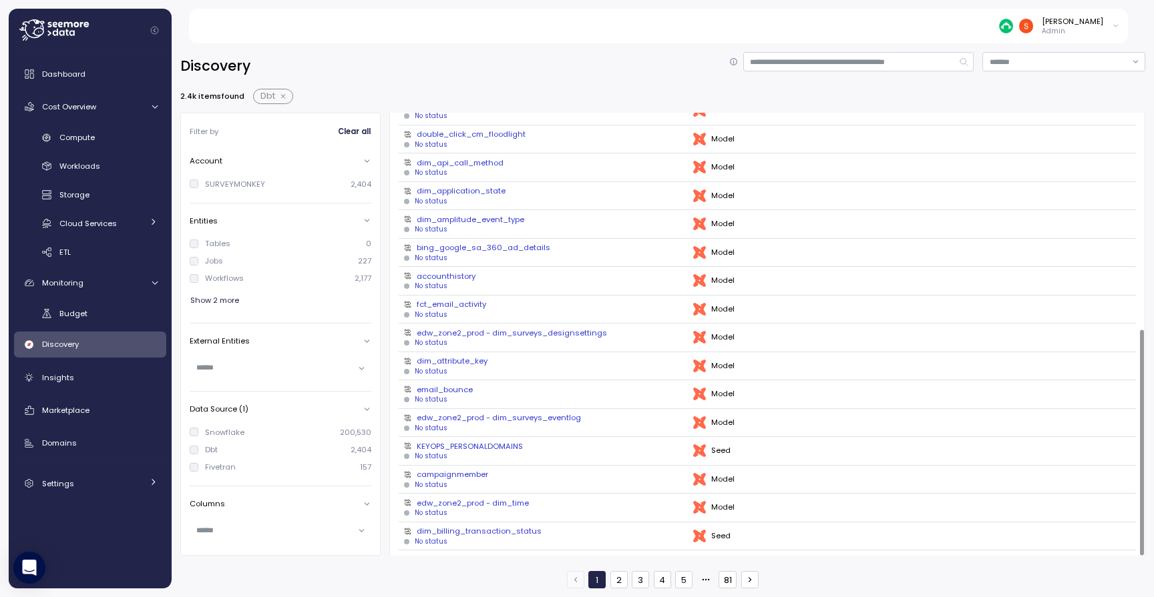
scroll to position [424, 0]
click at [683, 586] on button "5" at bounding box center [683, 579] width 17 height 17
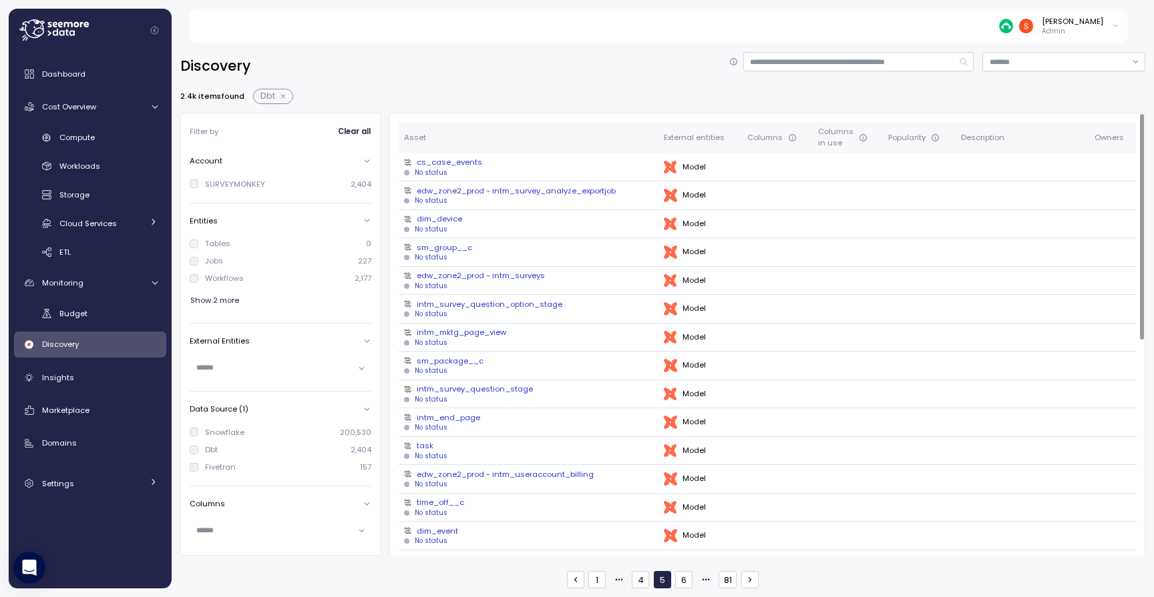
scroll to position [39, 0]
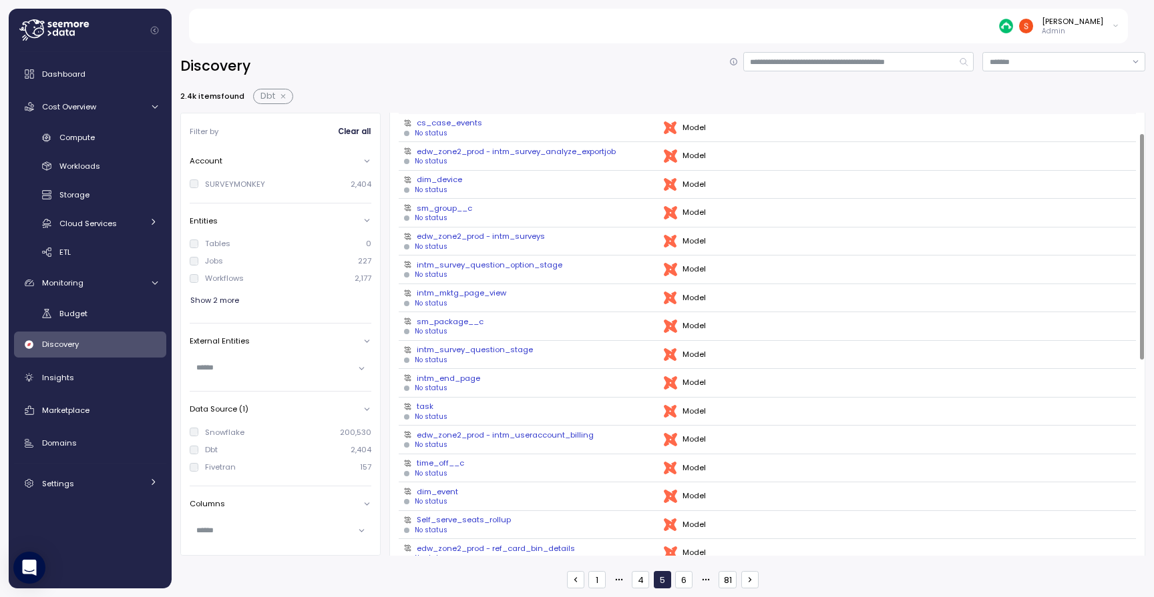
click at [601, 579] on button "1" at bounding box center [596, 579] width 17 height 17
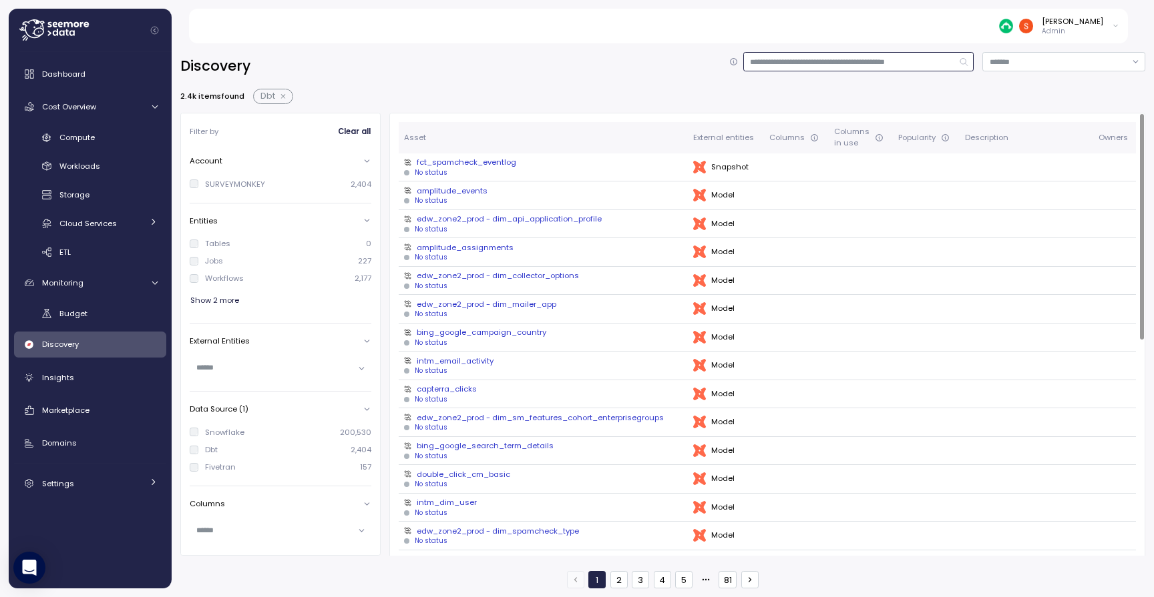
click at [830, 63] on input at bounding box center [858, 61] width 231 height 19
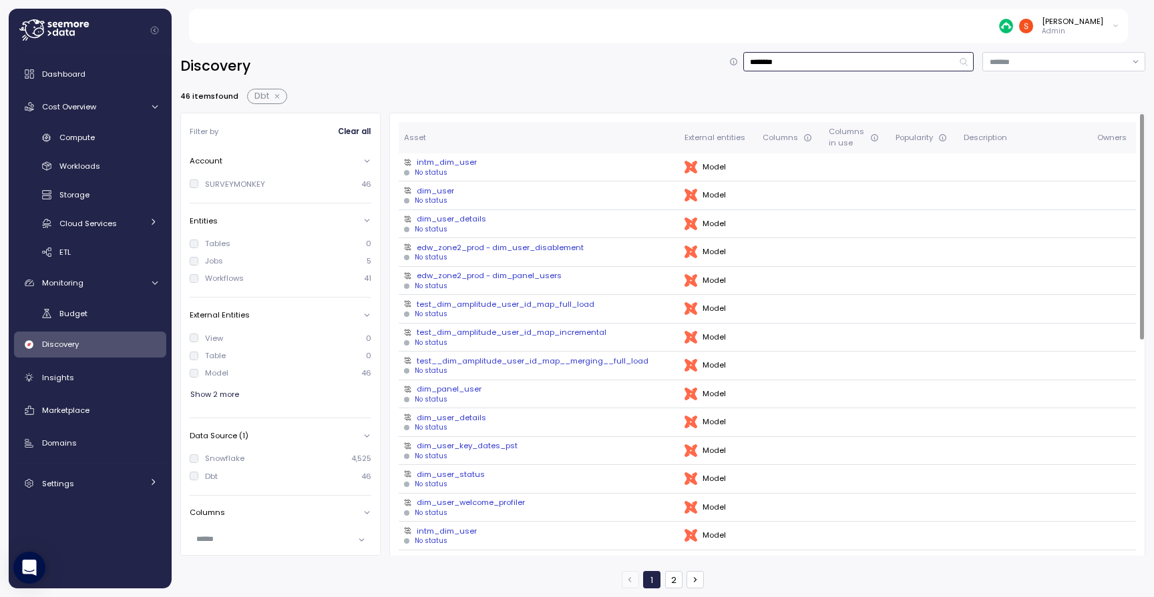
type input "********"
click at [445, 188] on div "dim_user" at bounding box center [539, 191] width 270 height 11
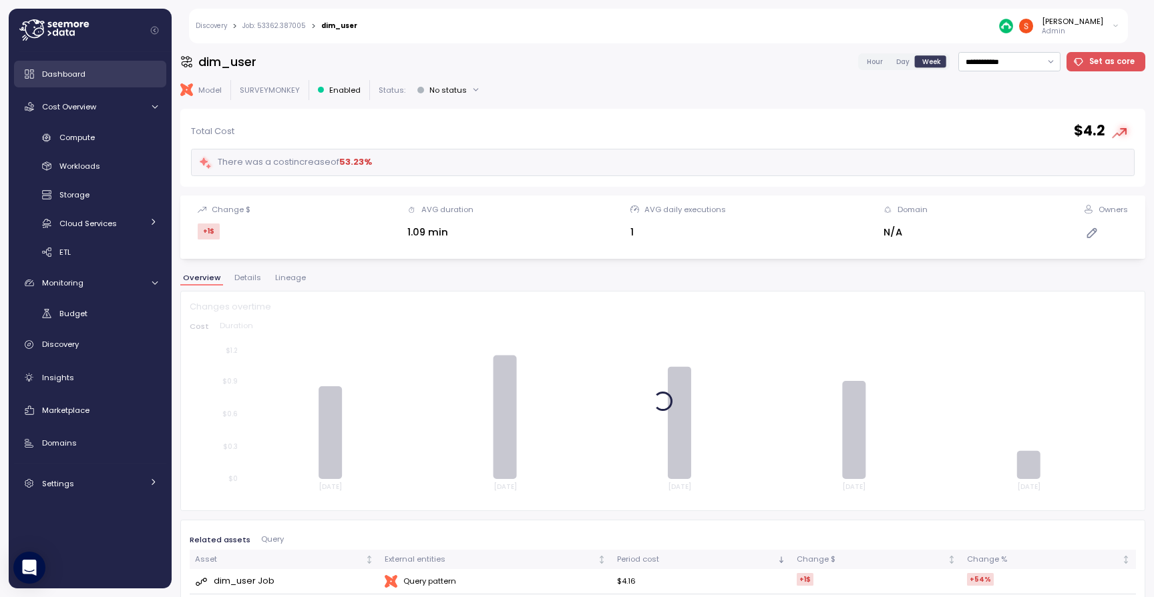
click at [62, 74] on span "Dashboard" at bounding box center [63, 74] width 43 height 11
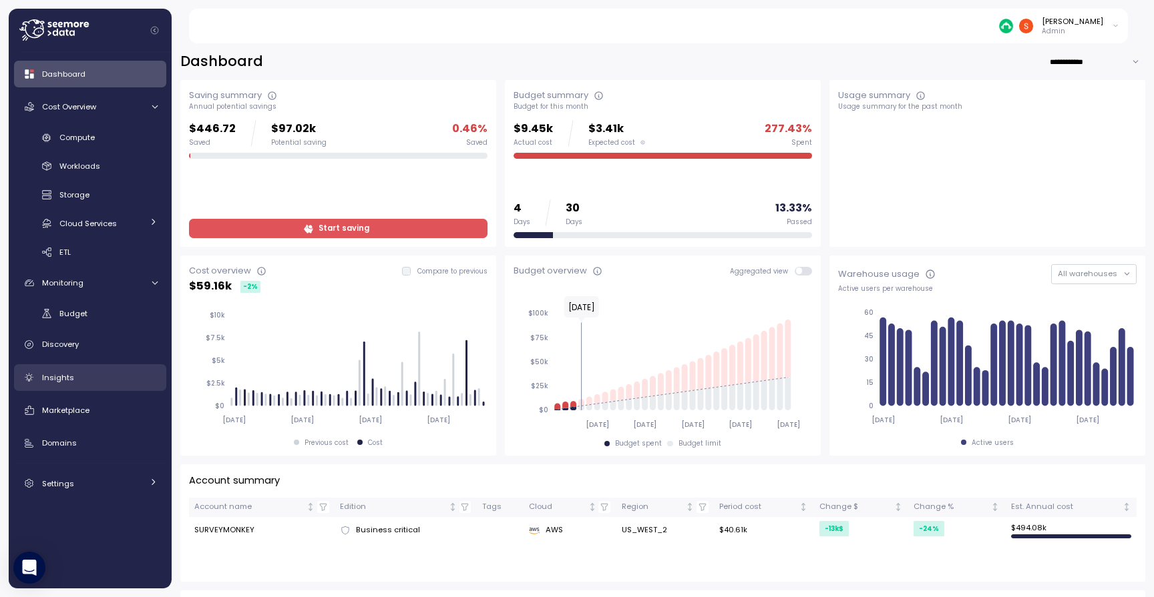
click at [58, 375] on span "Insights" at bounding box center [58, 378] width 32 height 11
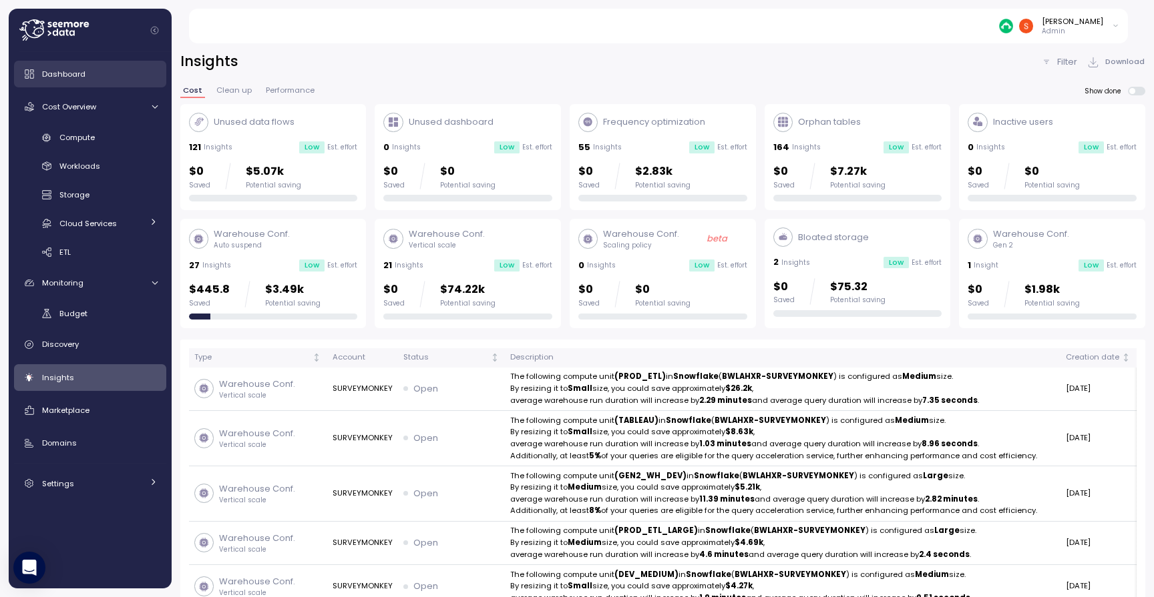
click at [84, 70] on span "Dashboard" at bounding box center [63, 74] width 43 height 11
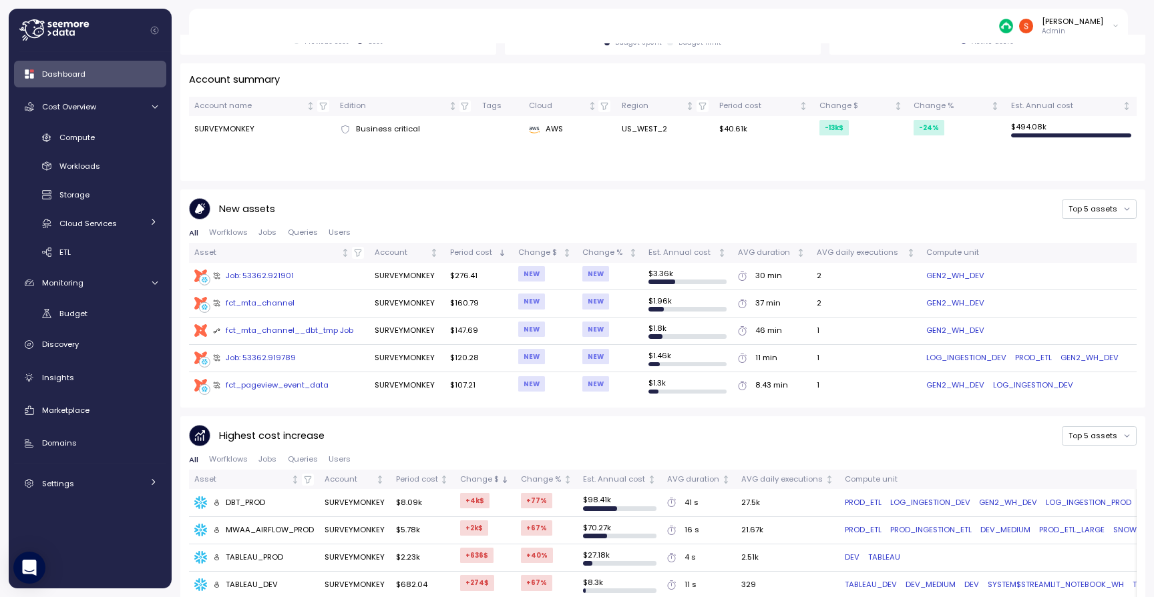
scroll to position [433, 0]
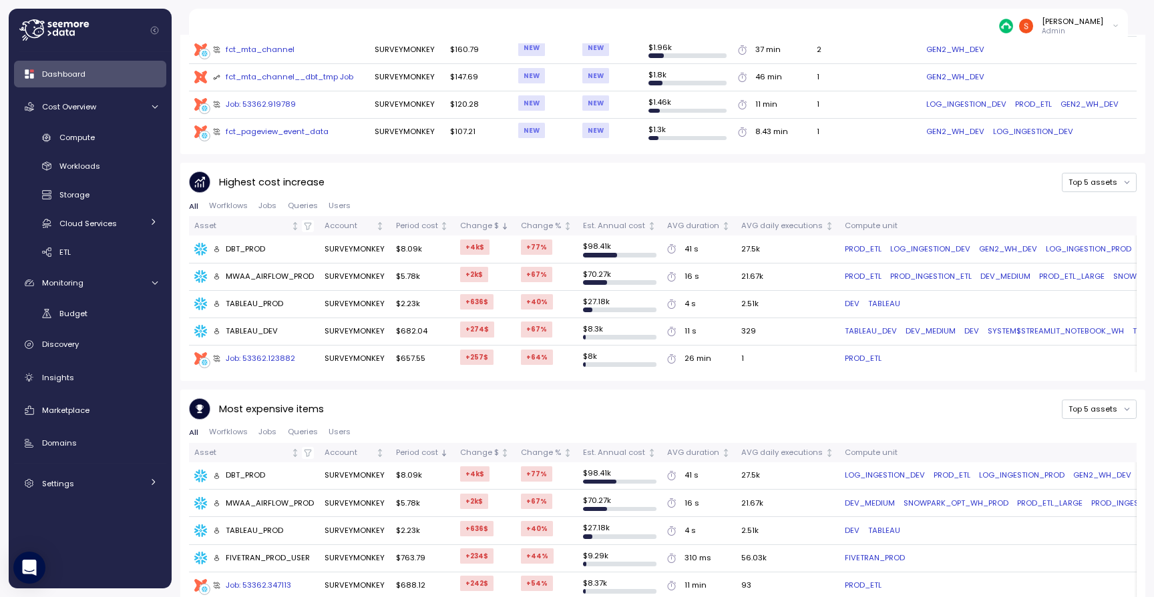
scroll to position [656, 0]
click at [63, 441] on span "Domains" at bounding box center [59, 443] width 35 height 11
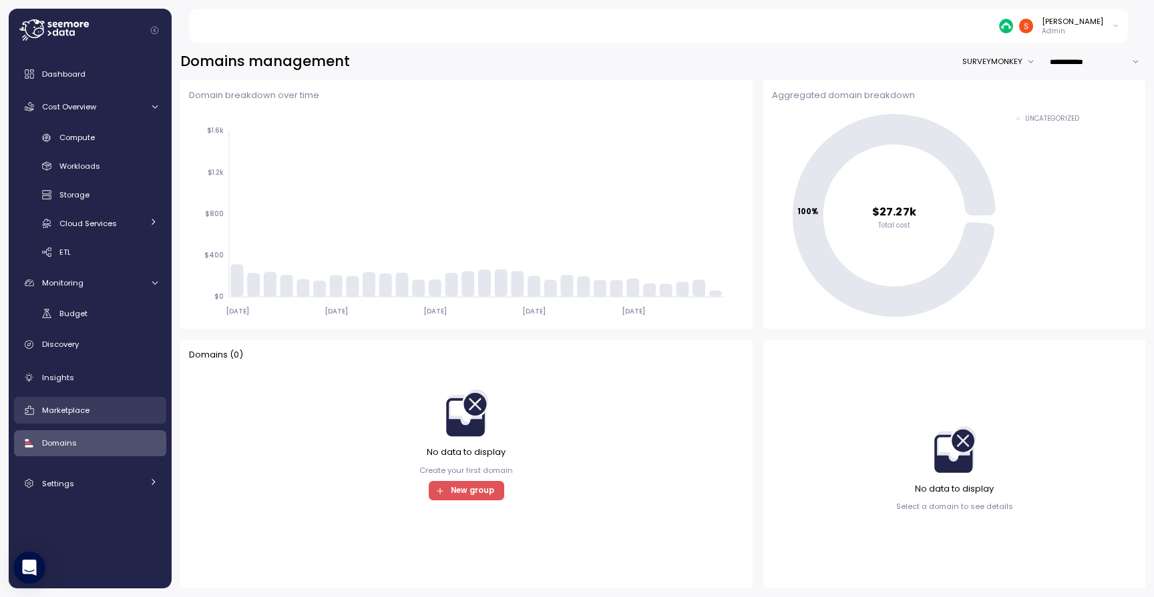
click at [71, 413] on span "Marketplace" at bounding box center [65, 410] width 47 height 11
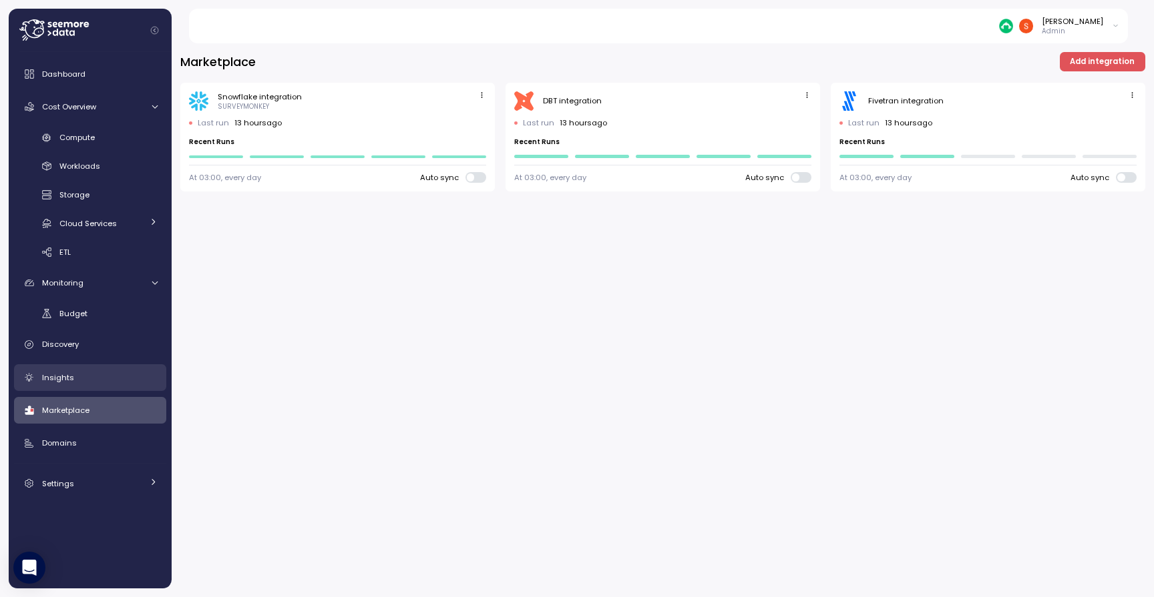
click at [71, 378] on span "Insights" at bounding box center [58, 378] width 32 height 11
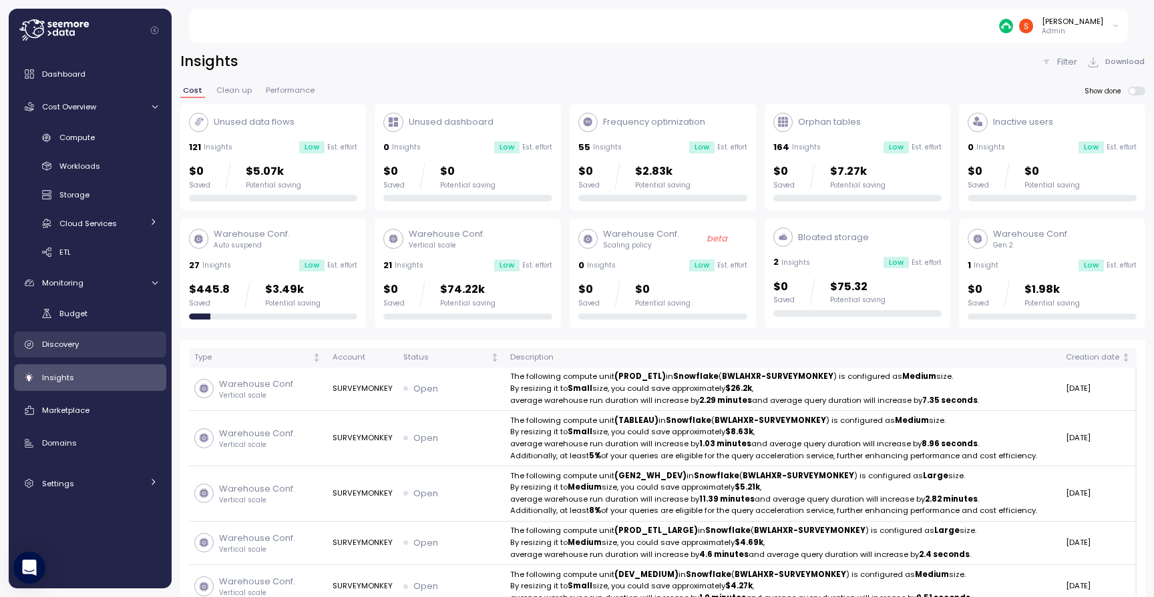
click at [75, 345] on span "Discovery" at bounding box center [60, 344] width 37 height 11
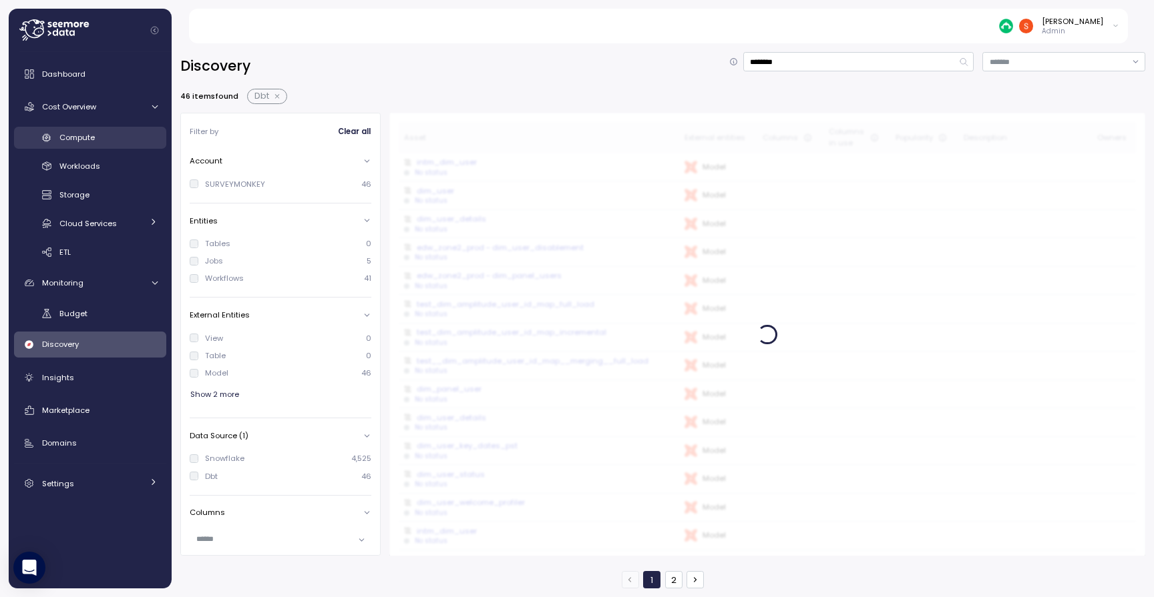
click at [87, 136] on span "Compute" at bounding box center [76, 137] width 35 height 11
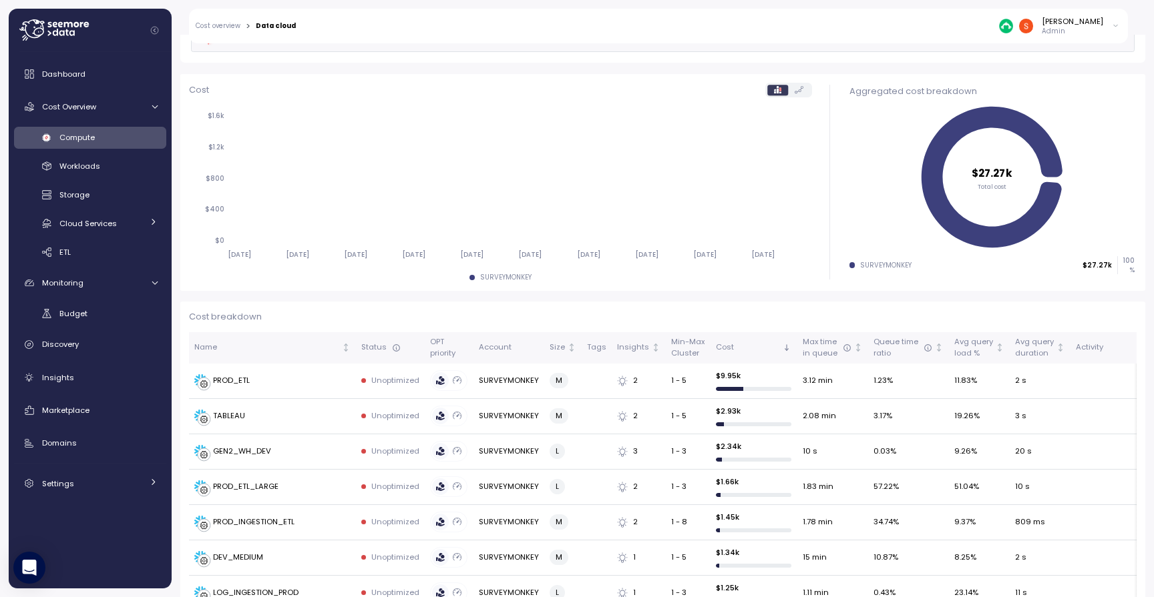
scroll to position [292, 0]
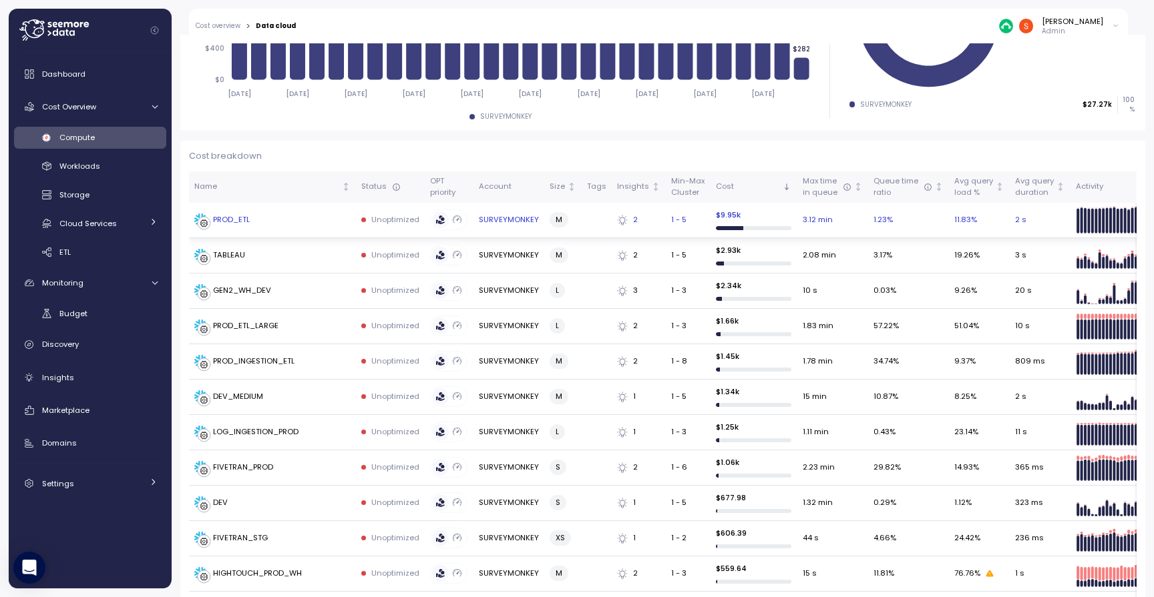
click at [238, 219] on div "PROD_ETL" at bounding box center [231, 220] width 37 height 12
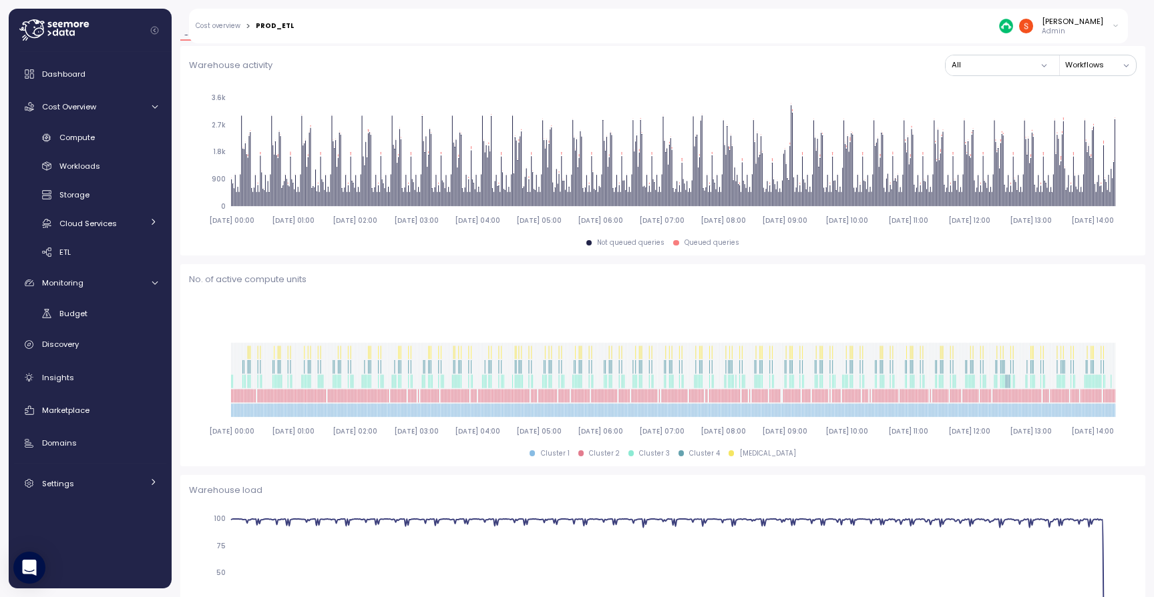
scroll to position [107, 0]
